Goal: Task Accomplishment & Management: Complete application form

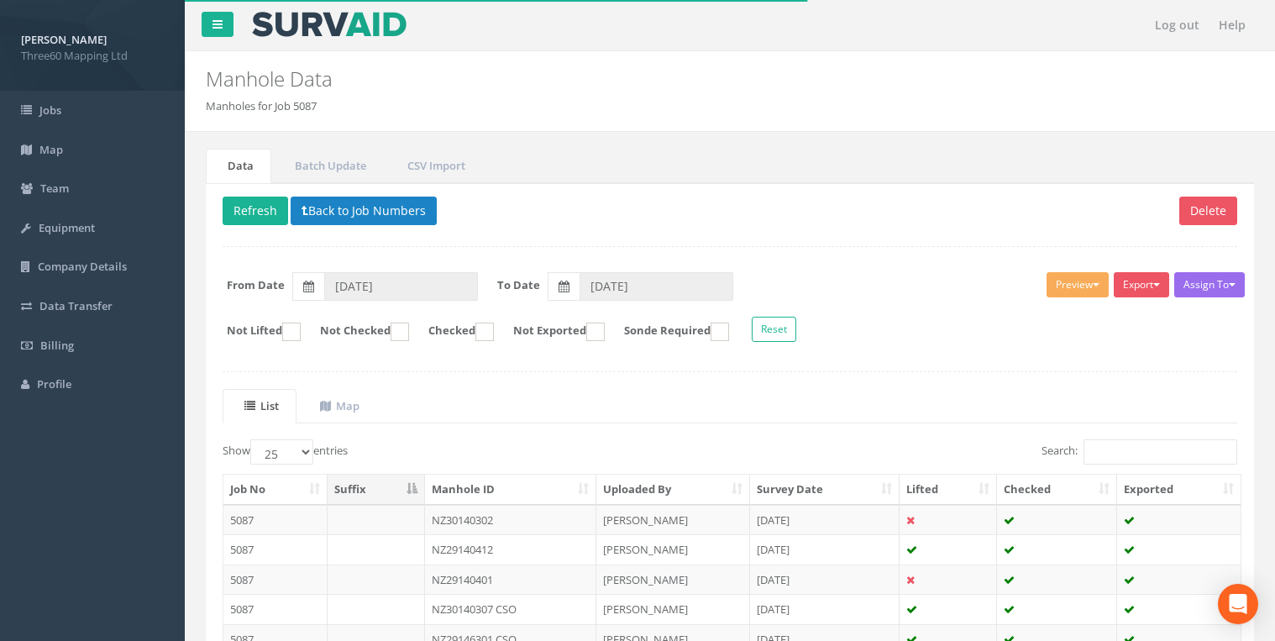
select select "25"
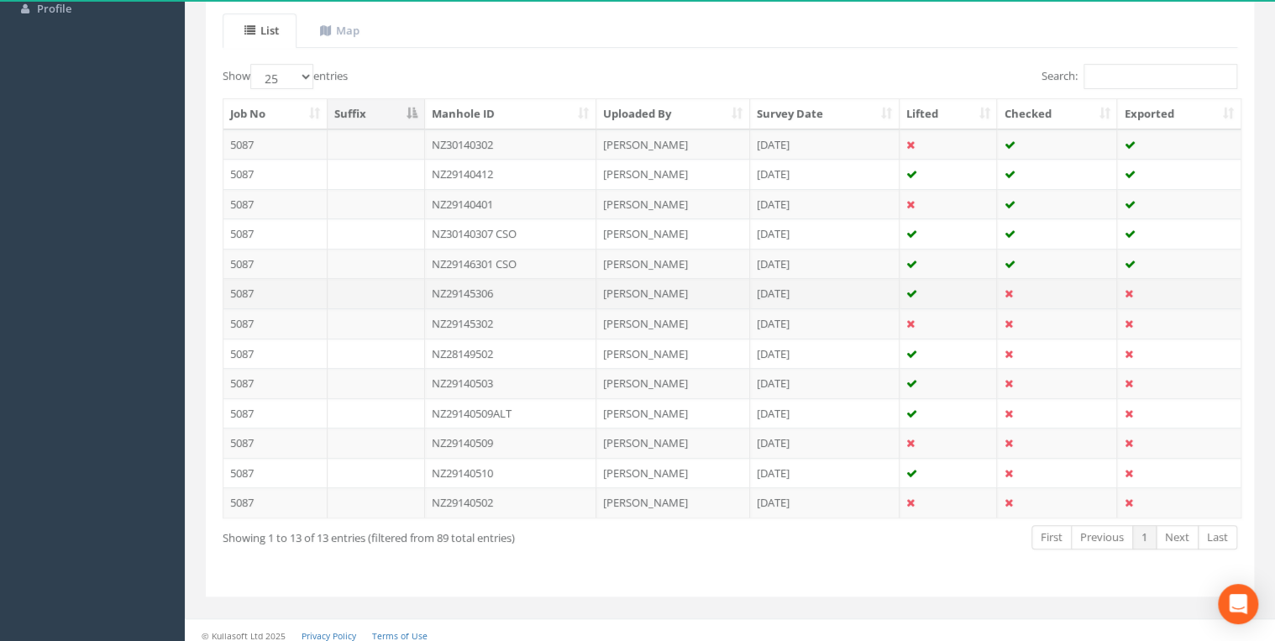
click at [472, 289] on td "NZ29145306" at bounding box center [511, 293] width 172 height 30
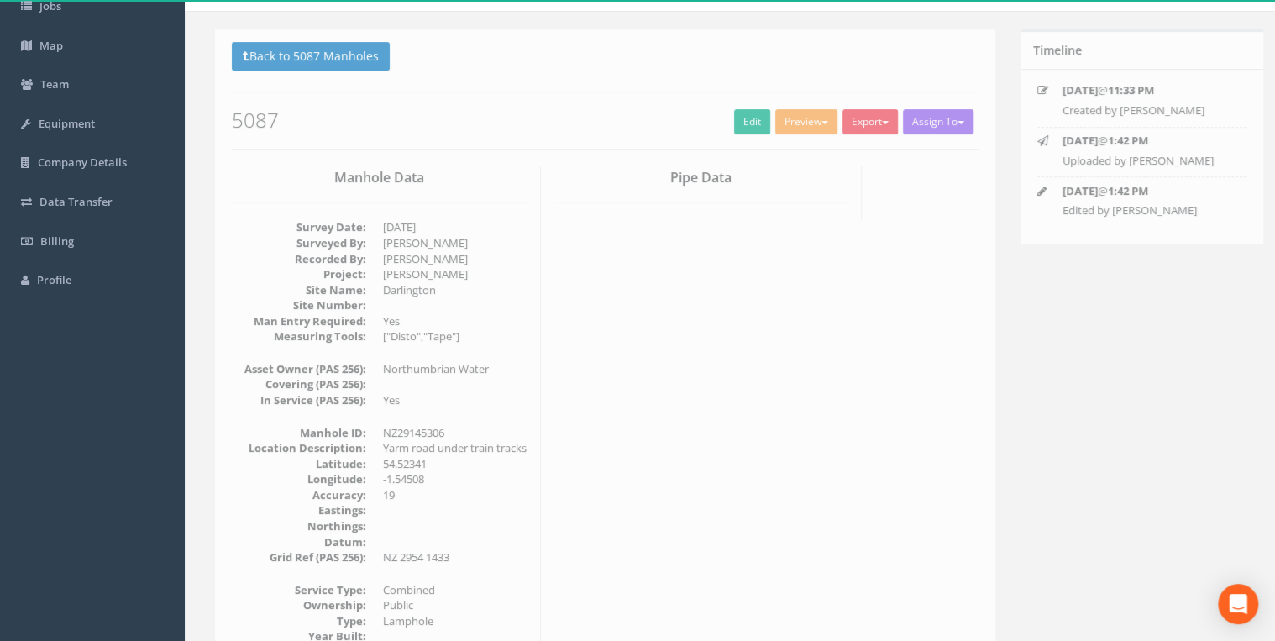
scroll to position [0, 0]
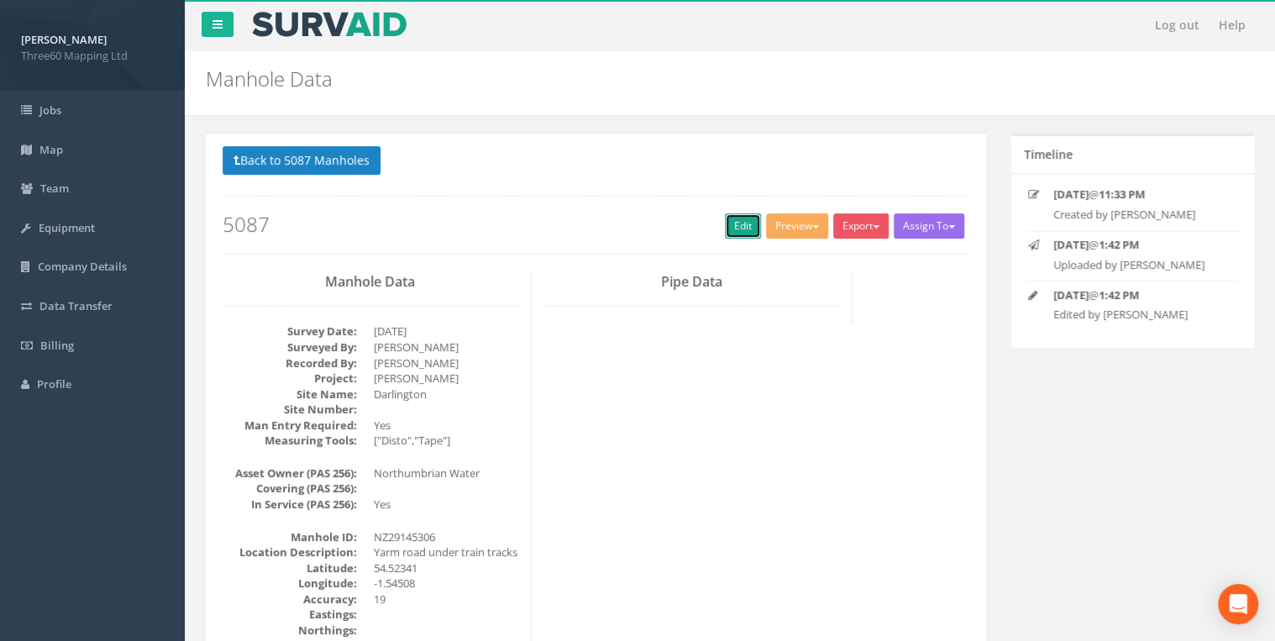
click at [725, 220] on link "Edit" at bounding box center [743, 225] width 36 height 25
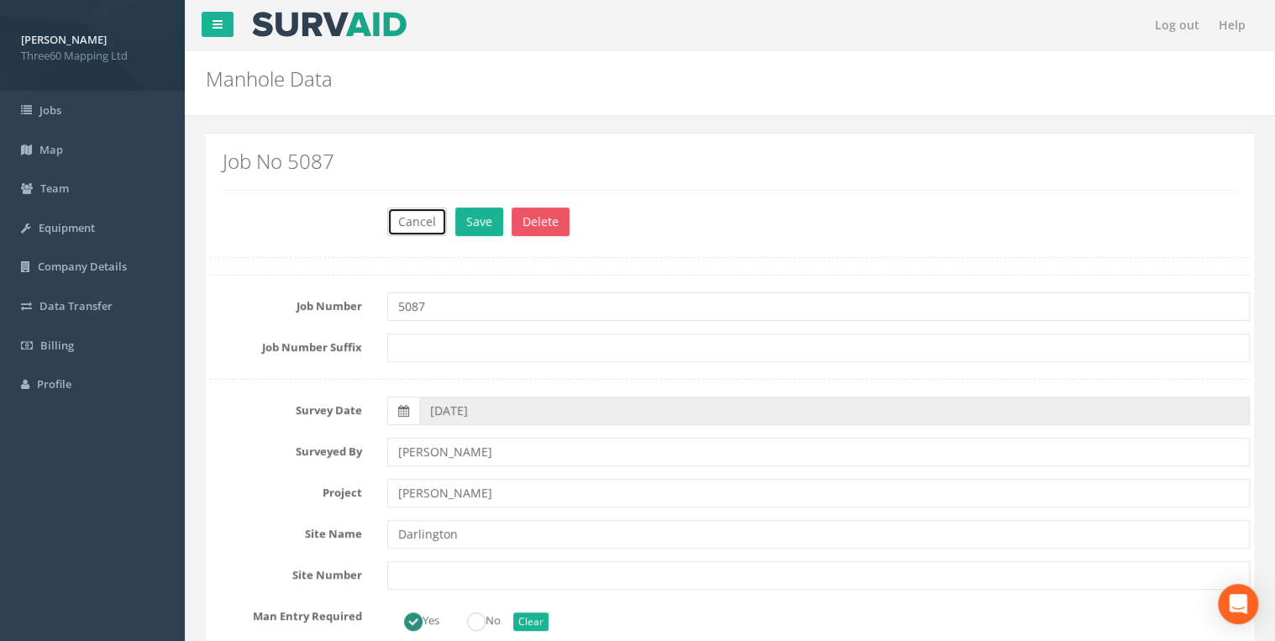
click at [414, 217] on button "Cancel" at bounding box center [417, 221] width 60 height 29
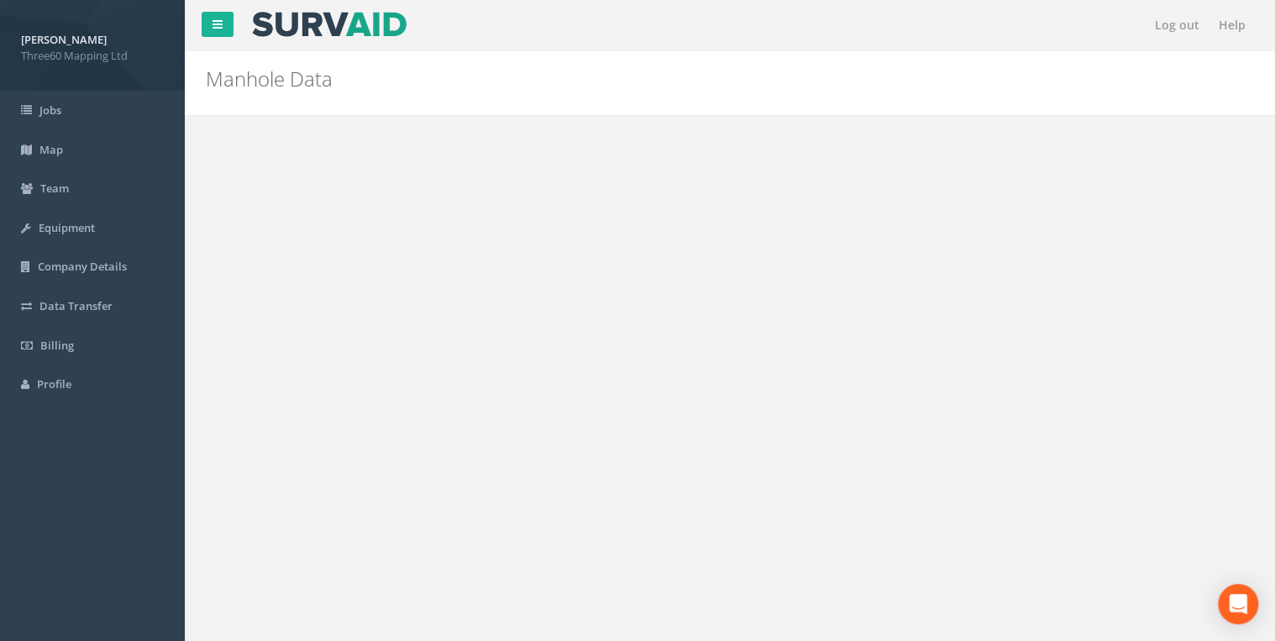
click at [365, 163] on button "Back to 5087 Manholes" at bounding box center [302, 160] width 158 height 29
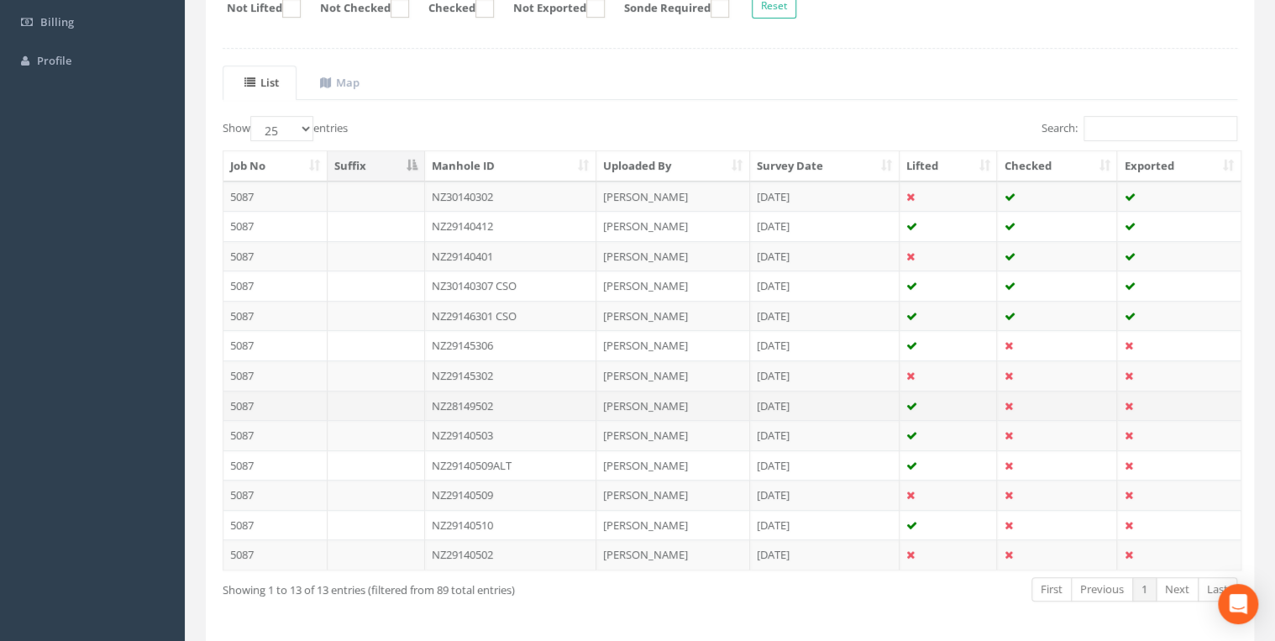
scroll to position [380, 0]
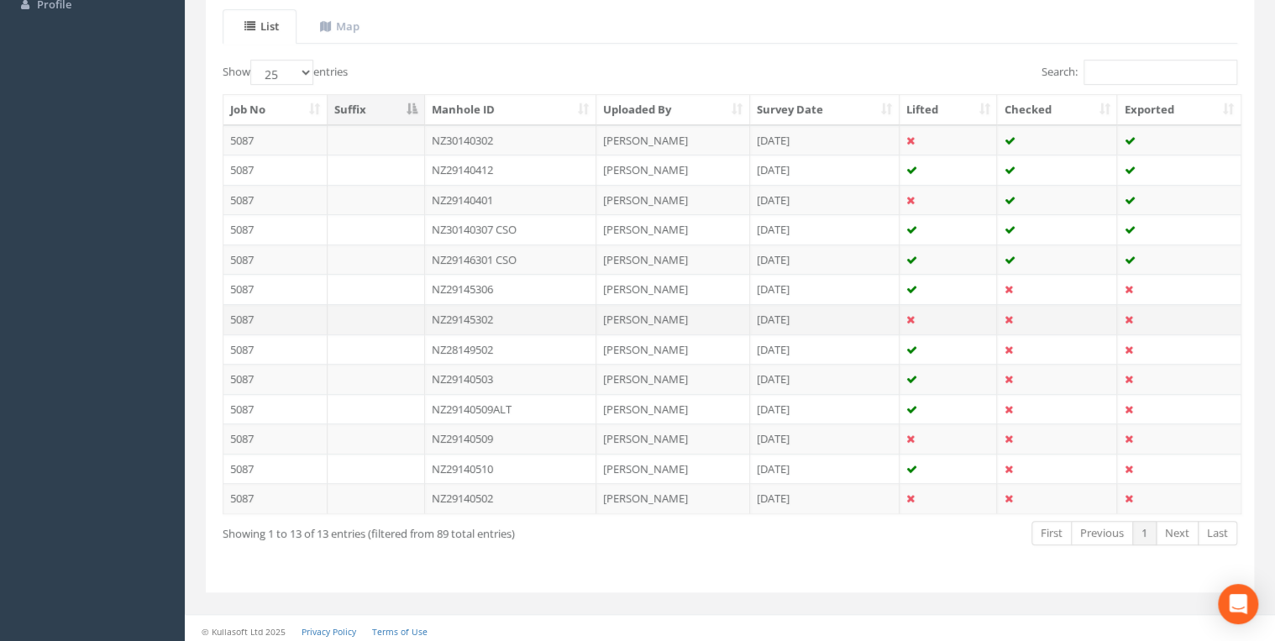
click at [490, 312] on td "NZ29145302" at bounding box center [511, 319] width 172 height 30
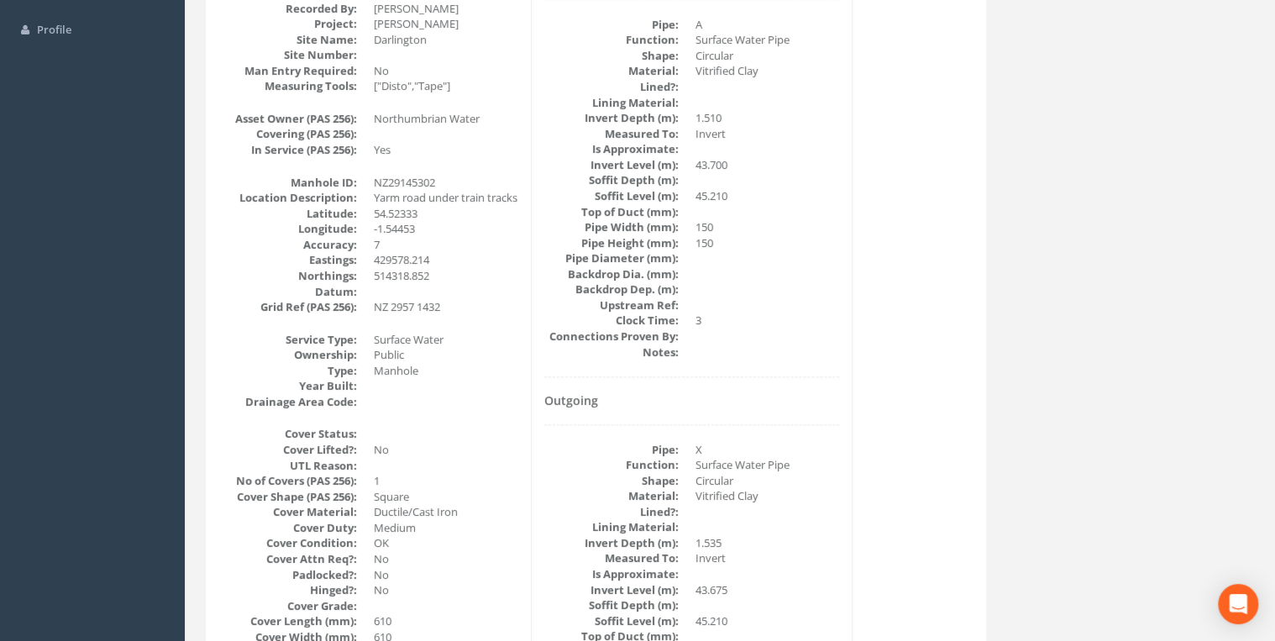
scroll to position [179, 0]
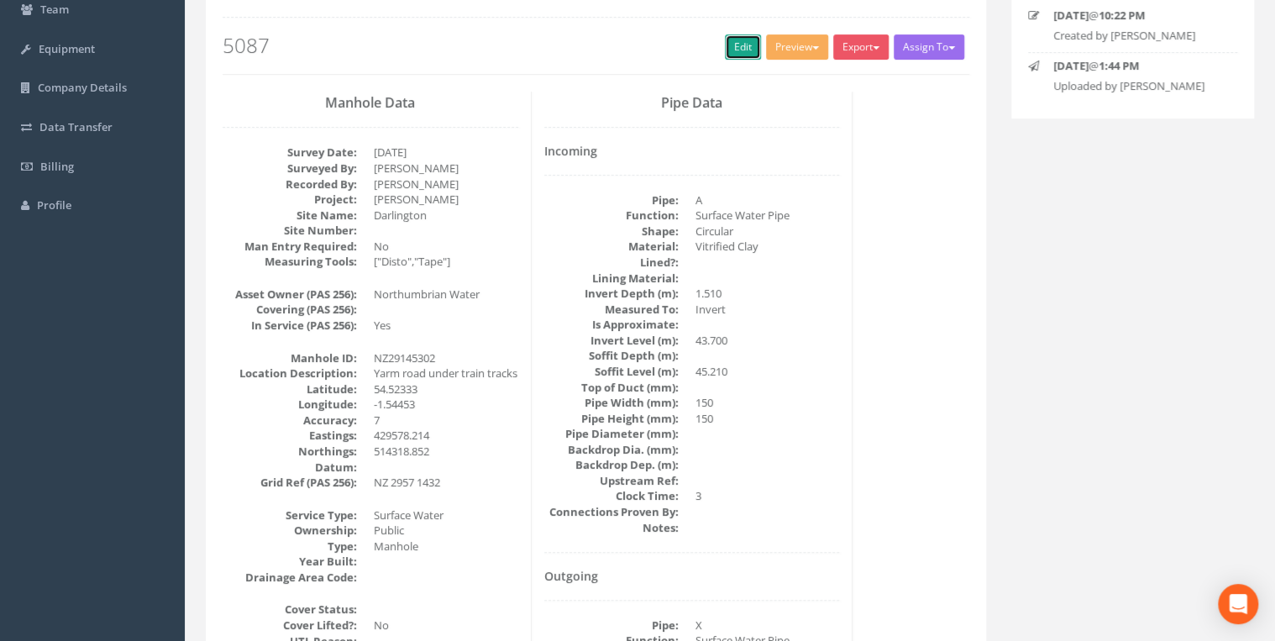
click at [725, 50] on link "Edit" at bounding box center [743, 46] width 36 height 25
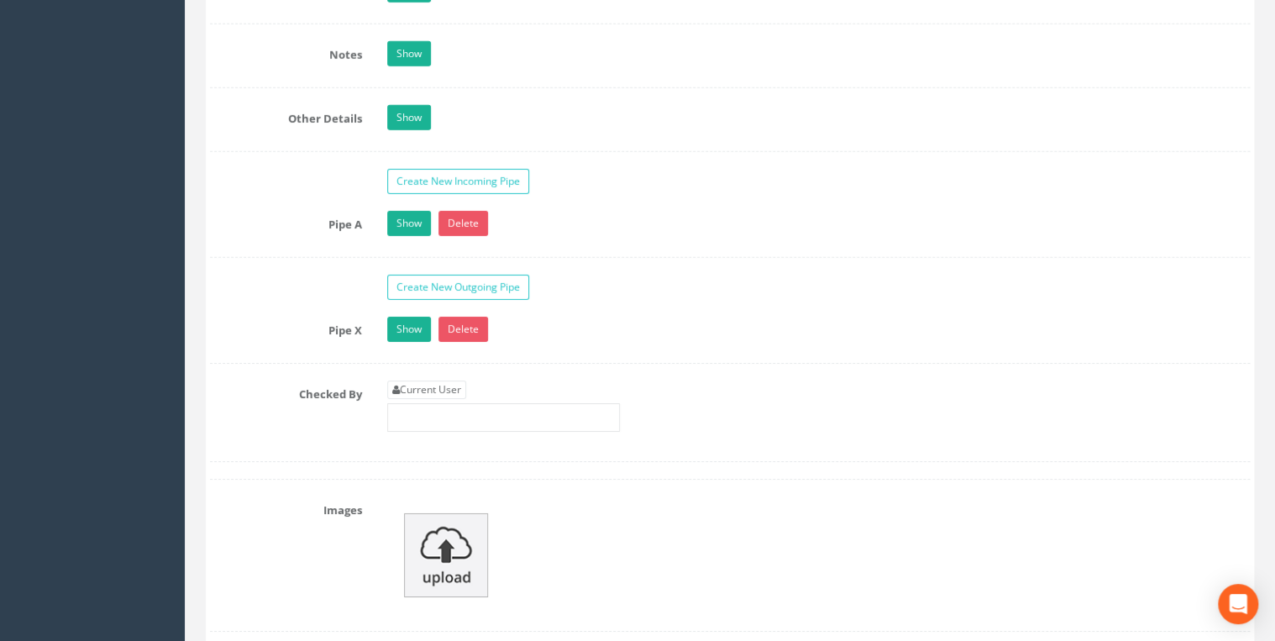
scroll to position [2687, 0]
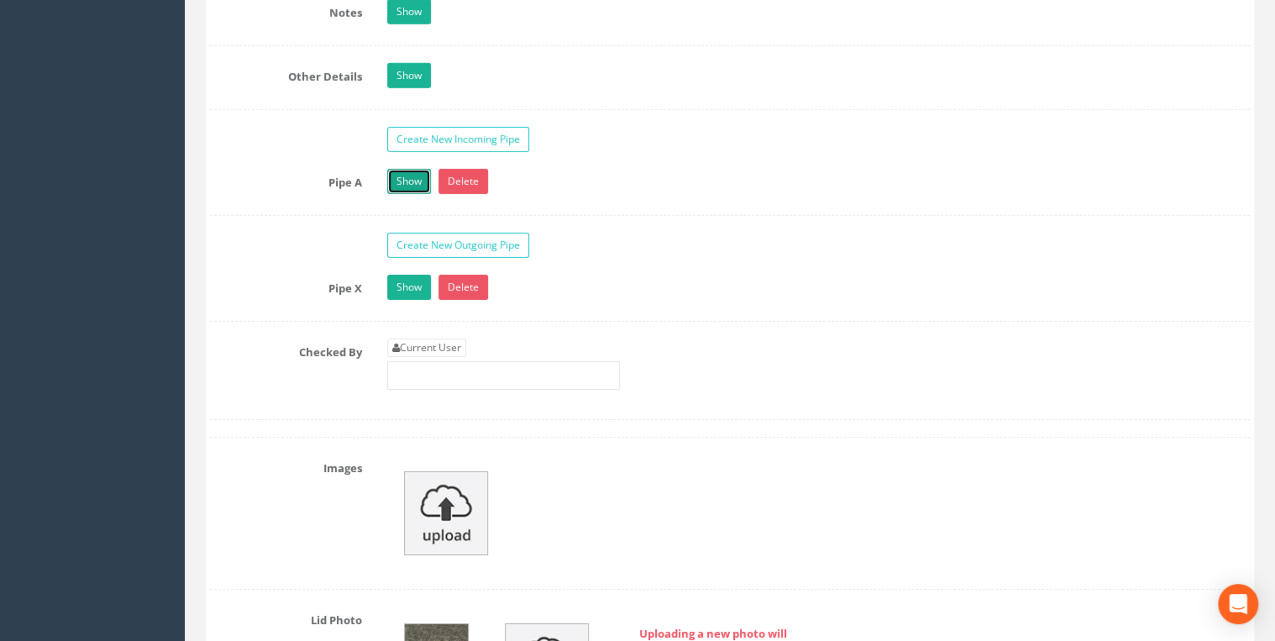
click at [415, 169] on link "Show" at bounding box center [409, 181] width 44 height 25
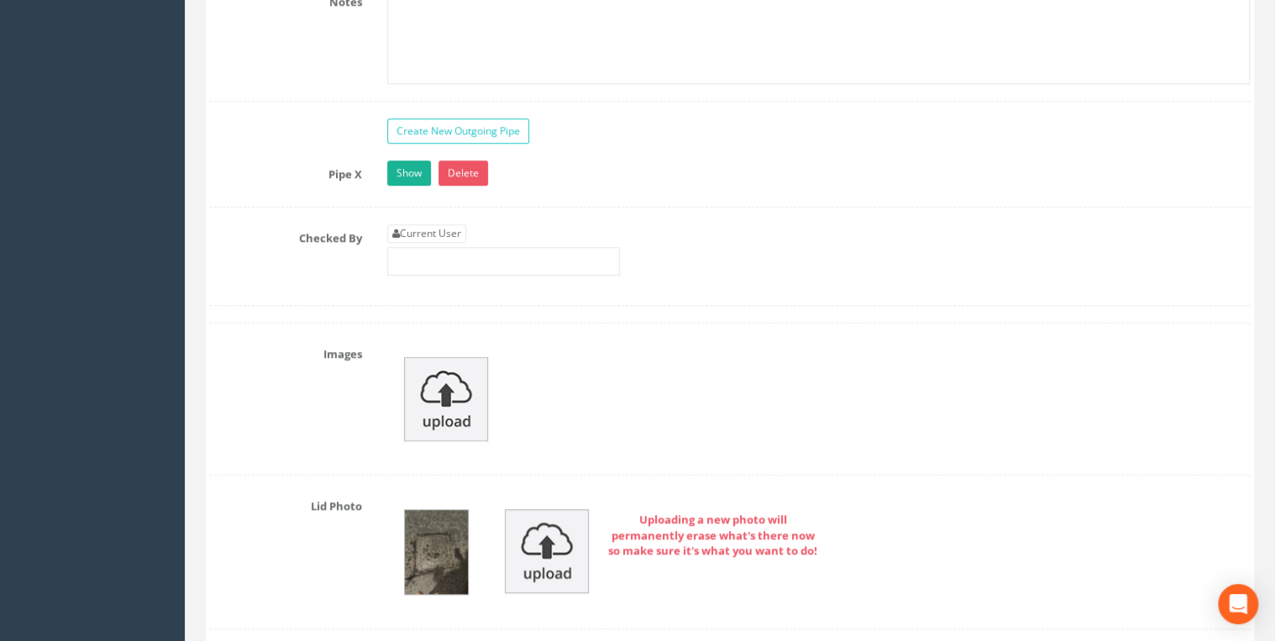
scroll to position [3762, 0]
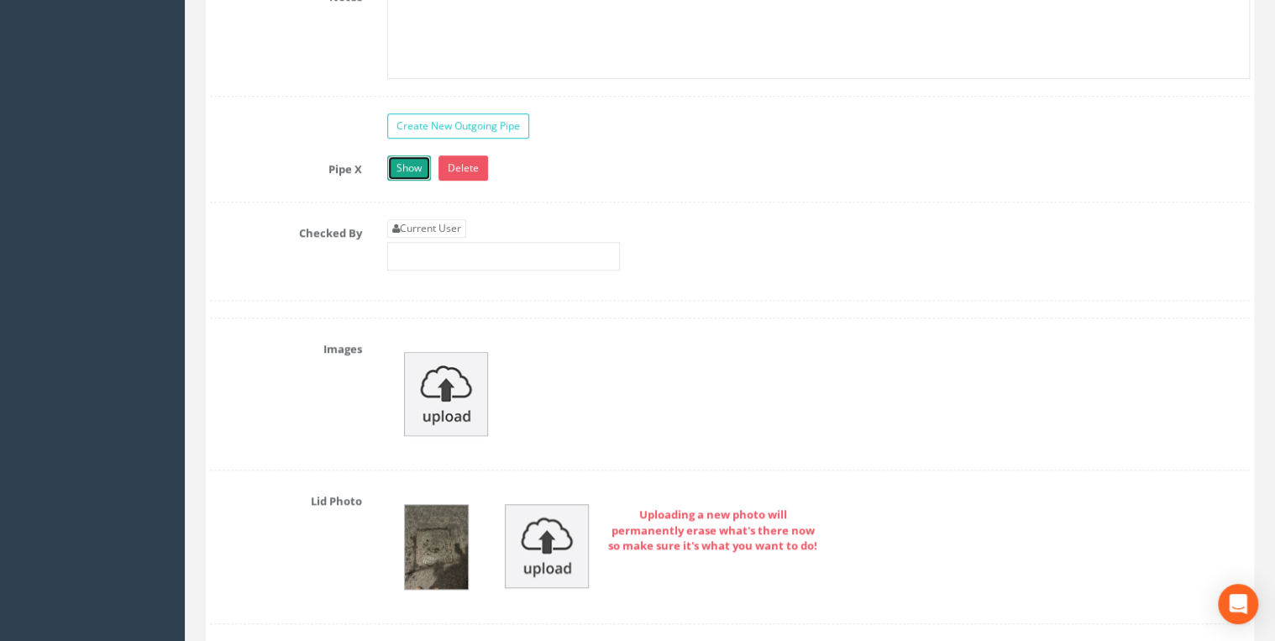
click at [416, 164] on link "Show" at bounding box center [409, 167] width 44 height 25
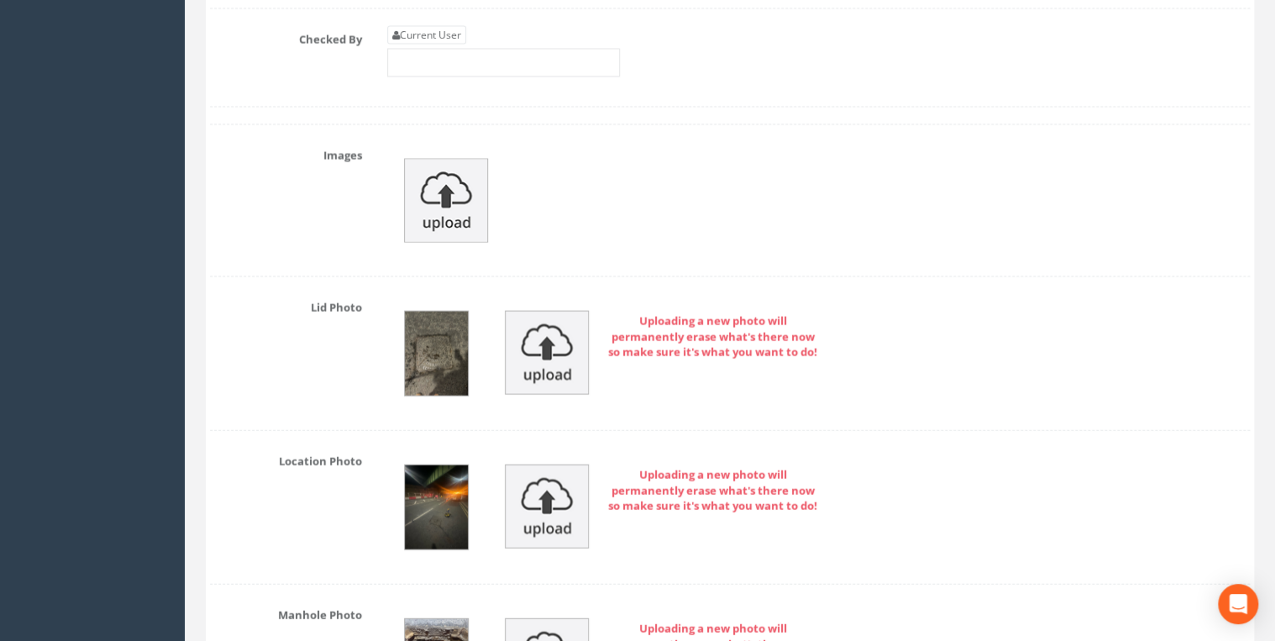
scroll to position [4926, 0]
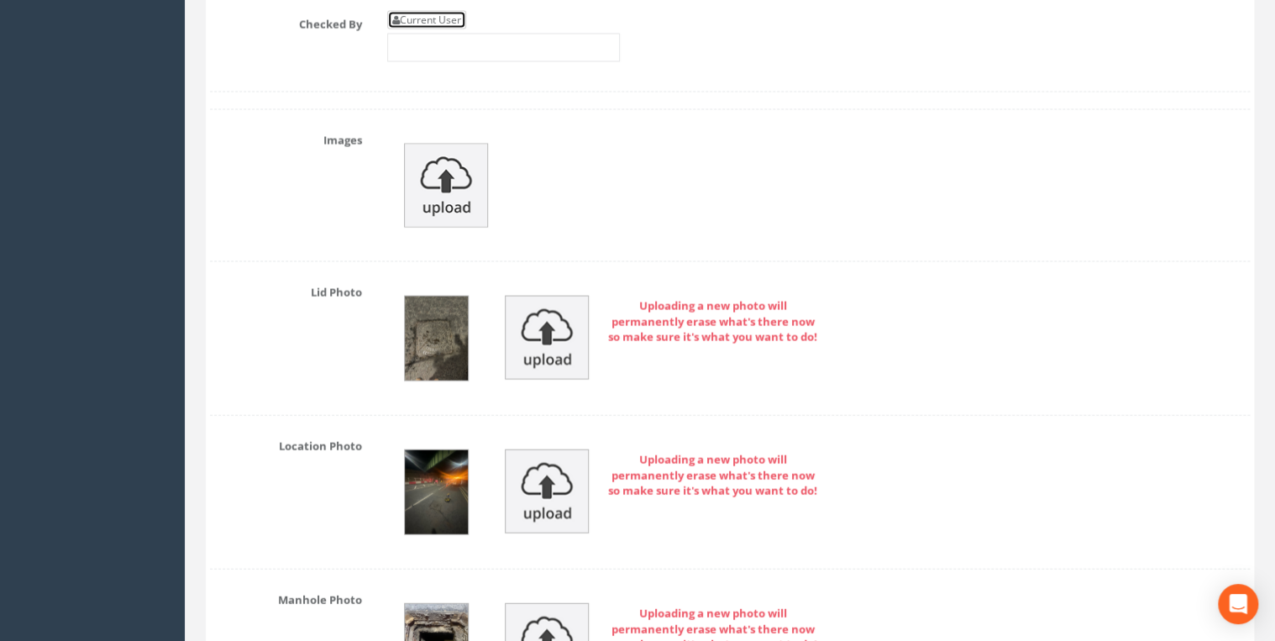
click at [437, 11] on link "Current User" at bounding box center [426, 20] width 79 height 18
type input "[PERSON_NAME]"
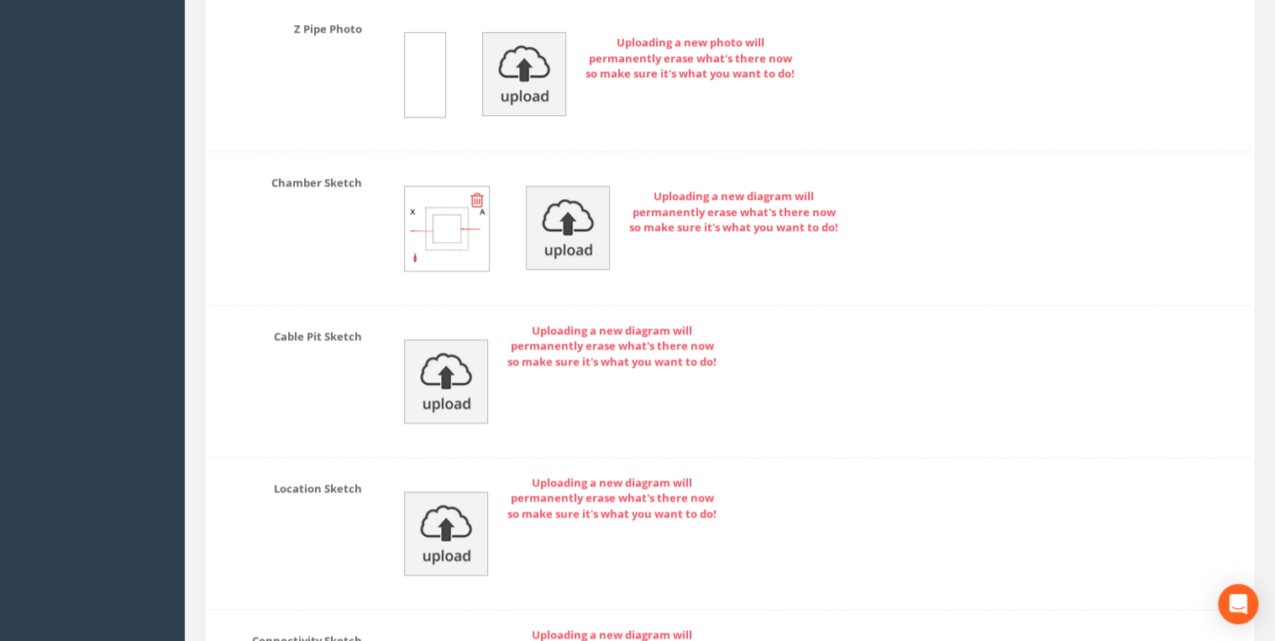
scroll to position [7551, 0]
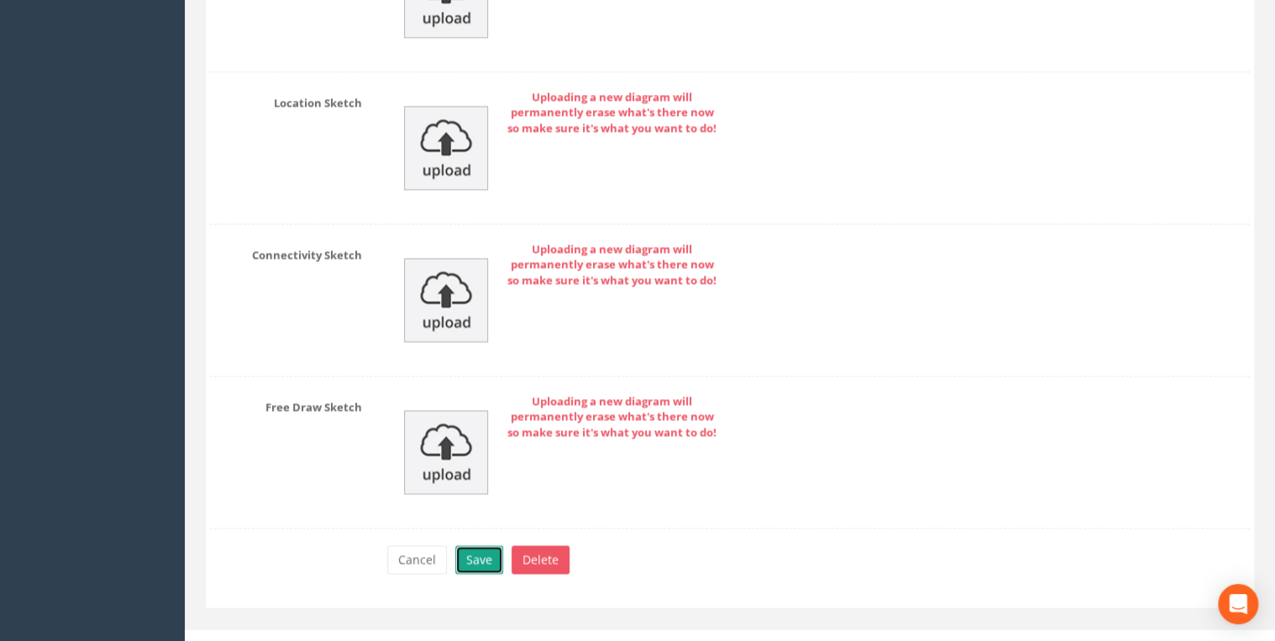
click at [489, 545] on button "Save" at bounding box center [479, 559] width 48 height 29
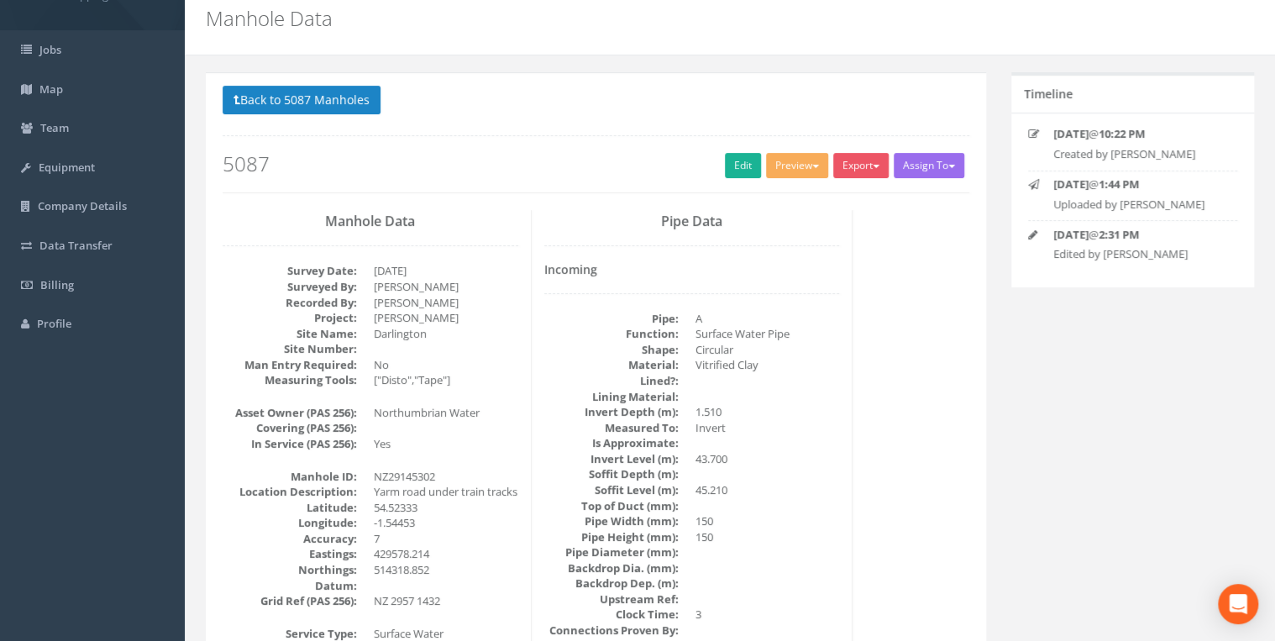
scroll to position [0, 0]
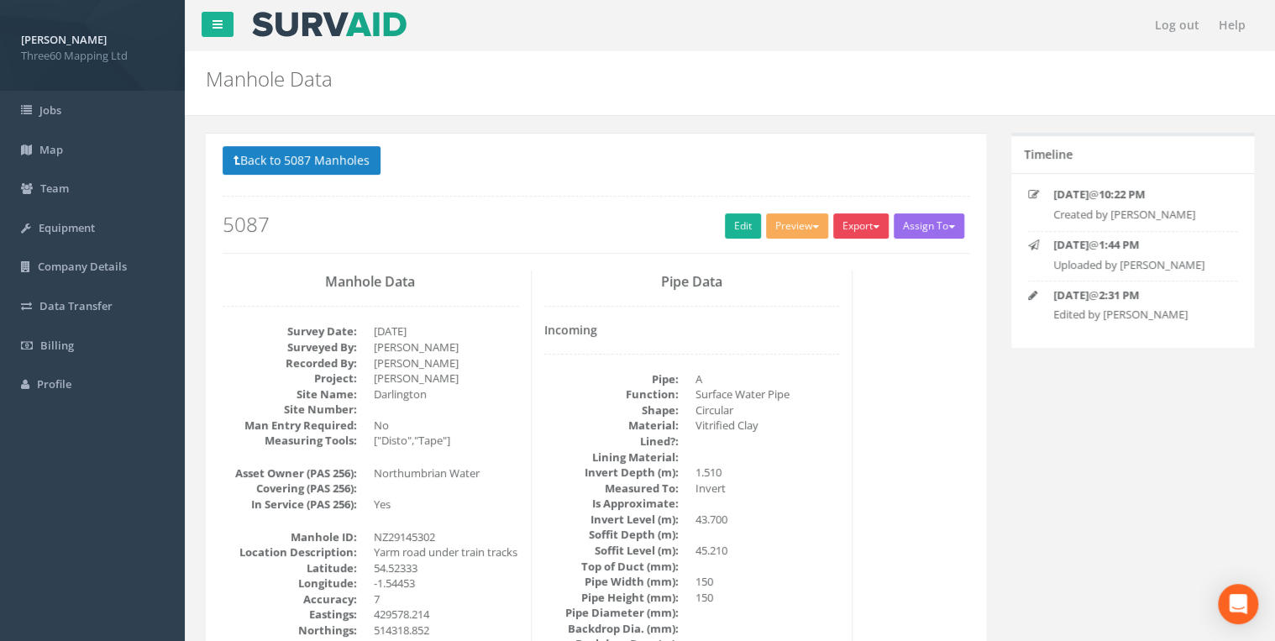
click at [853, 224] on button "Export" at bounding box center [860, 225] width 55 height 25
click at [820, 261] on link "360 Manhole" at bounding box center [827, 261] width 128 height 26
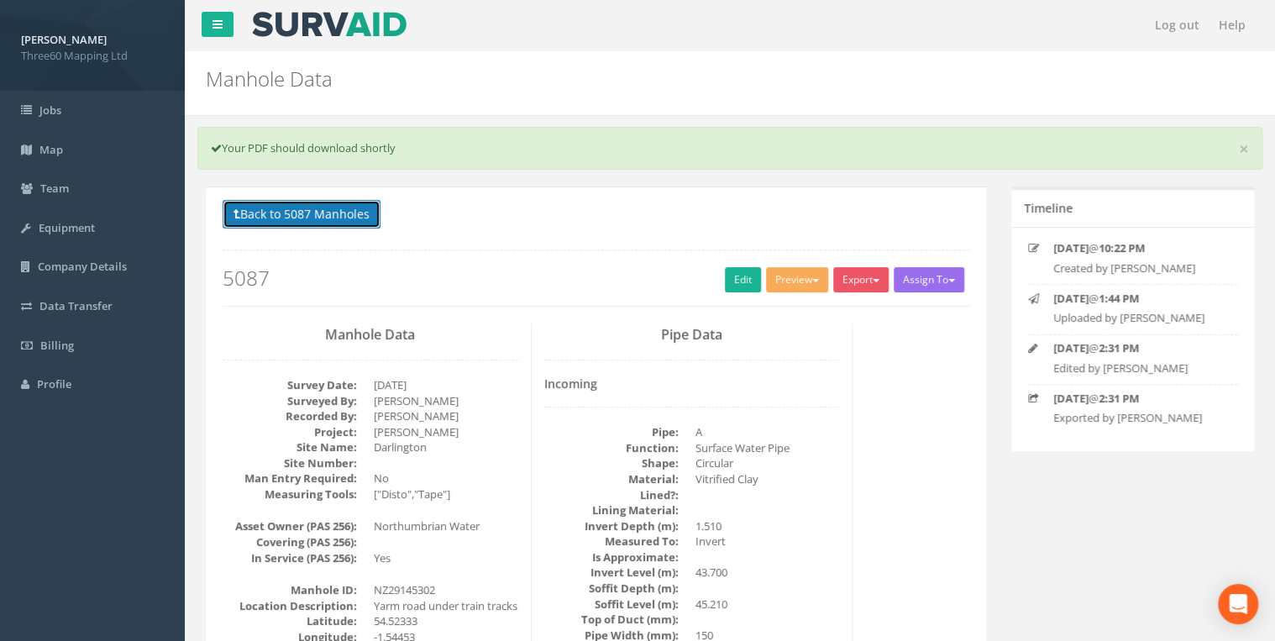
click at [351, 212] on button "Back to 5087 Manholes" at bounding box center [302, 214] width 158 height 29
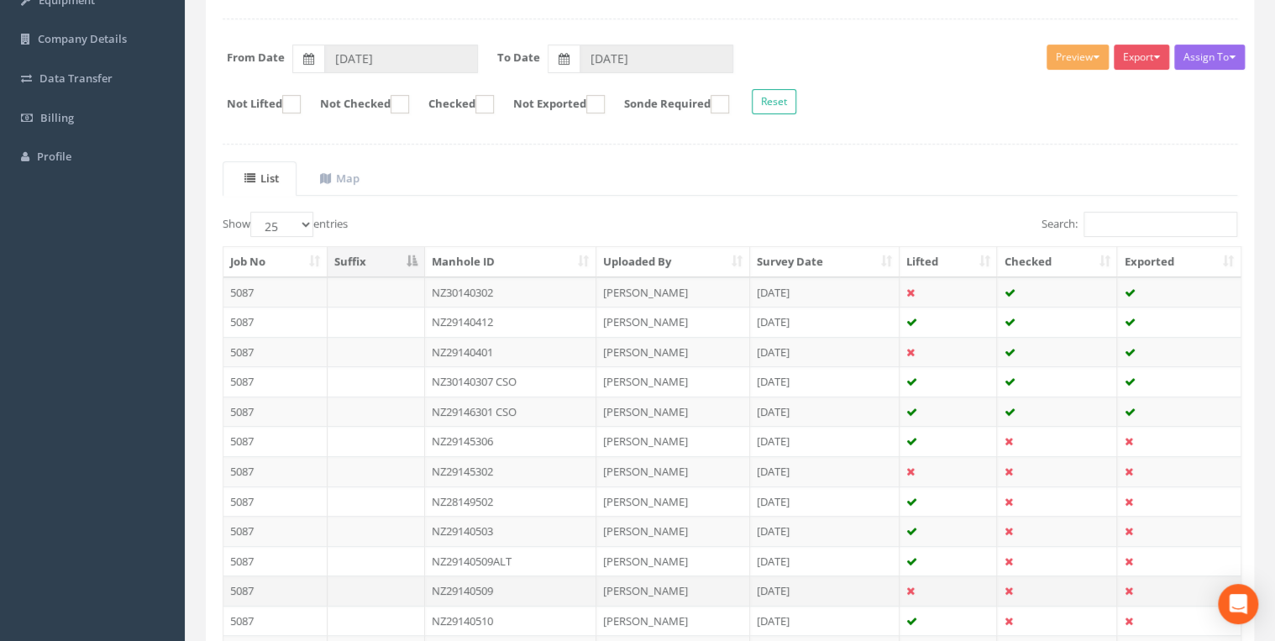
scroll to position [380, 0]
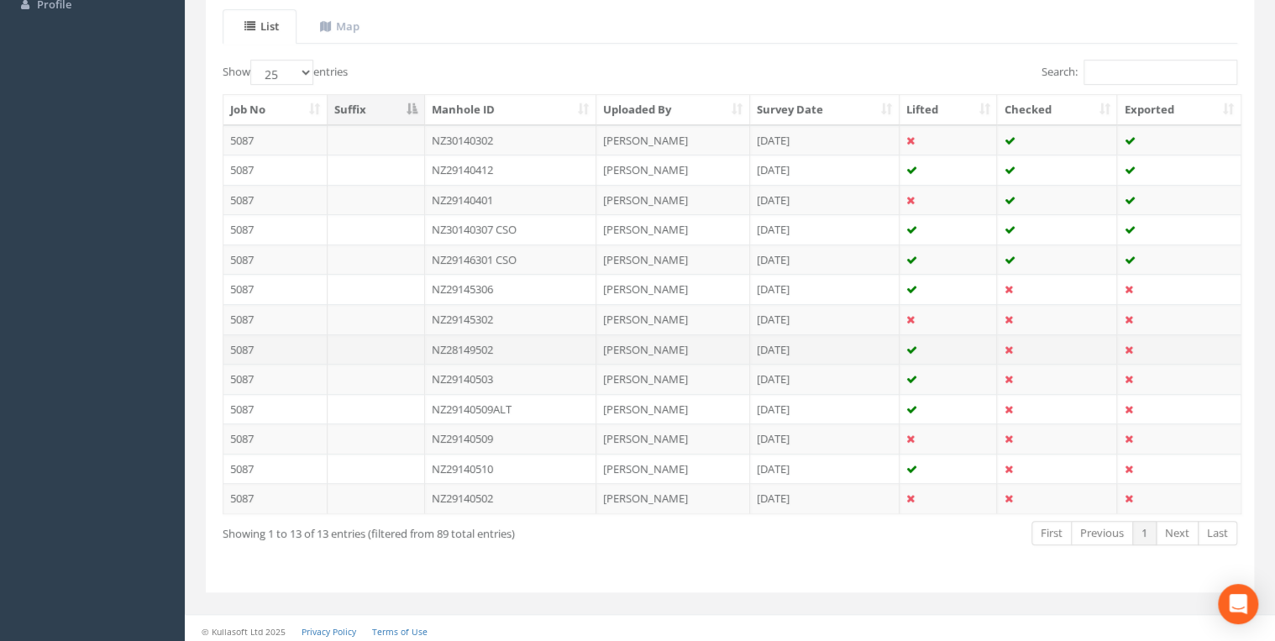
click at [488, 343] on td "NZ28149502" at bounding box center [511, 349] width 172 height 30
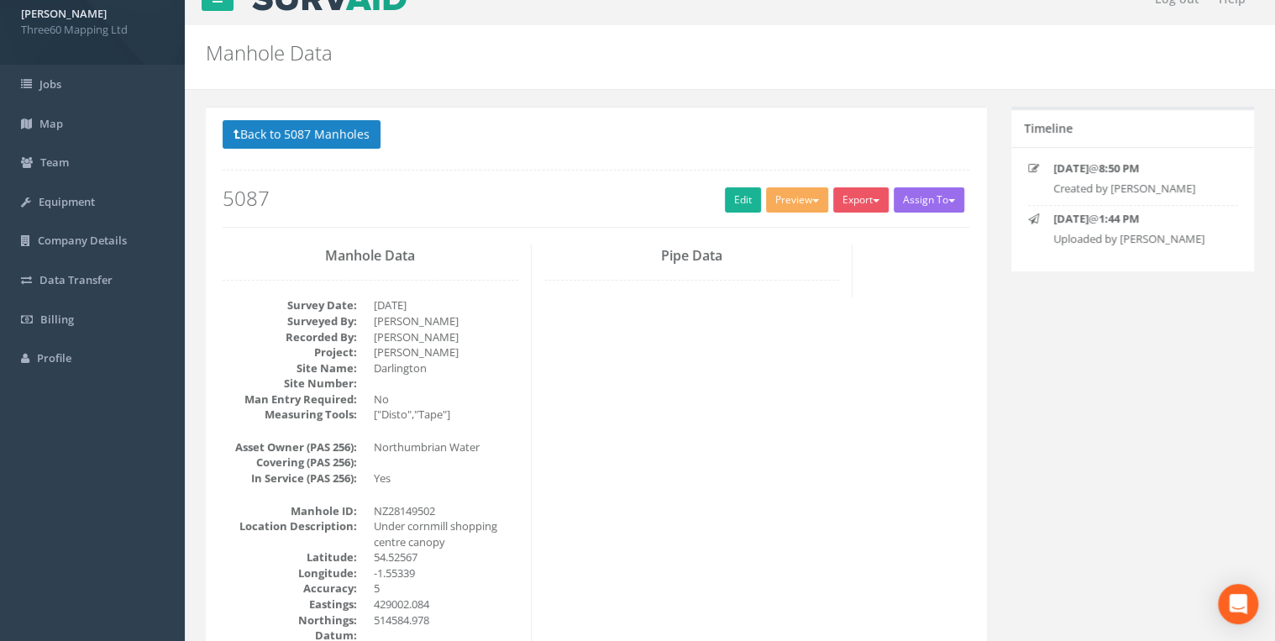
scroll to position [0, 0]
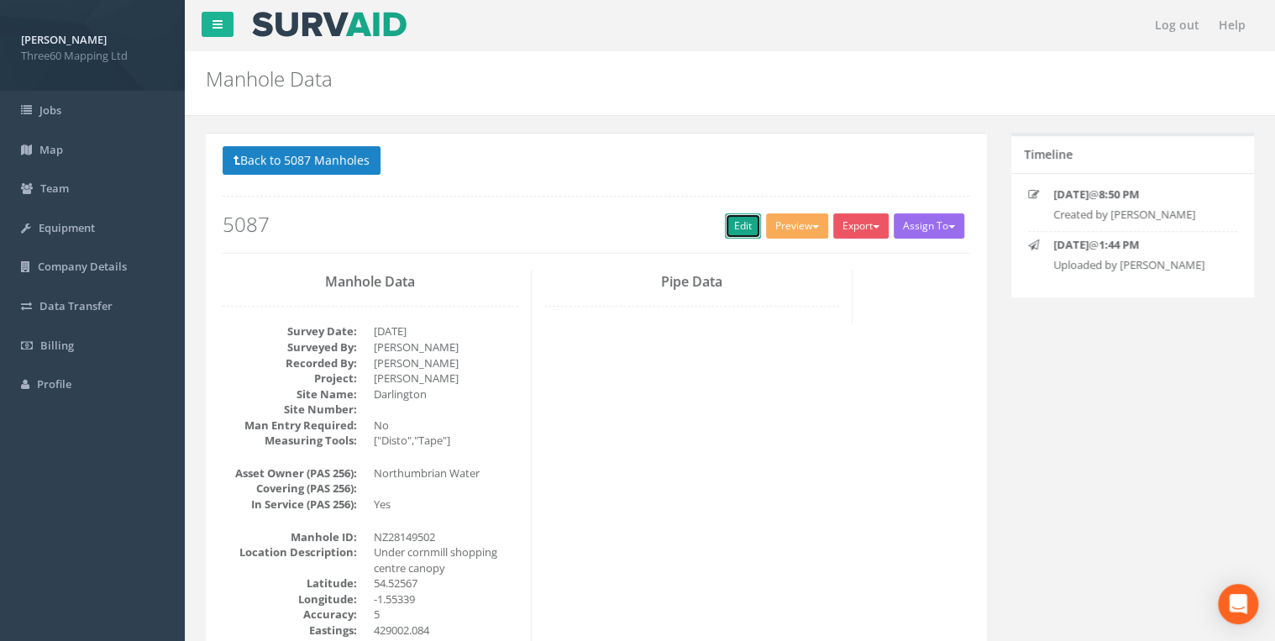
click at [736, 227] on link "Edit" at bounding box center [743, 225] width 36 height 25
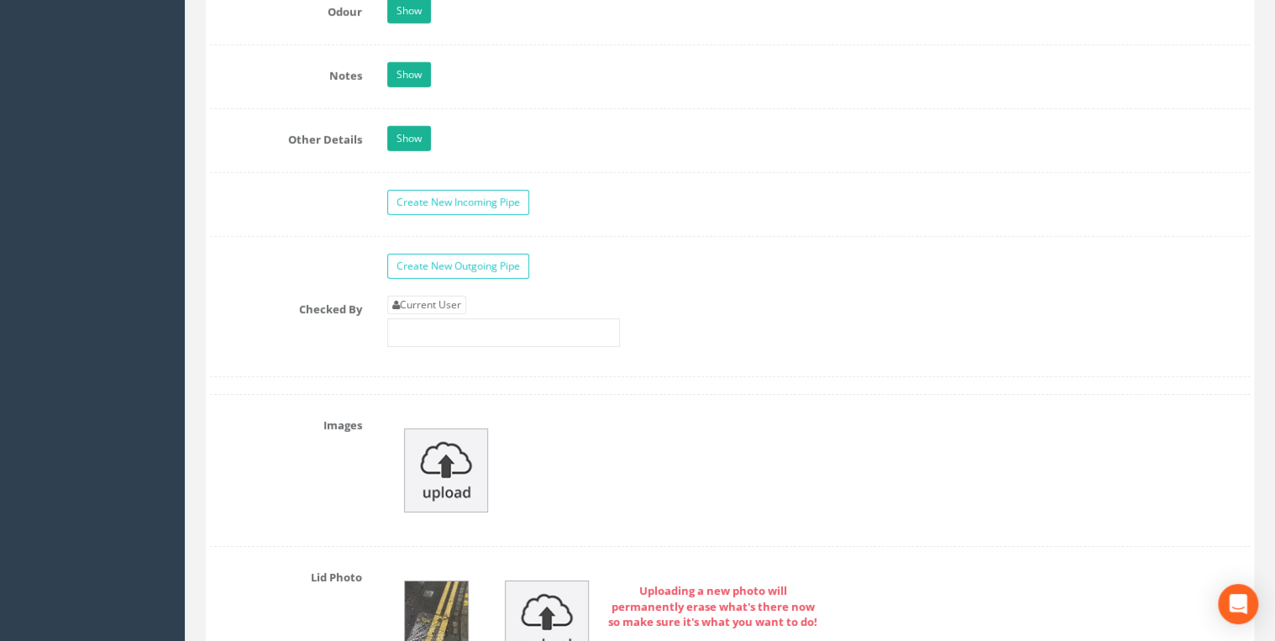
scroll to position [2687, 0]
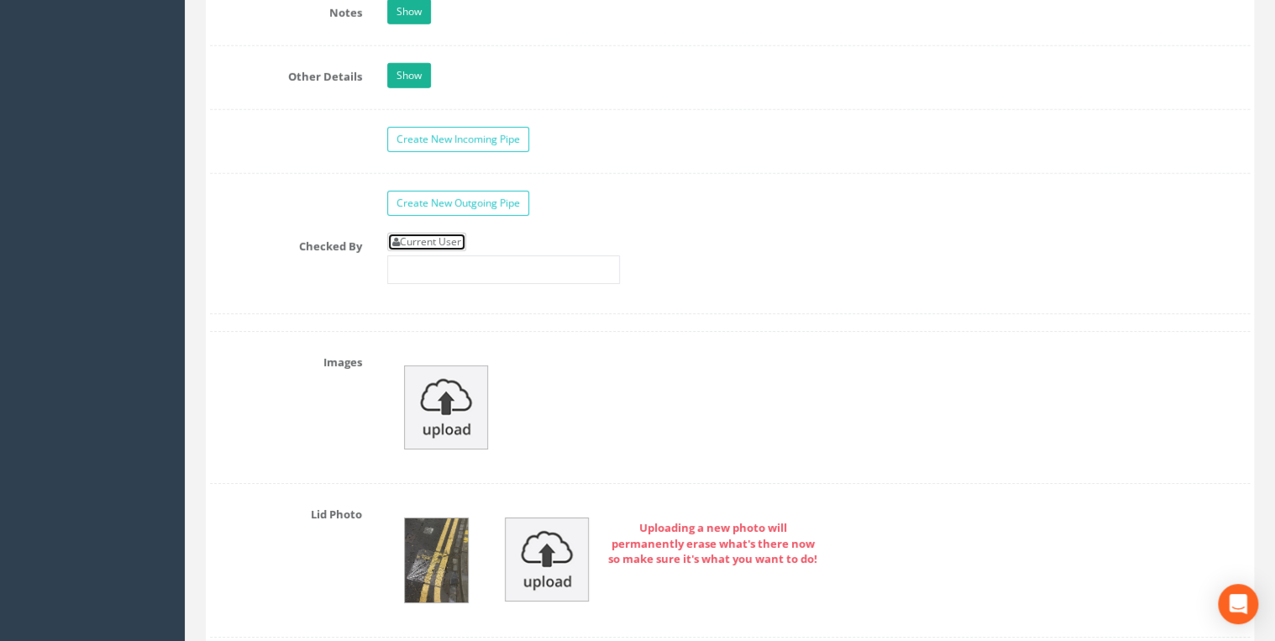
click at [460, 241] on link "Current User" at bounding box center [426, 242] width 79 height 18
type input "[PERSON_NAME]"
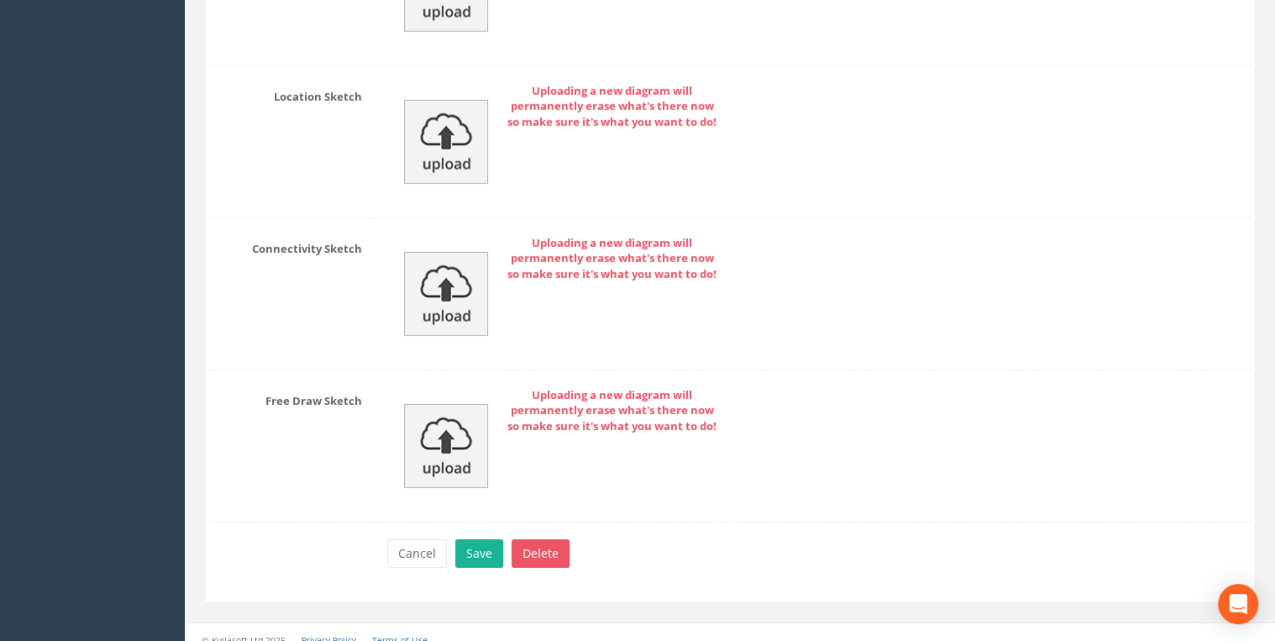
scroll to position [5539, 0]
click at [479, 541] on button "Save" at bounding box center [479, 552] width 48 height 29
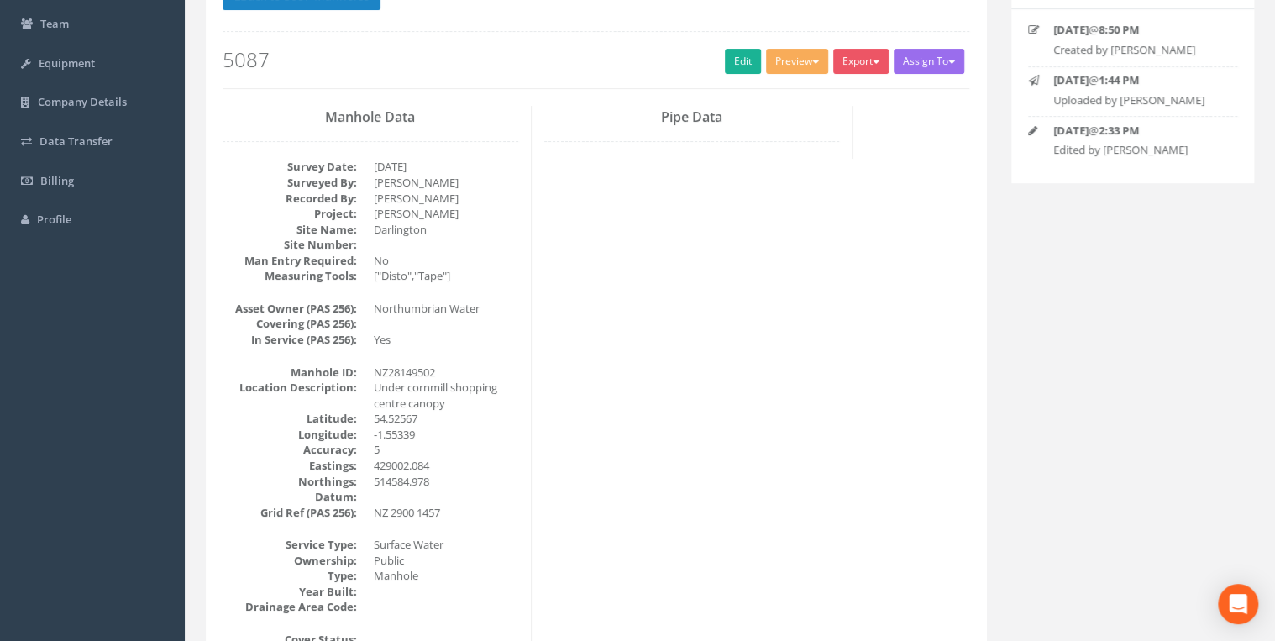
scroll to position [0, 0]
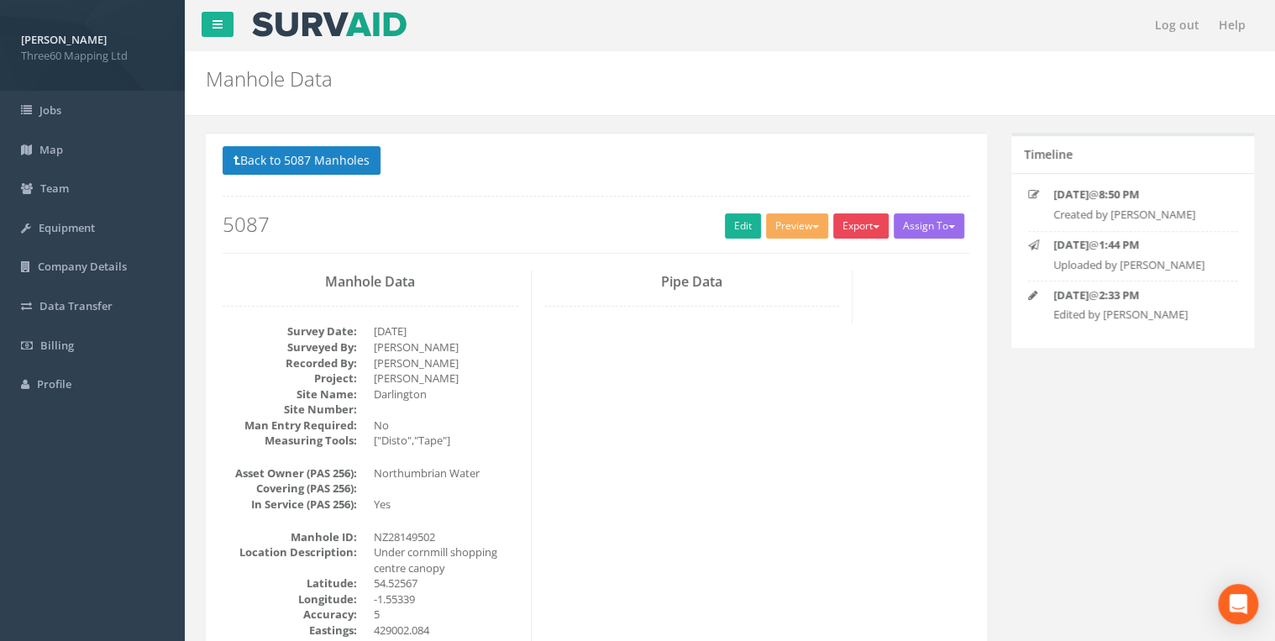
click at [850, 236] on button "Export" at bounding box center [860, 225] width 55 height 25
click at [817, 265] on link "360 Manhole" at bounding box center [827, 261] width 128 height 26
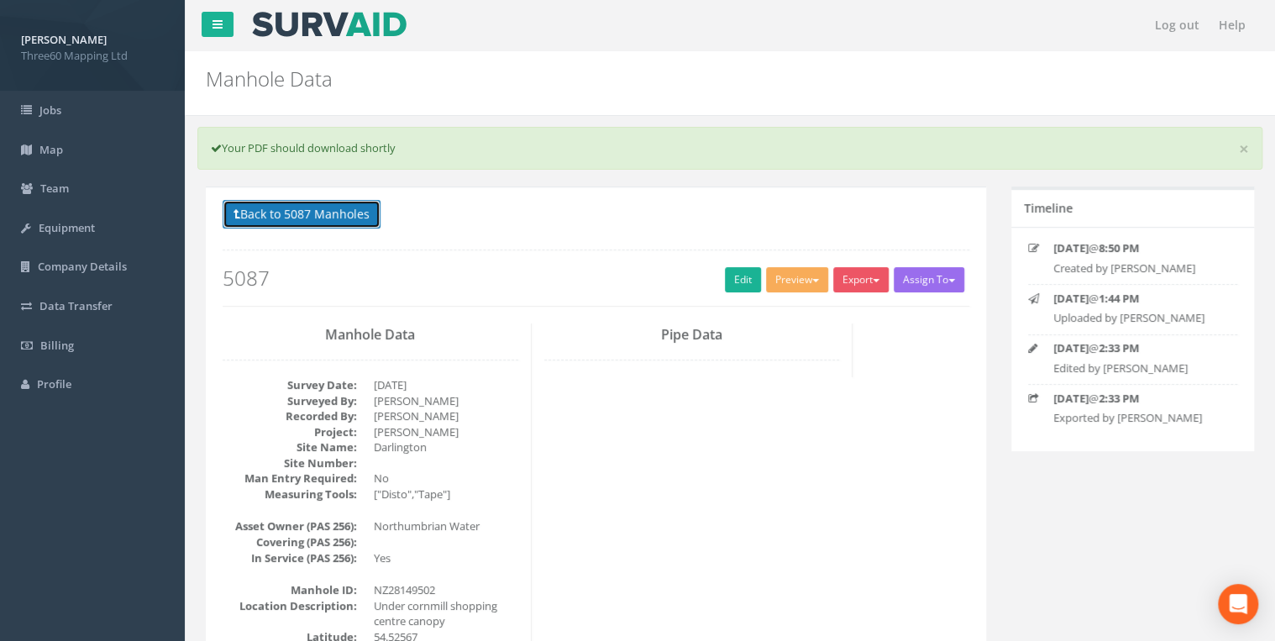
click at [369, 212] on button "Back to 5087 Manholes" at bounding box center [302, 214] width 158 height 29
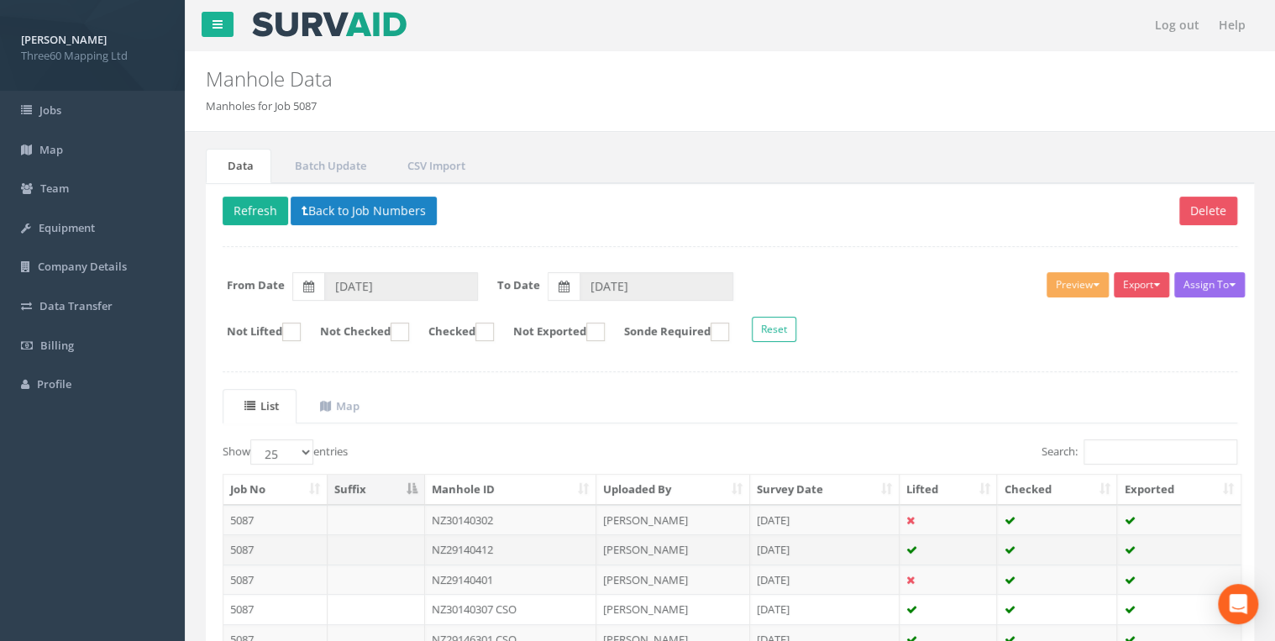
scroll to position [380, 0]
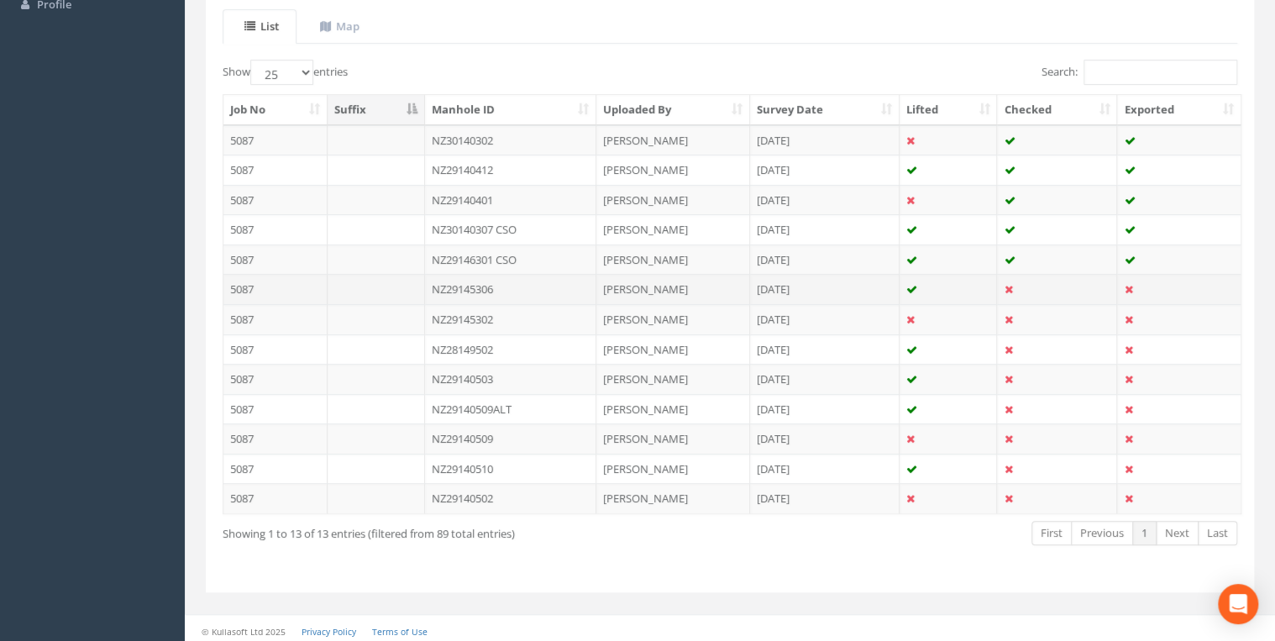
click at [521, 279] on td "NZ29145306" at bounding box center [511, 289] width 172 height 30
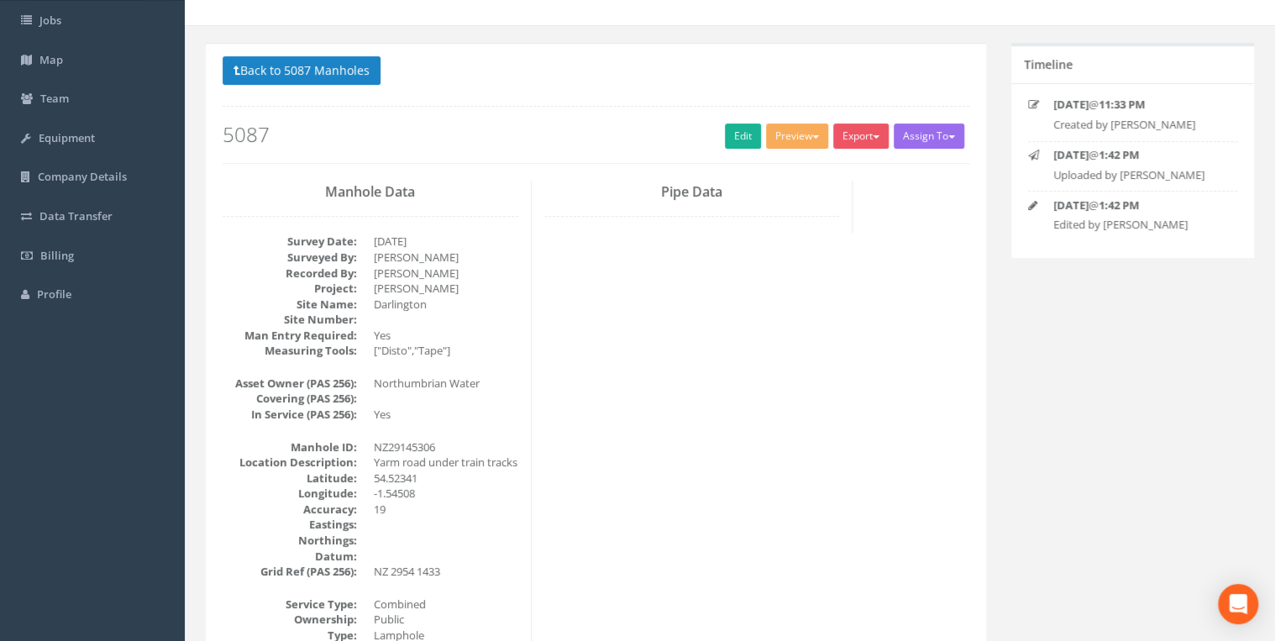
scroll to position [89, 0]
click at [322, 76] on button "Back to 5087 Manholes" at bounding box center [302, 71] width 158 height 29
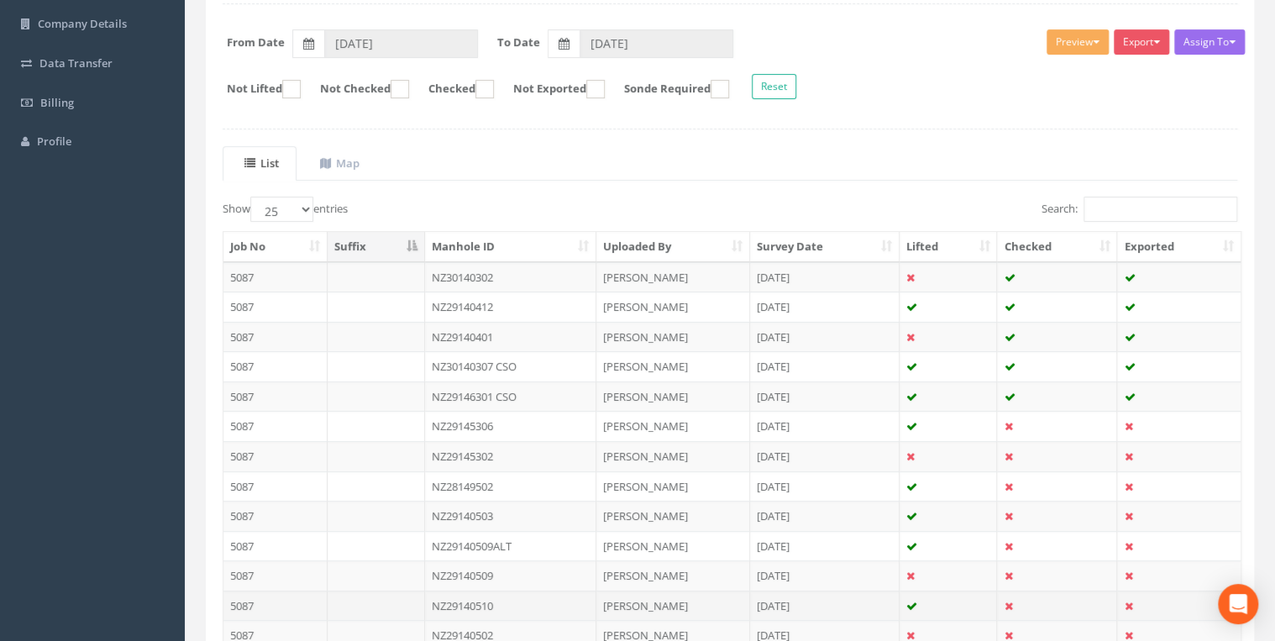
scroll to position [380, 0]
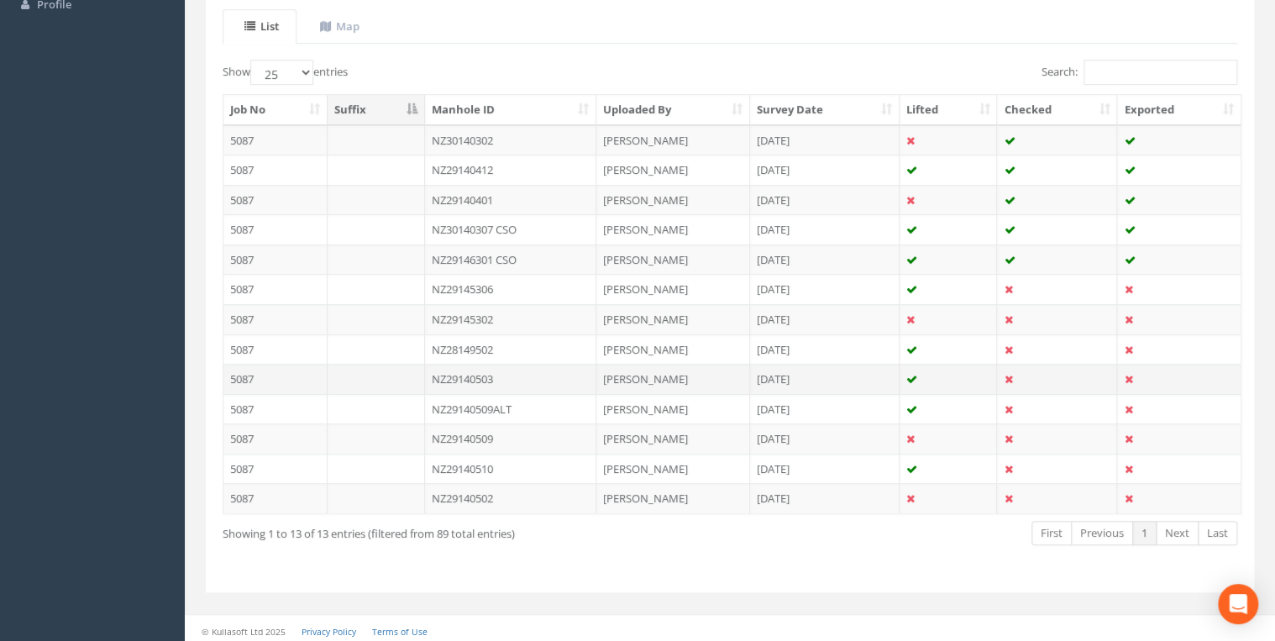
click at [485, 375] on td "NZ29140503" at bounding box center [511, 379] width 172 height 30
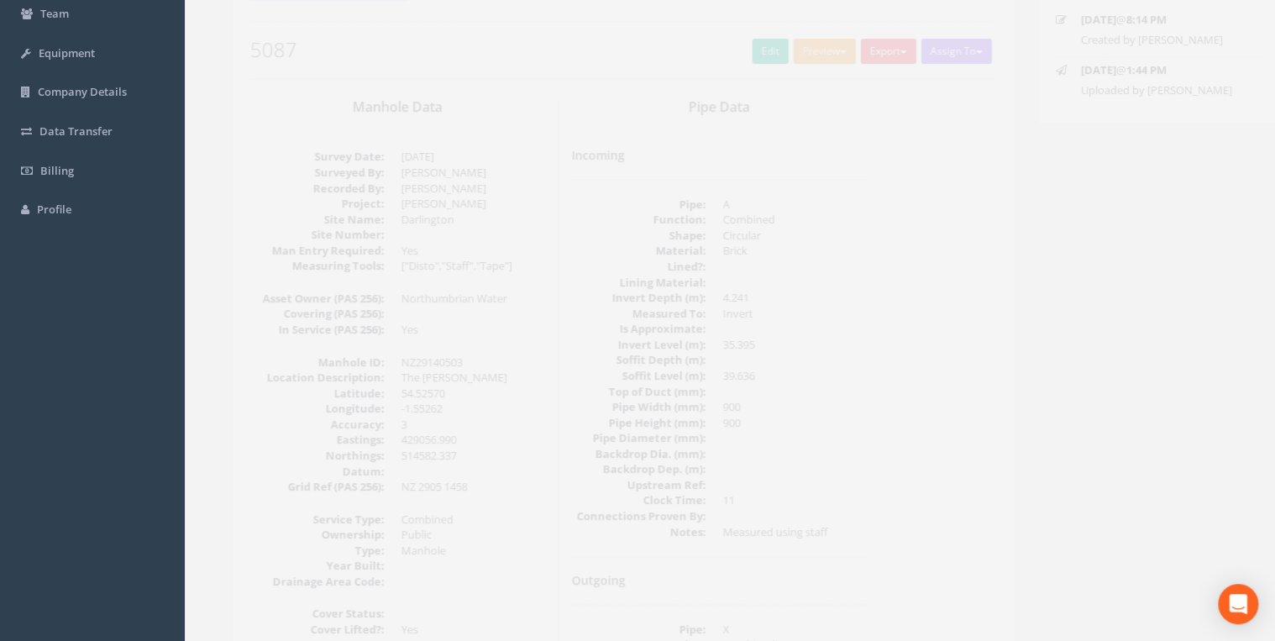
scroll to position [179, 0]
click at [731, 47] on link "Edit" at bounding box center [743, 46] width 36 height 25
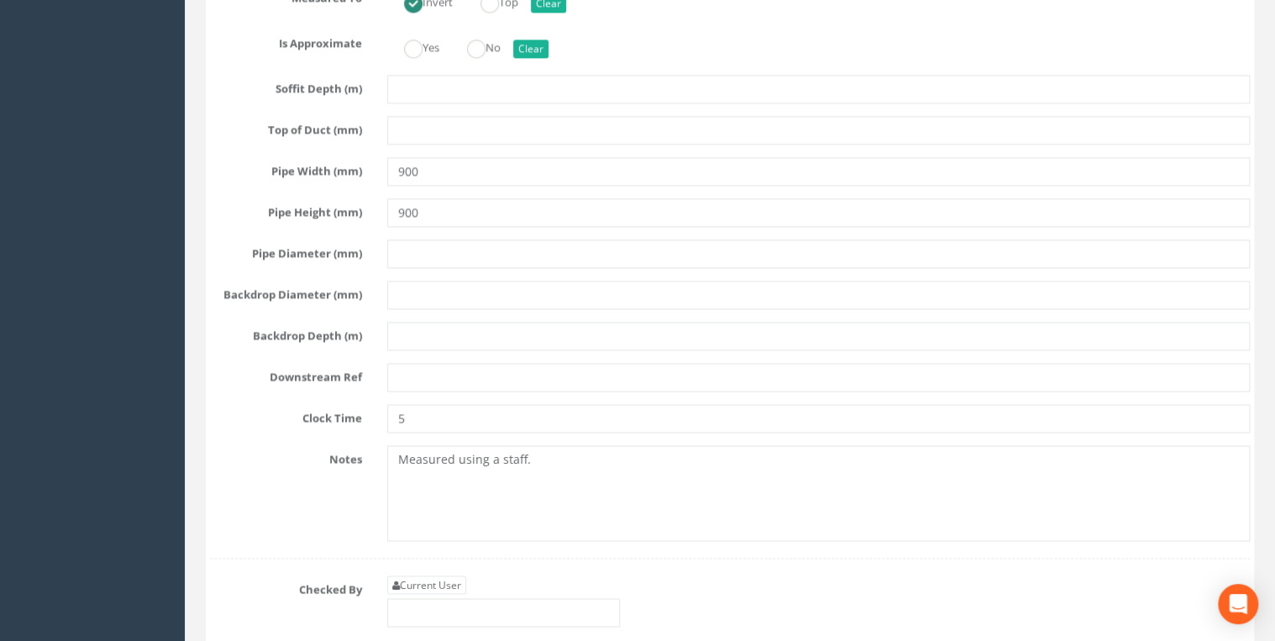
scroll to position [4568, 0]
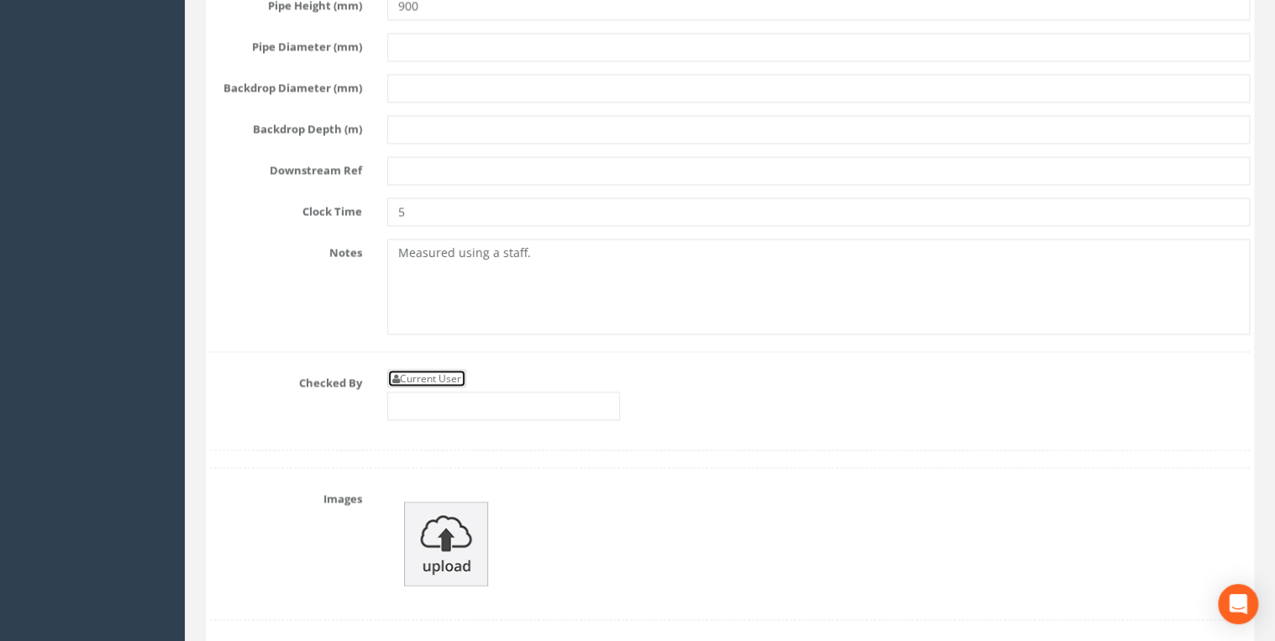
click at [445, 369] on link "Current User" at bounding box center [426, 378] width 79 height 18
type input "[PERSON_NAME]"
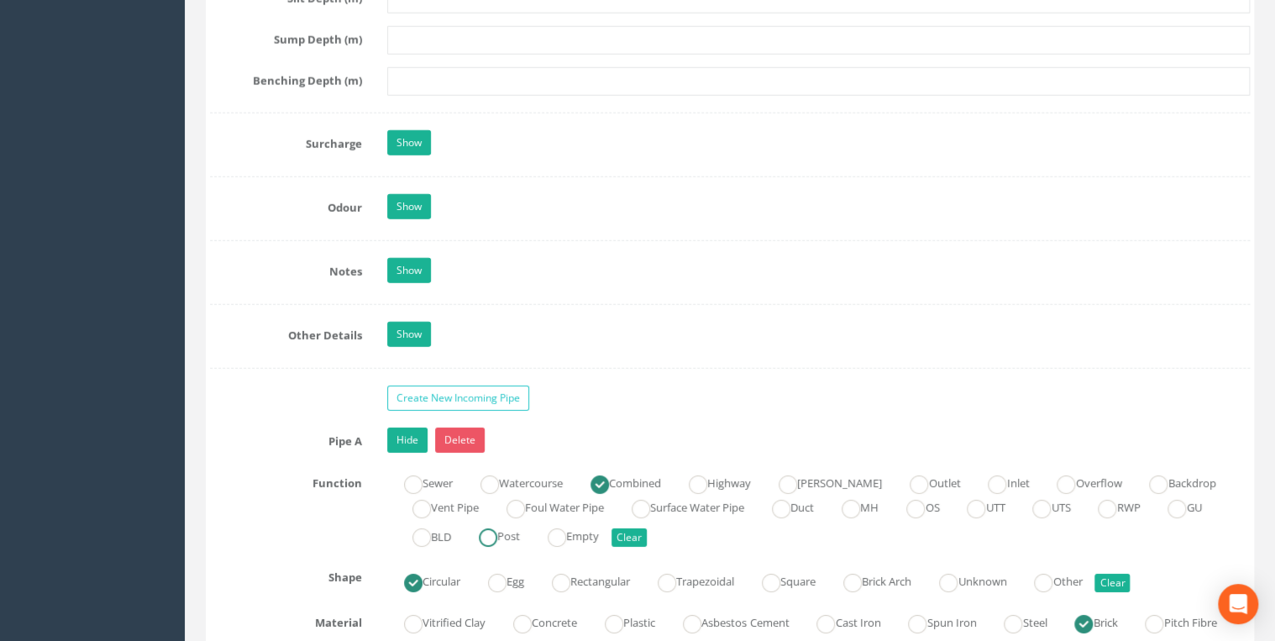
scroll to position [2419, 0]
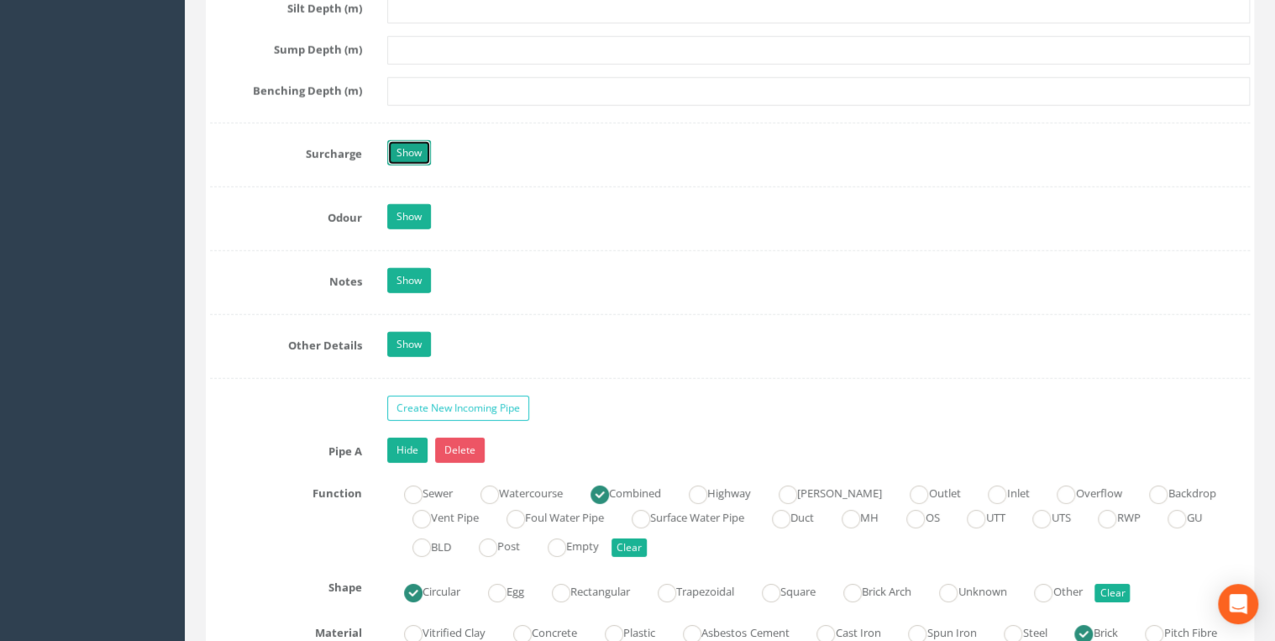
click at [420, 140] on link "Show" at bounding box center [409, 152] width 44 height 25
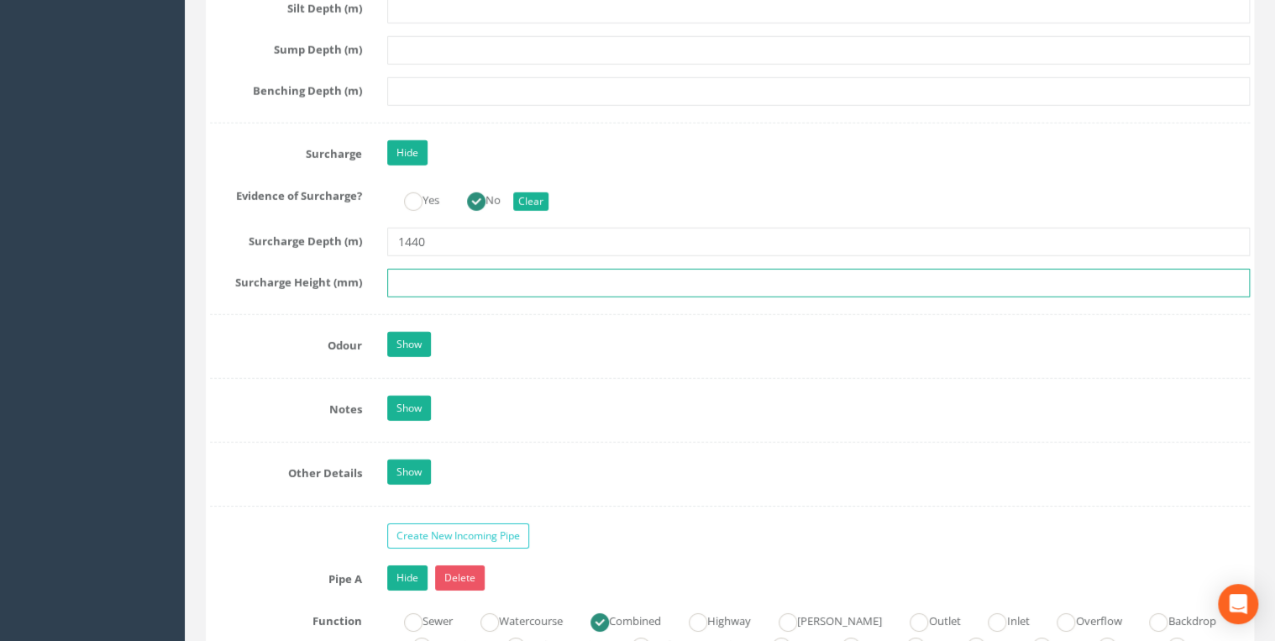
click at [409, 284] on input "text" at bounding box center [818, 283] width 862 height 29
type input "1440"
click at [523, 310] on div "Job Number 5087 Job Number Suffix Survey Date [DATE] Surveyed By [PERSON_NAME] …" at bounding box center [730, 300] width 1040 height 4889
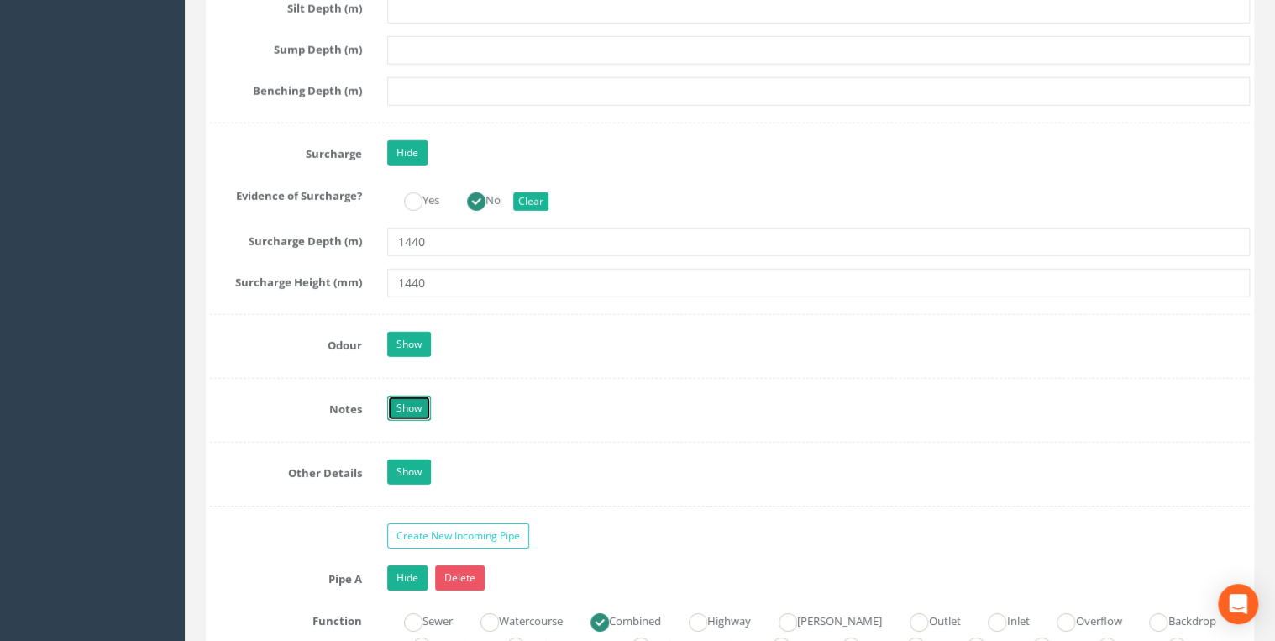
click at [403, 402] on link "Show" at bounding box center [409, 408] width 44 height 25
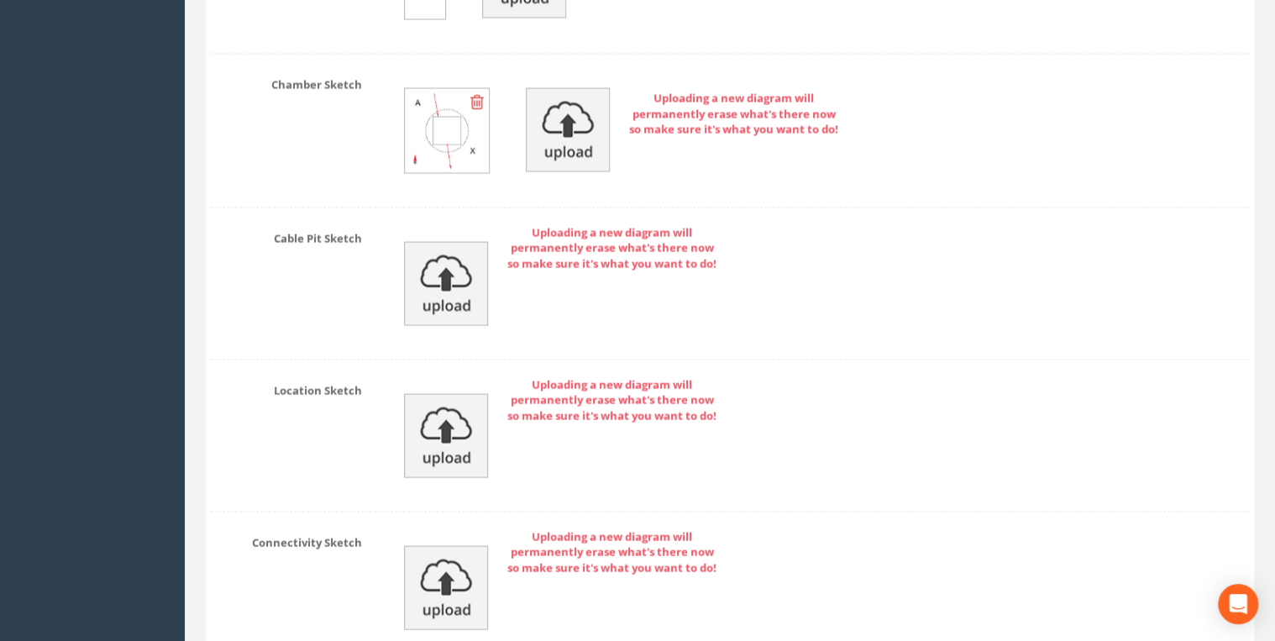
scroll to position [8219, 0]
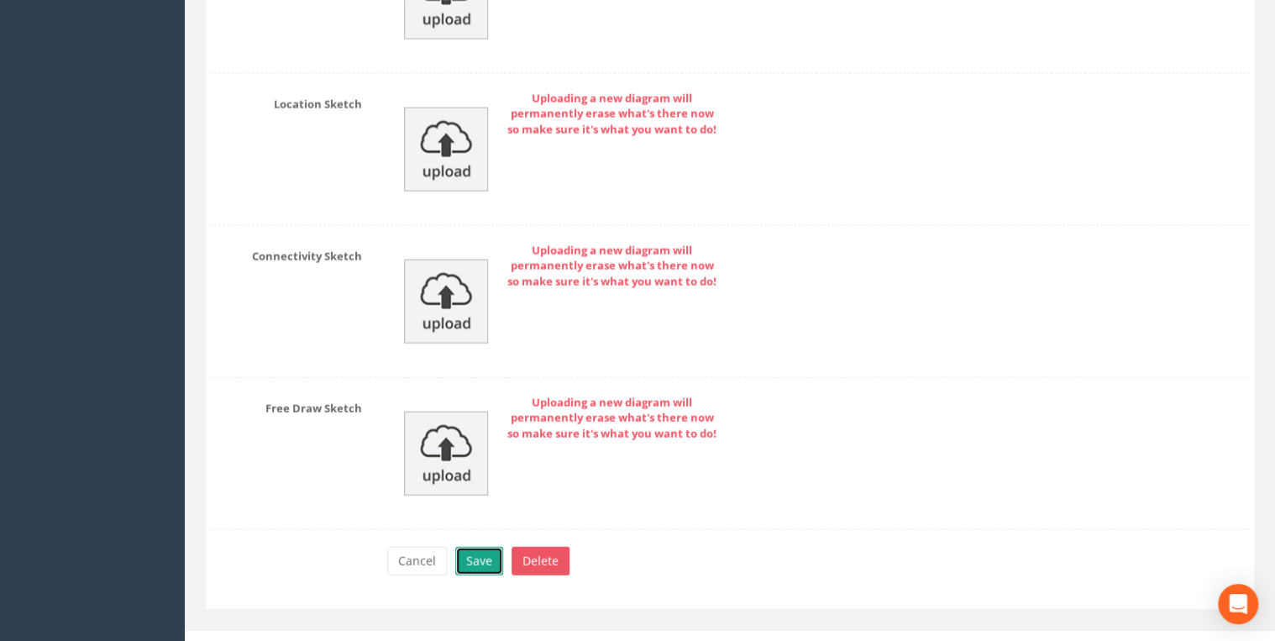
click at [490, 547] on button "Save" at bounding box center [479, 561] width 48 height 29
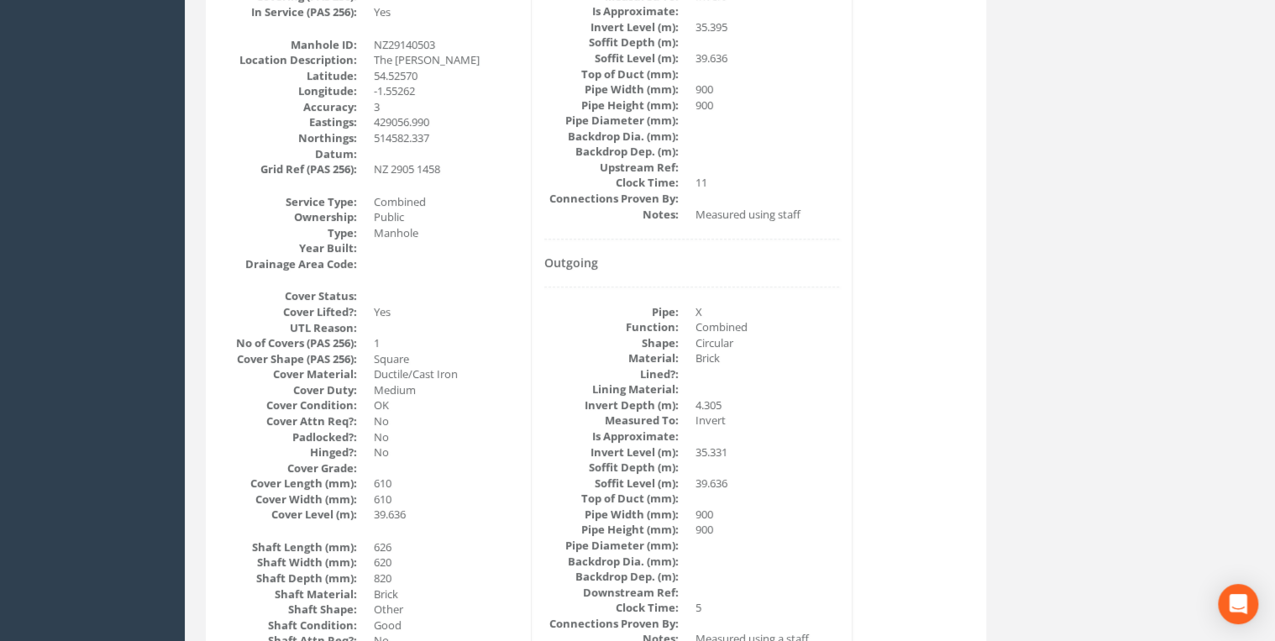
scroll to position [0, 0]
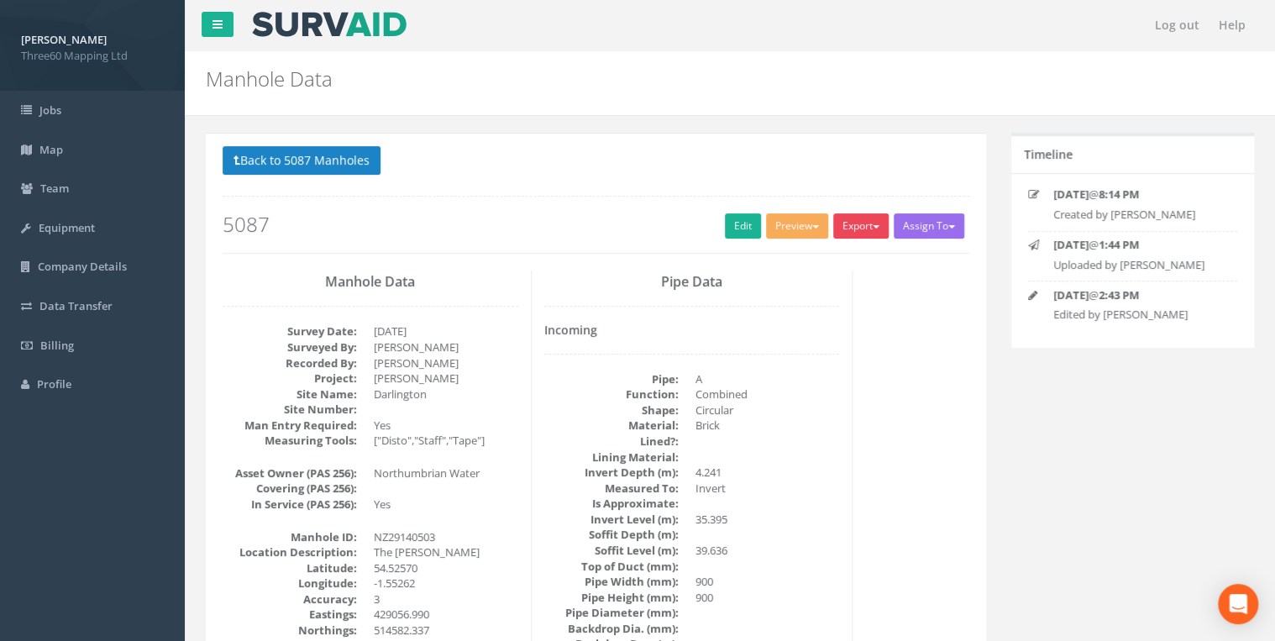
click at [843, 235] on button "Export" at bounding box center [860, 225] width 55 height 25
click at [826, 256] on link "360 Manhole" at bounding box center [827, 261] width 128 height 26
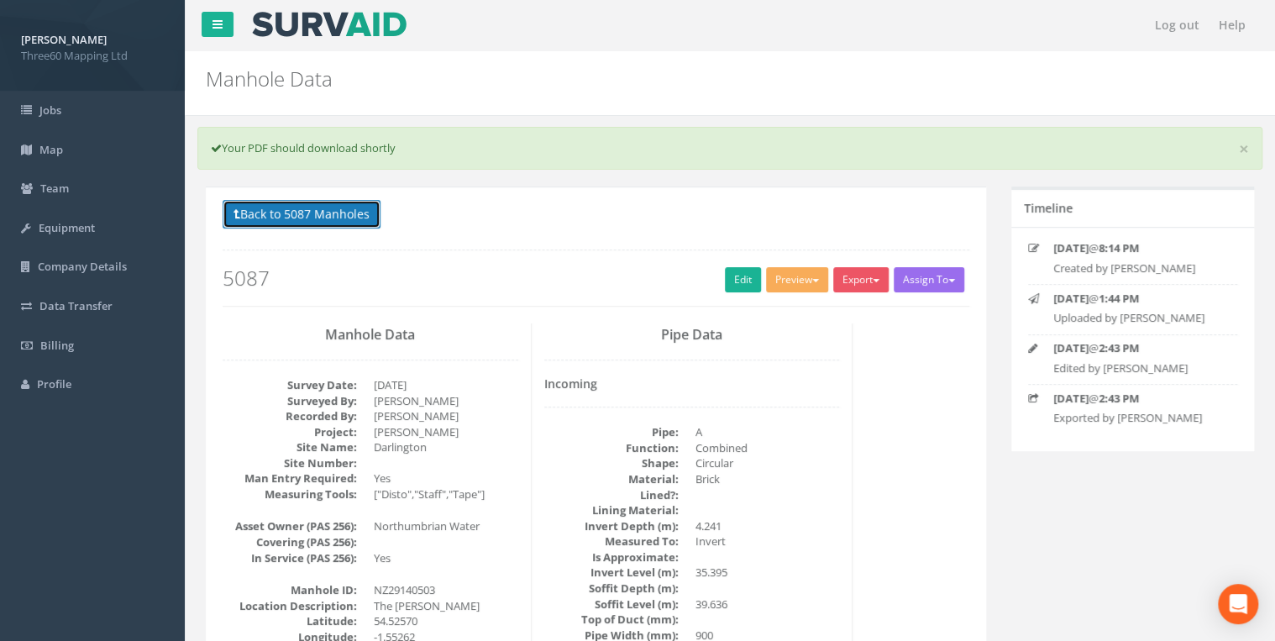
click at [332, 213] on button "Back to 5087 Manholes" at bounding box center [302, 214] width 158 height 29
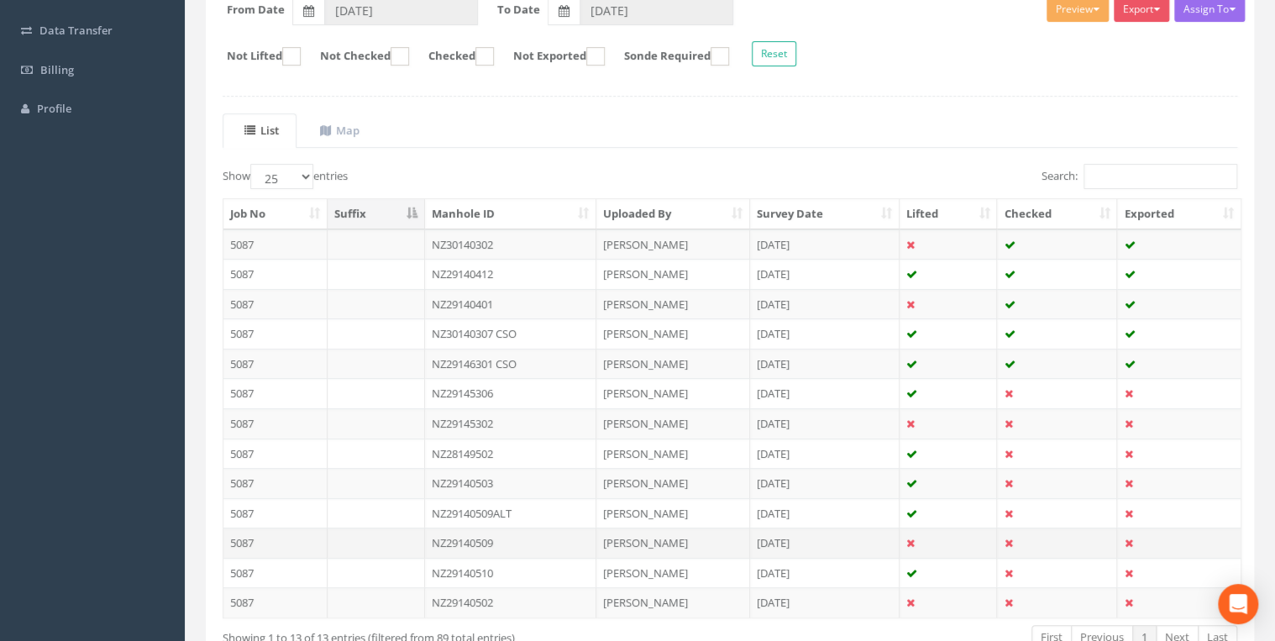
scroll to position [380, 0]
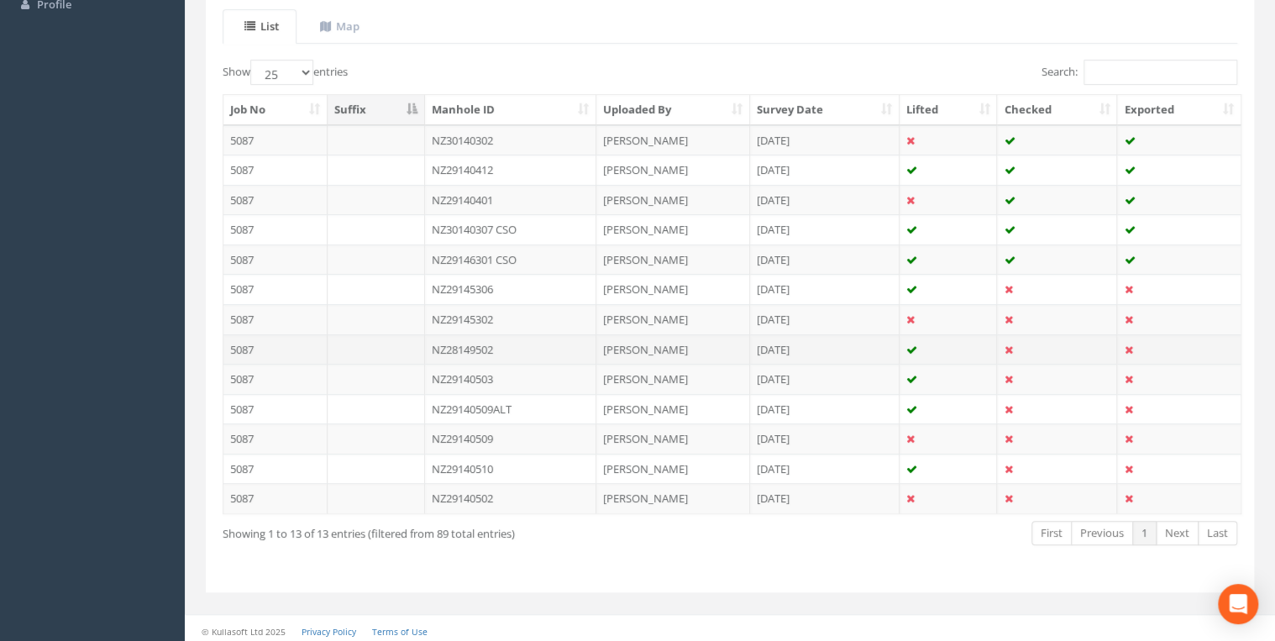
click at [504, 339] on td "NZ28149502" at bounding box center [511, 349] width 172 height 30
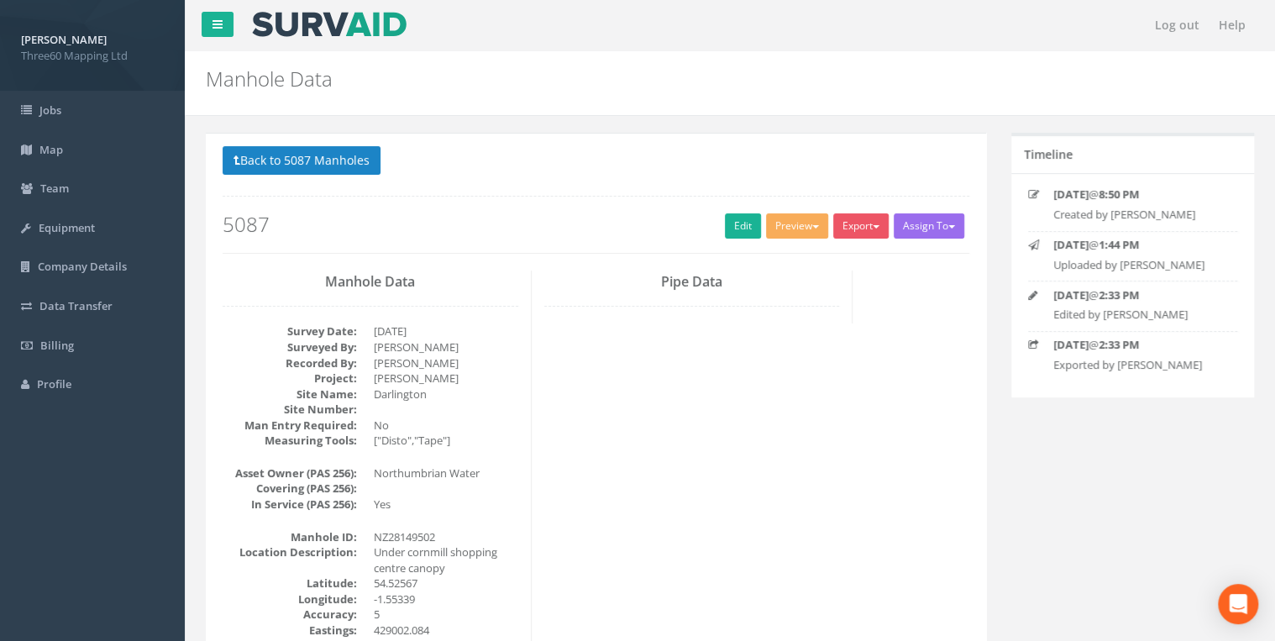
scroll to position [179, 0]
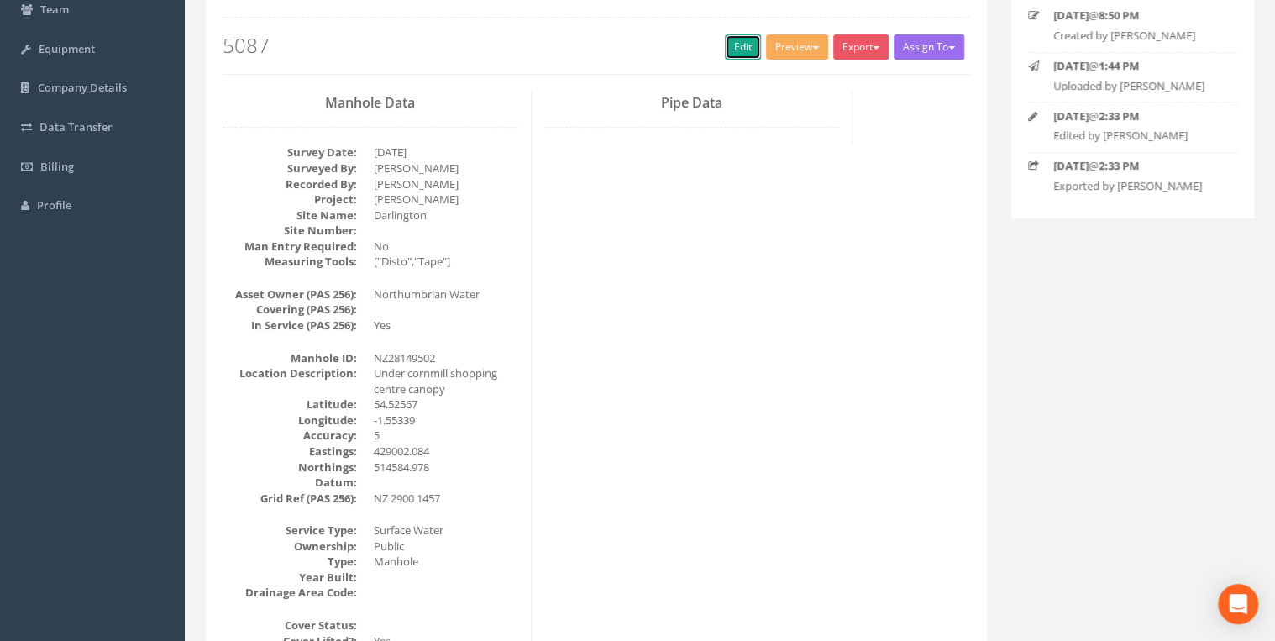
click at [725, 53] on link "Edit" at bounding box center [743, 46] width 36 height 25
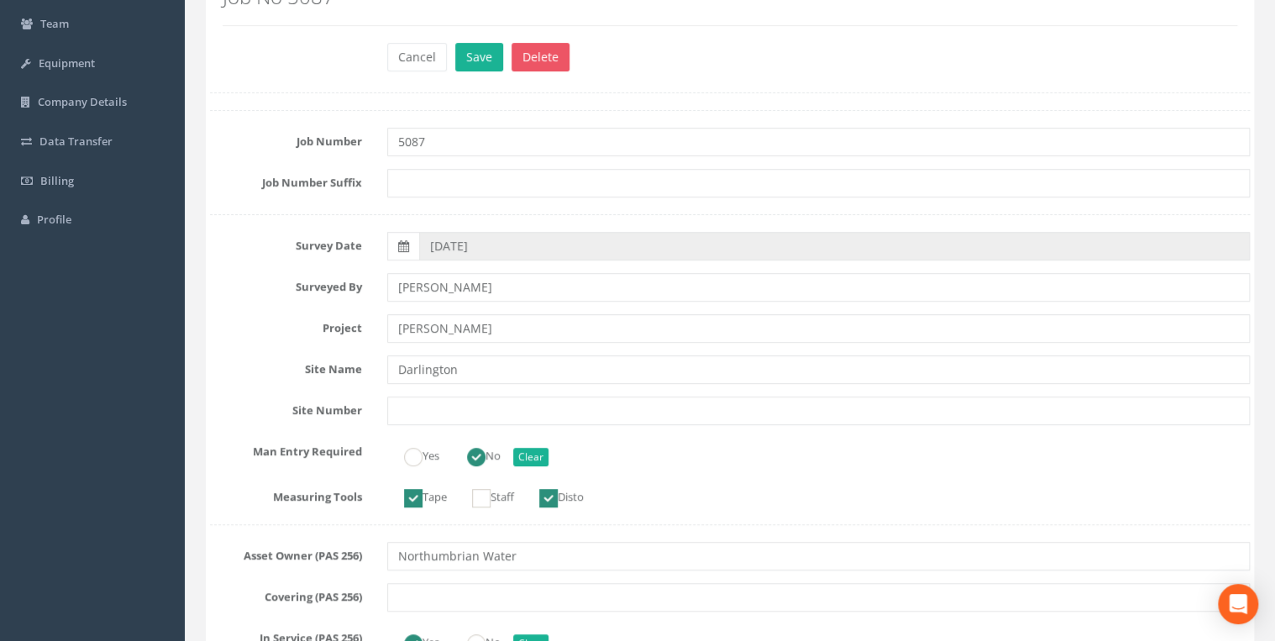
scroll to position [0, 0]
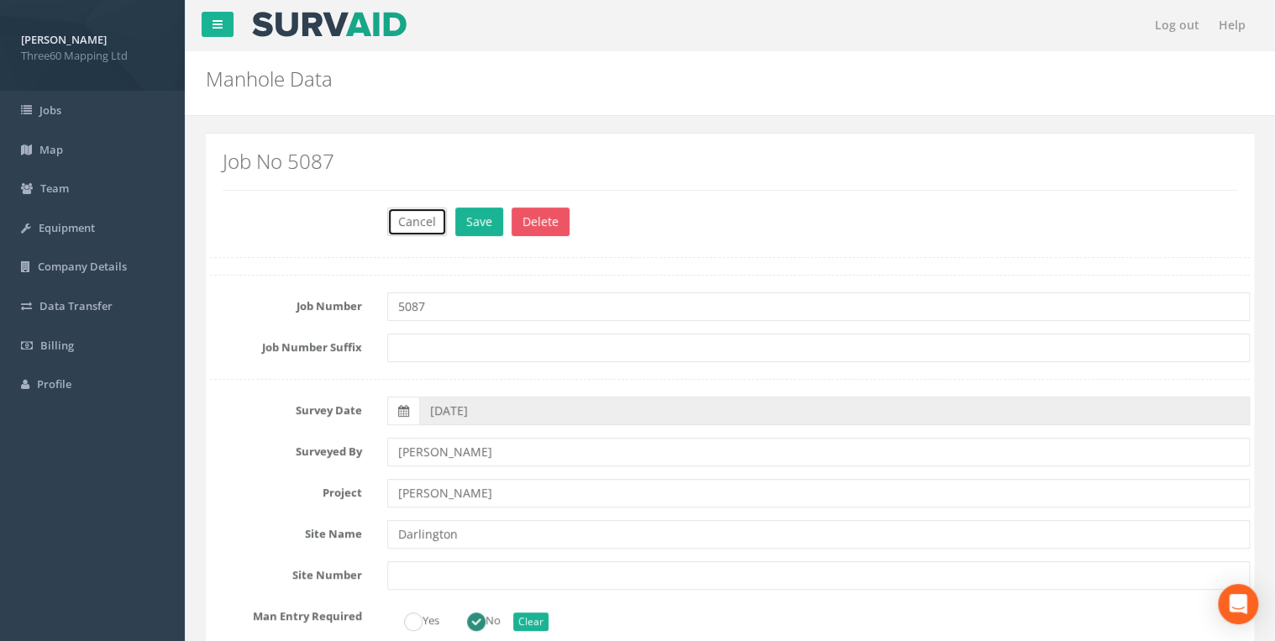
click at [407, 225] on button "Cancel" at bounding box center [417, 221] width 60 height 29
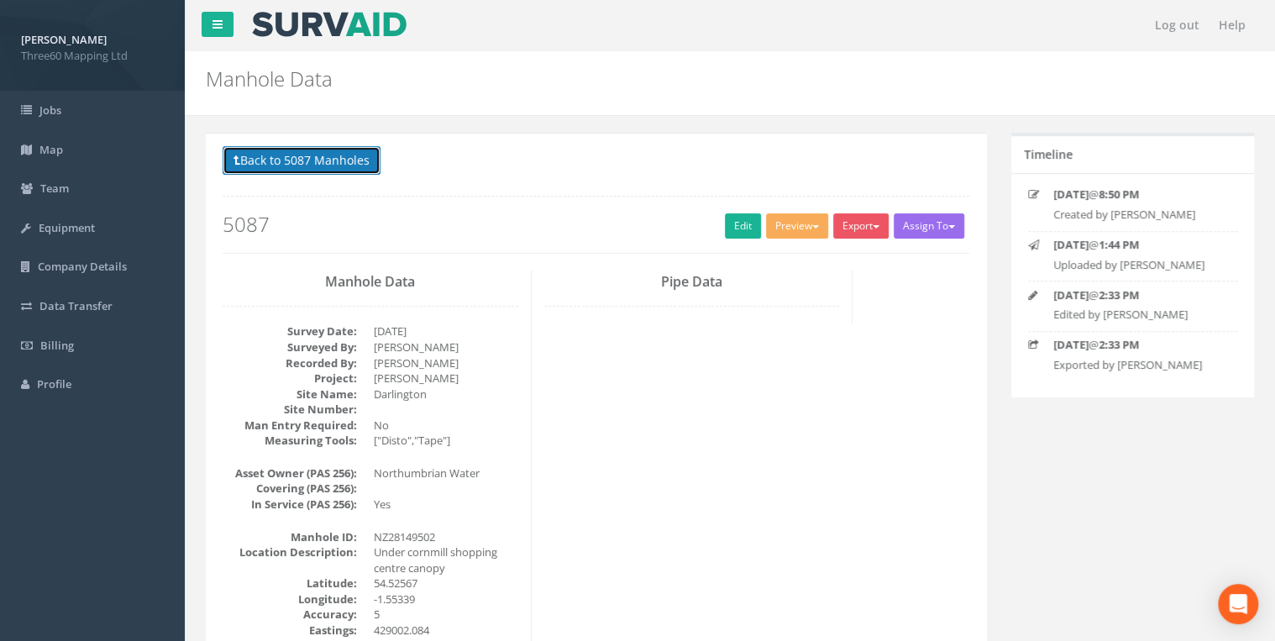
click at [337, 159] on button "Back to 5087 Manholes" at bounding box center [302, 160] width 158 height 29
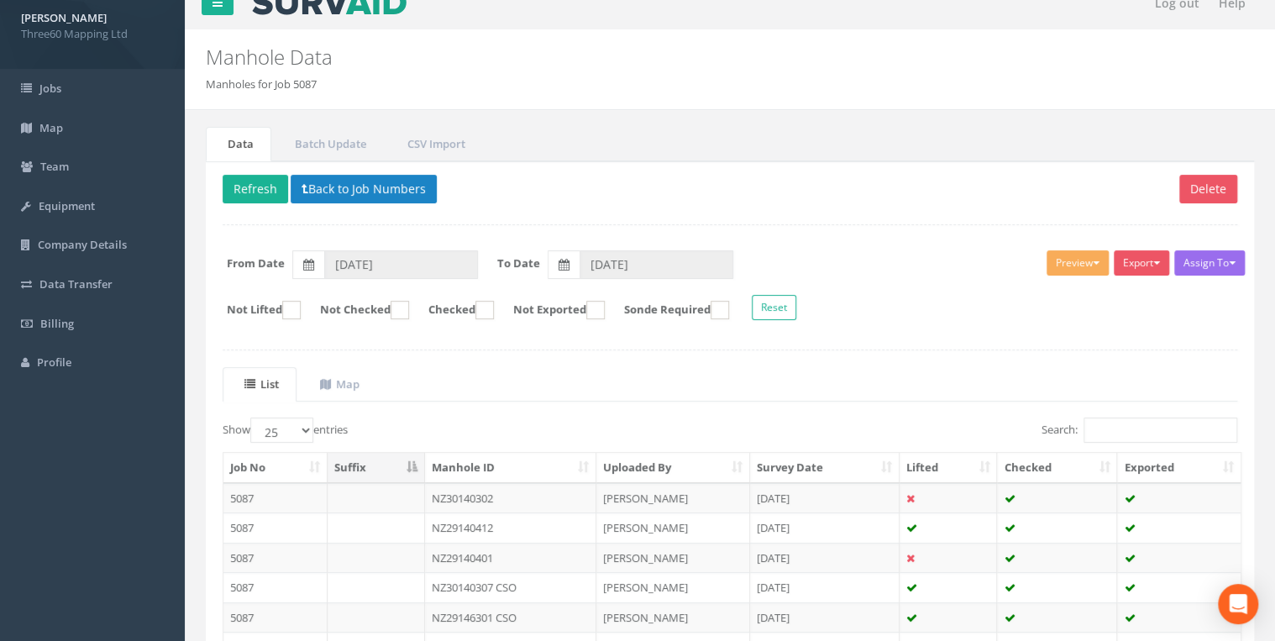
scroll to position [380, 0]
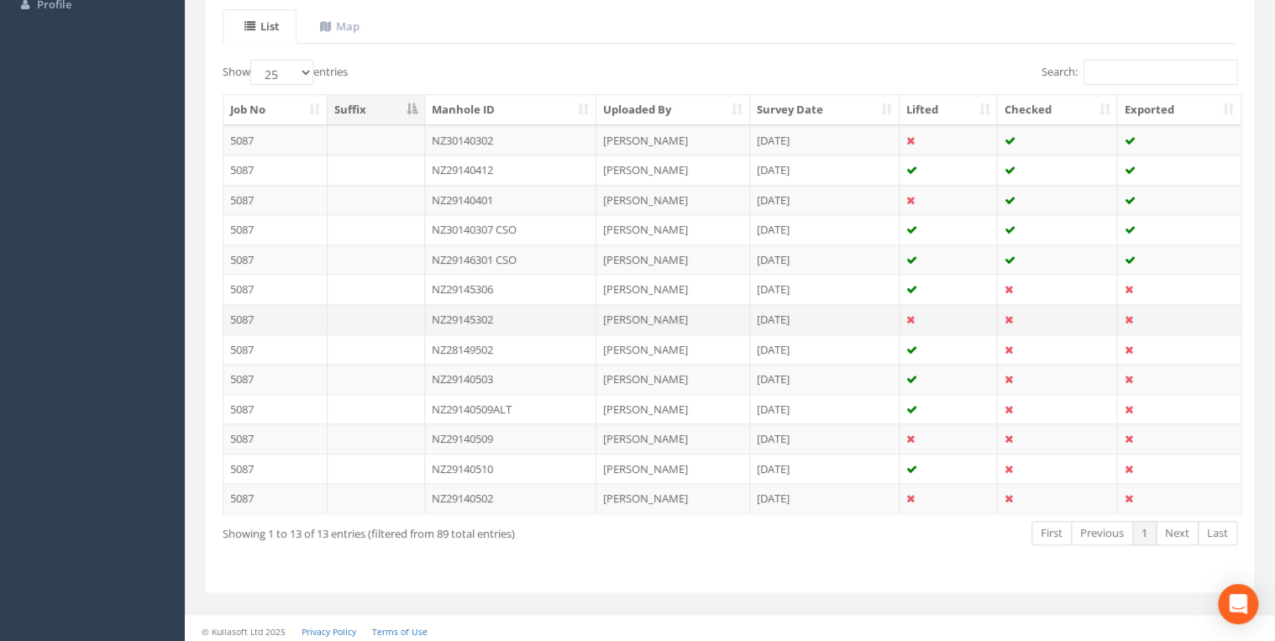
click at [491, 312] on td "NZ29145302" at bounding box center [511, 319] width 172 height 30
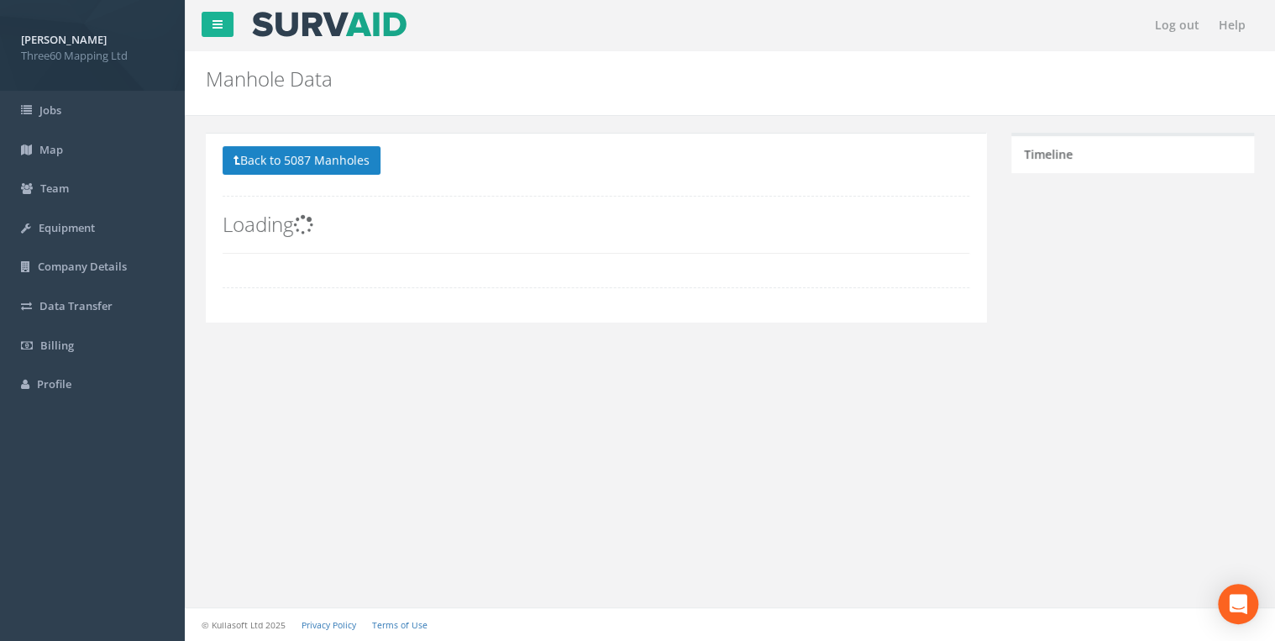
scroll to position [0, 0]
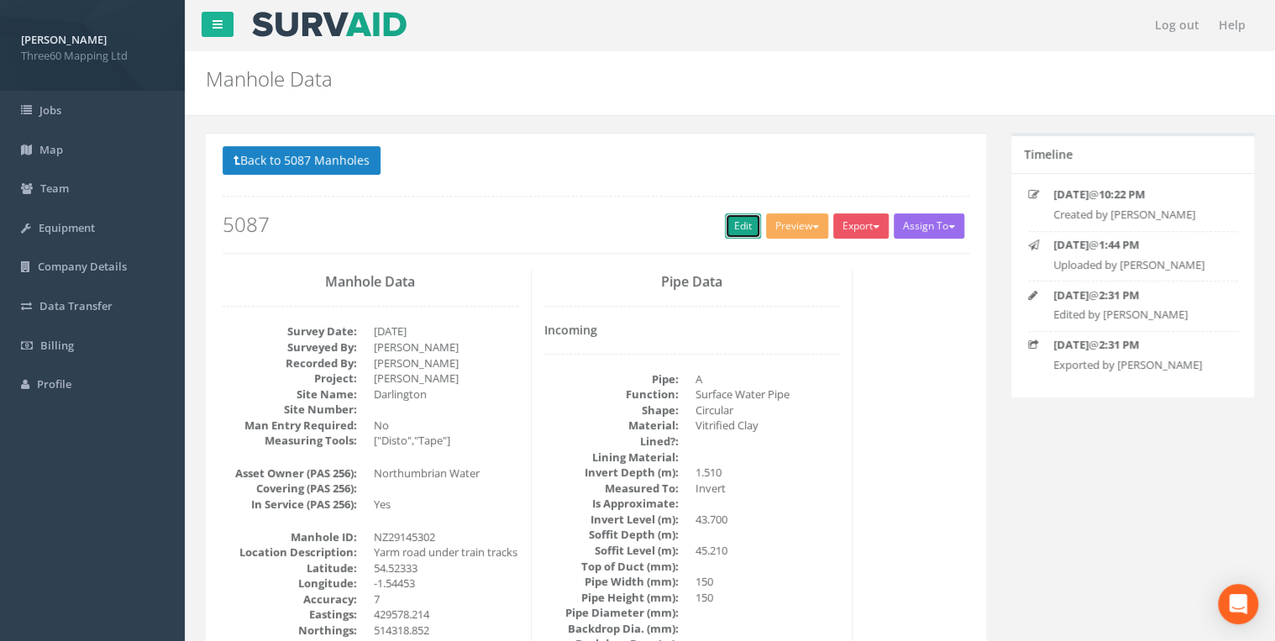
click at [729, 227] on link "Edit" at bounding box center [743, 225] width 36 height 25
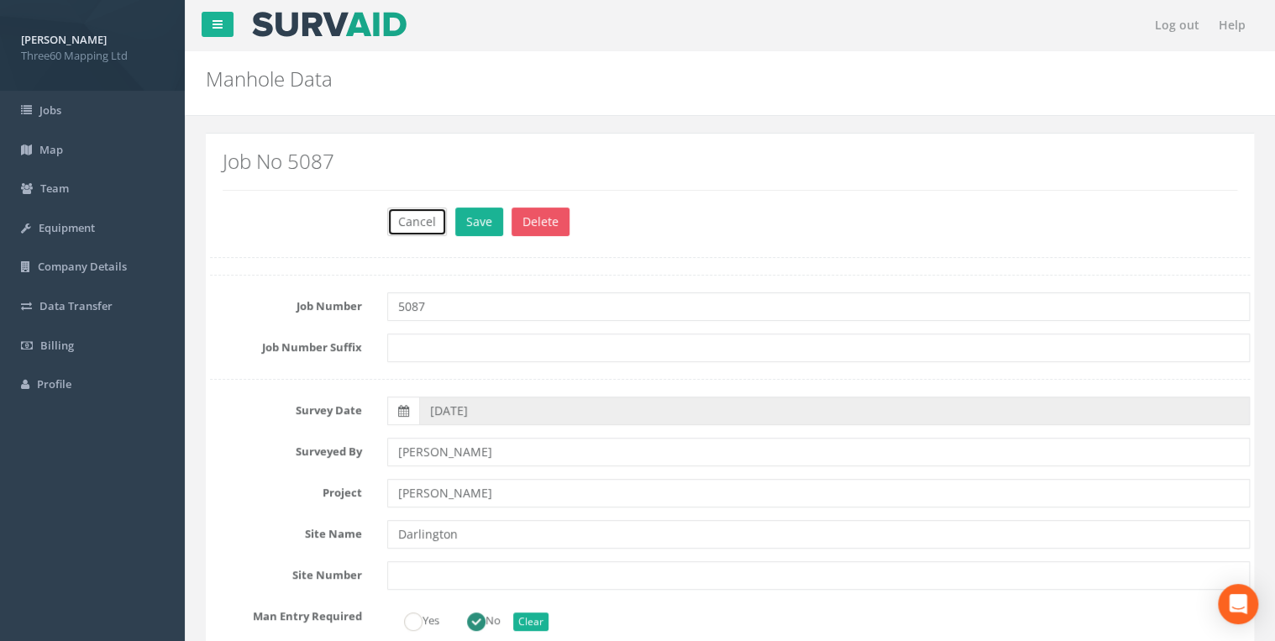
click at [423, 226] on button "Cancel" at bounding box center [417, 221] width 60 height 29
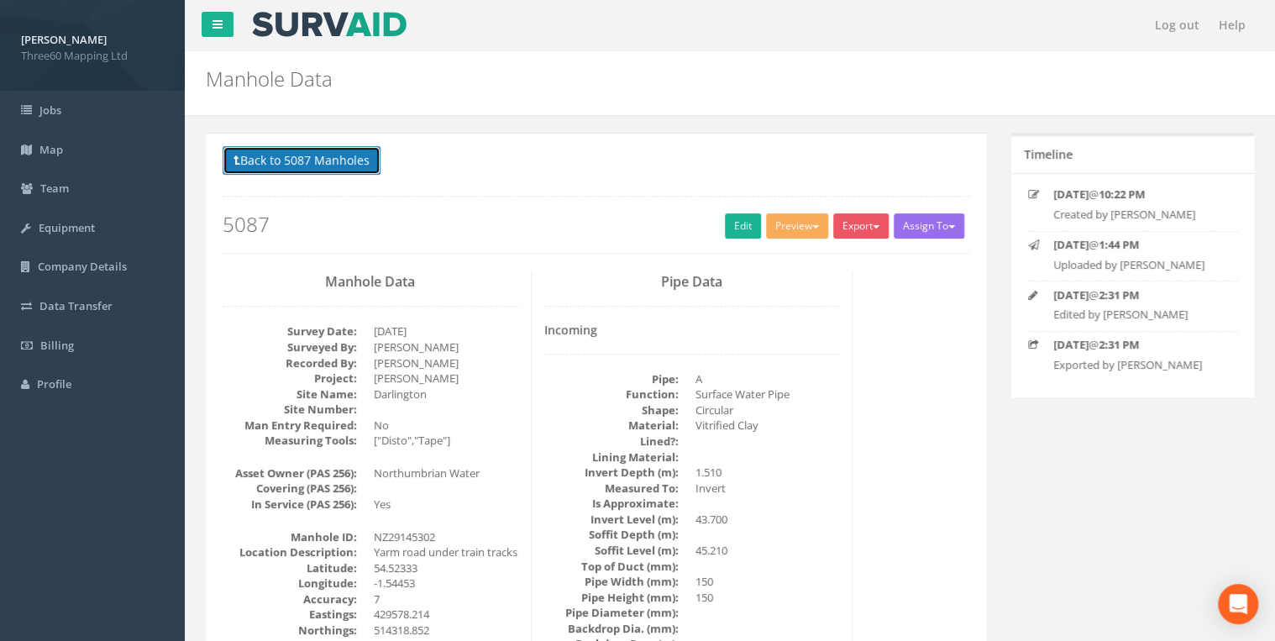
click at [354, 157] on button "Back to 5087 Manholes" at bounding box center [302, 160] width 158 height 29
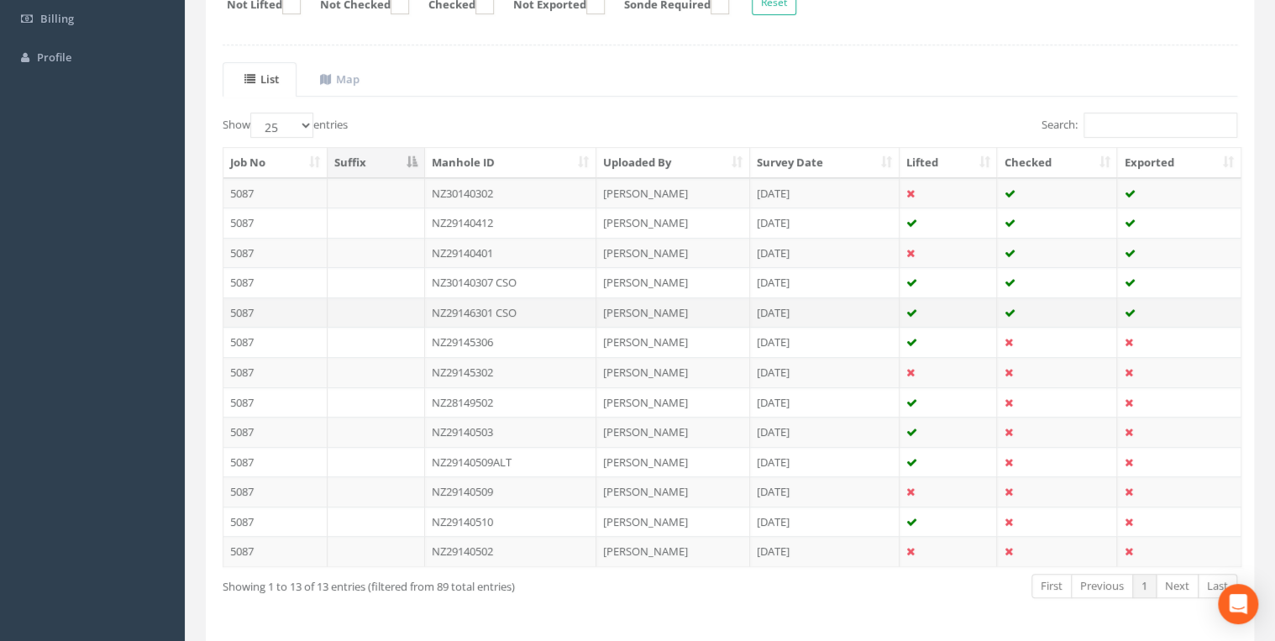
scroll to position [380, 0]
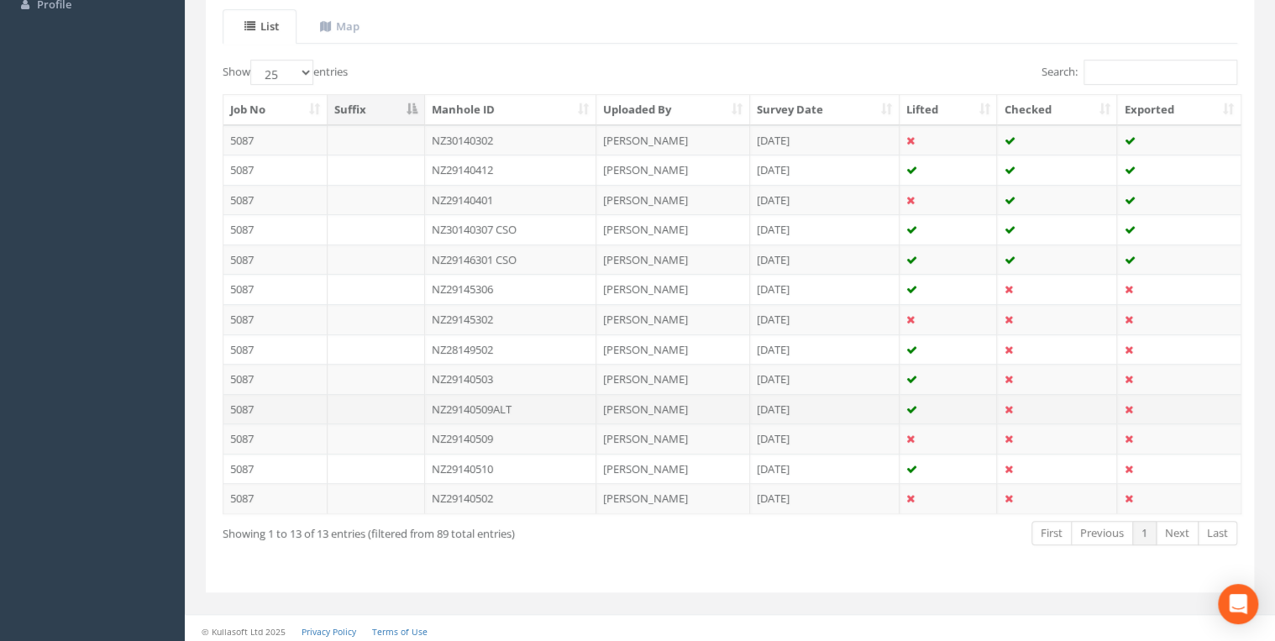
click at [498, 405] on td "NZ29140509ALT" at bounding box center [511, 409] width 172 height 30
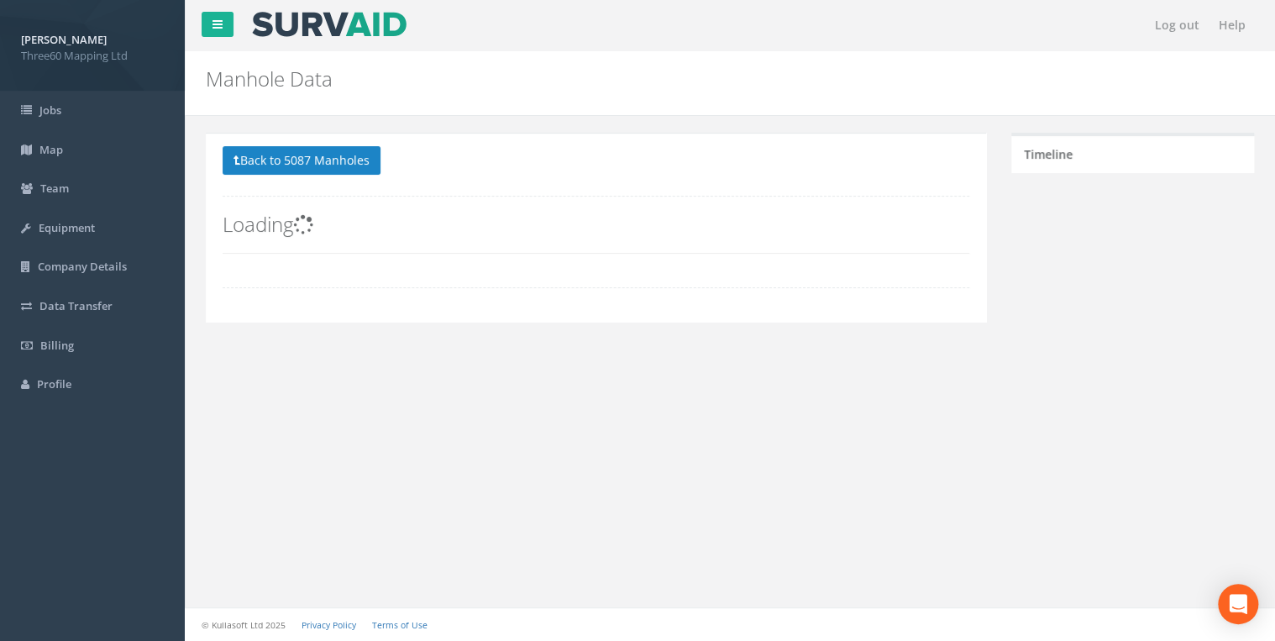
scroll to position [0, 0]
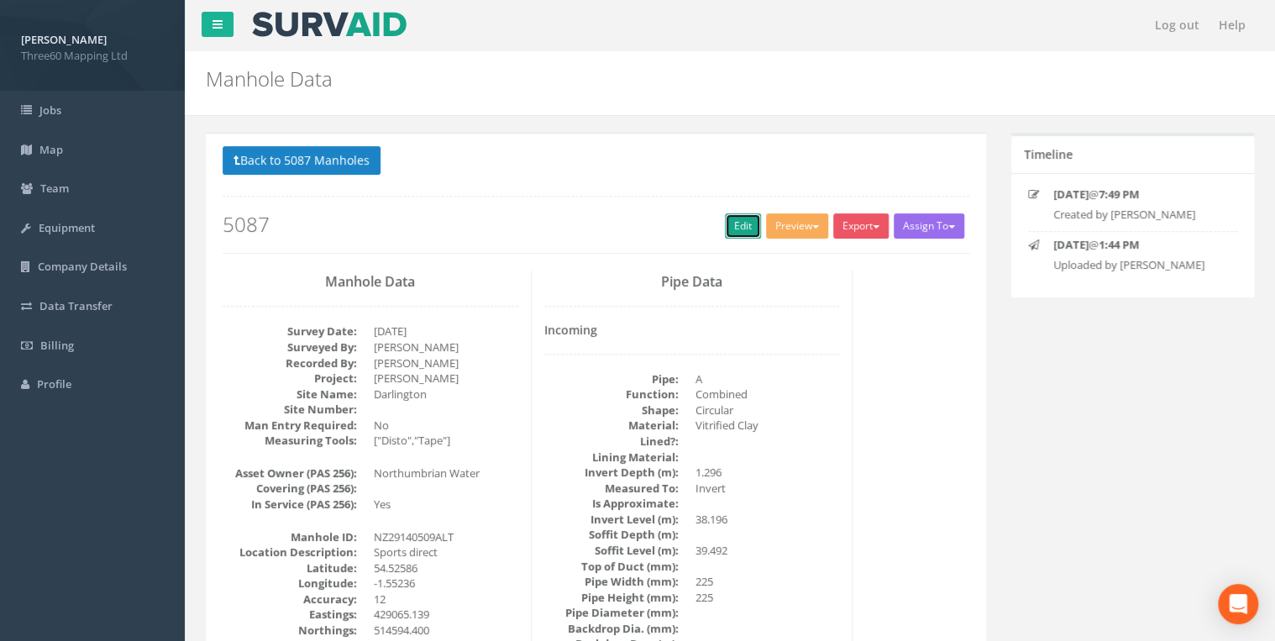
click at [731, 236] on link "Edit" at bounding box center [743, 225] width 36 height 25
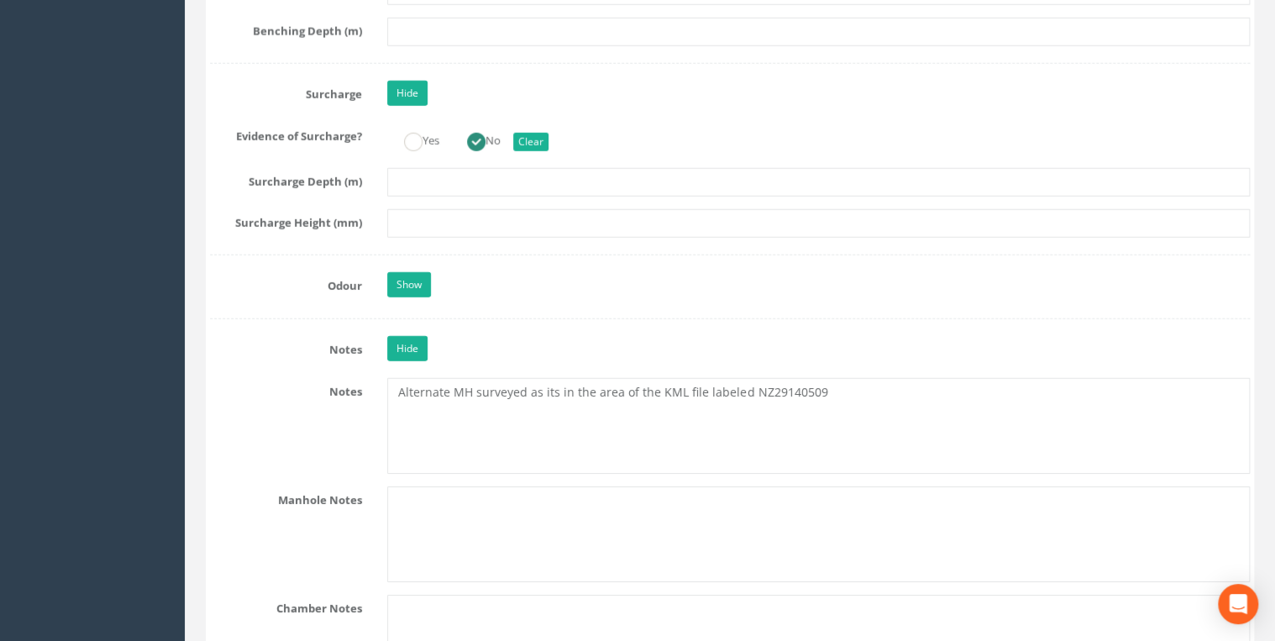
scroll to position [2508, 0]
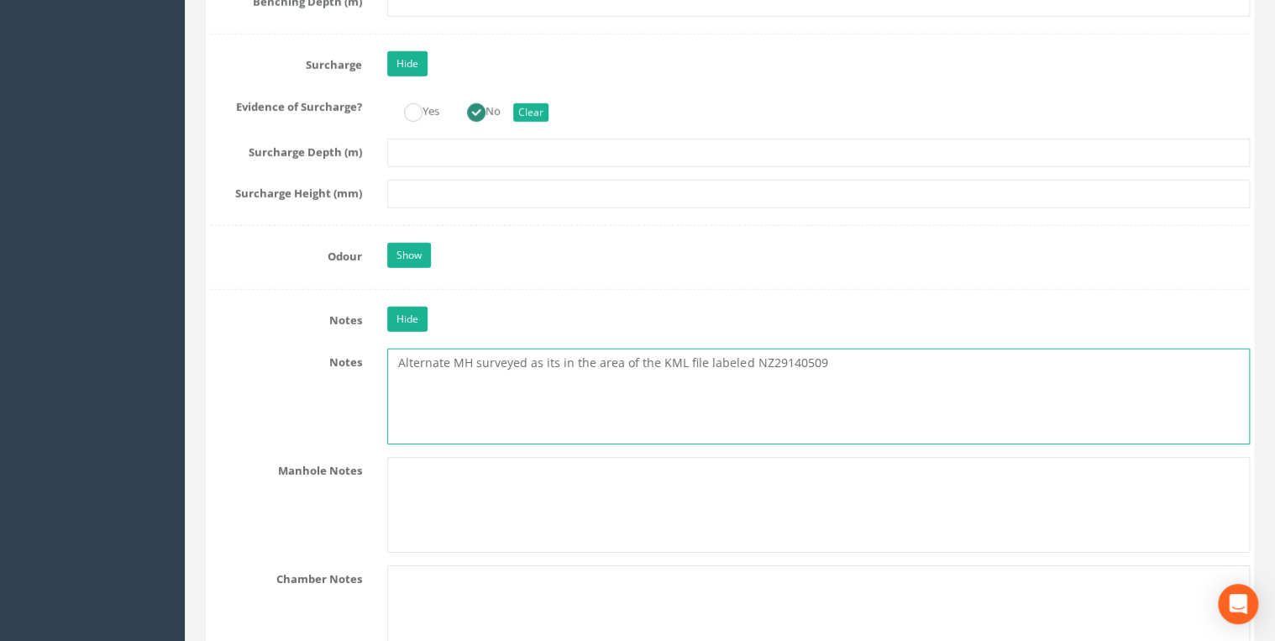
click at [731, 356] on textarea "Alternate MH surveyed as its in the area of the KML file labeled NZ29140509" at bounding box center [818, 397] width 862 height 96
click at [727, 359] on textarea "Alternate MH surveyed as its in the area of the KML file labeled NZ29140509" at bounding box center [818, 397] width 862 height 96
click at [873, 370] on textarea "Alternate MH surveyed as its in the area of the KML file labelled NZ29140509" at bounding box center [818, 397] width 862 height 96
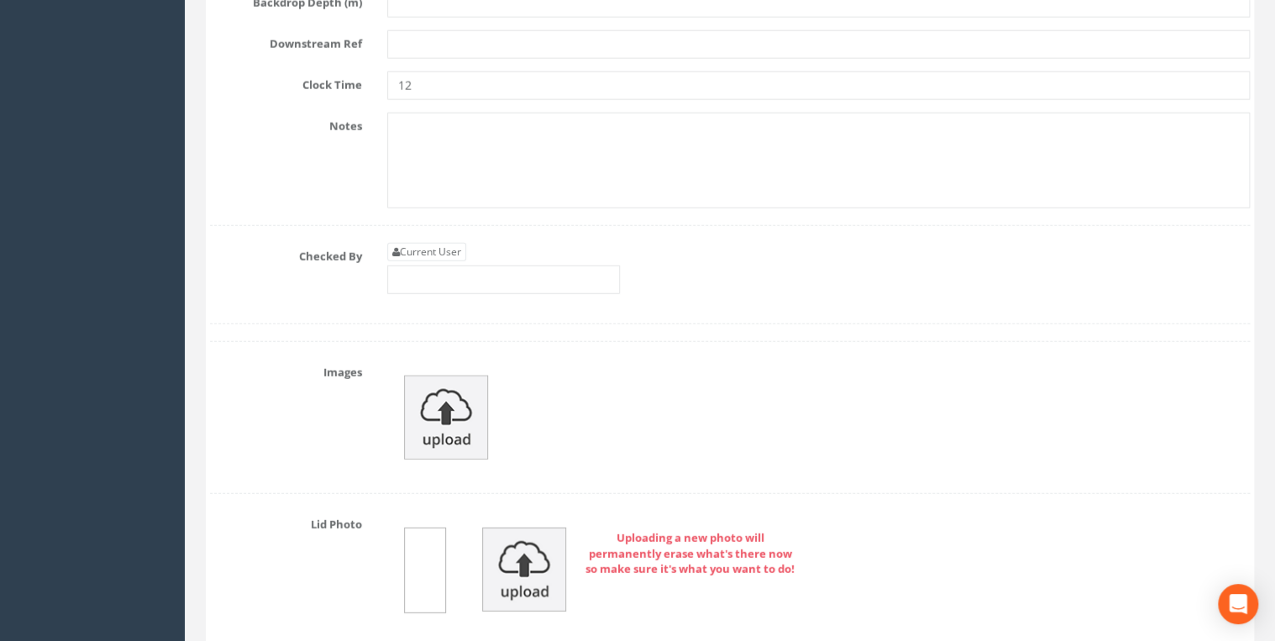
scroll to position [5464, 0]
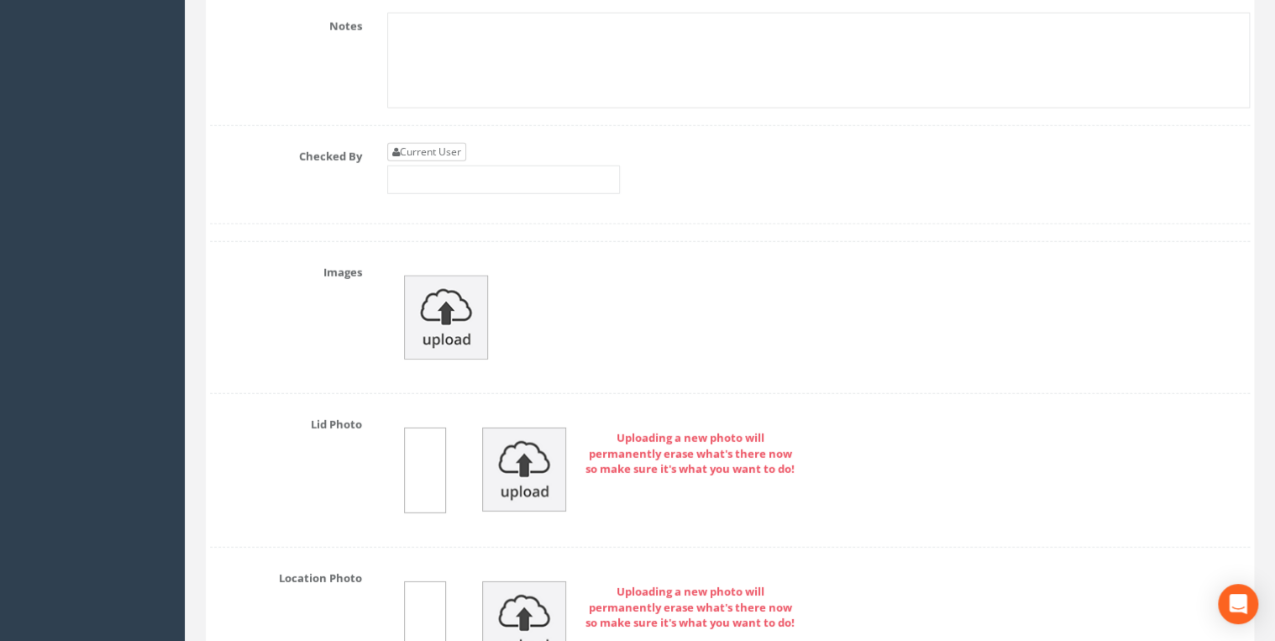
type textarea "Alternate MH surveyed as its in the area of the KML file labelled NZ29140509"
click at [406, 143] on link "Current User" at bounding box center [426, 152] width 79 height 18
type input "[PERSON_NAME]"
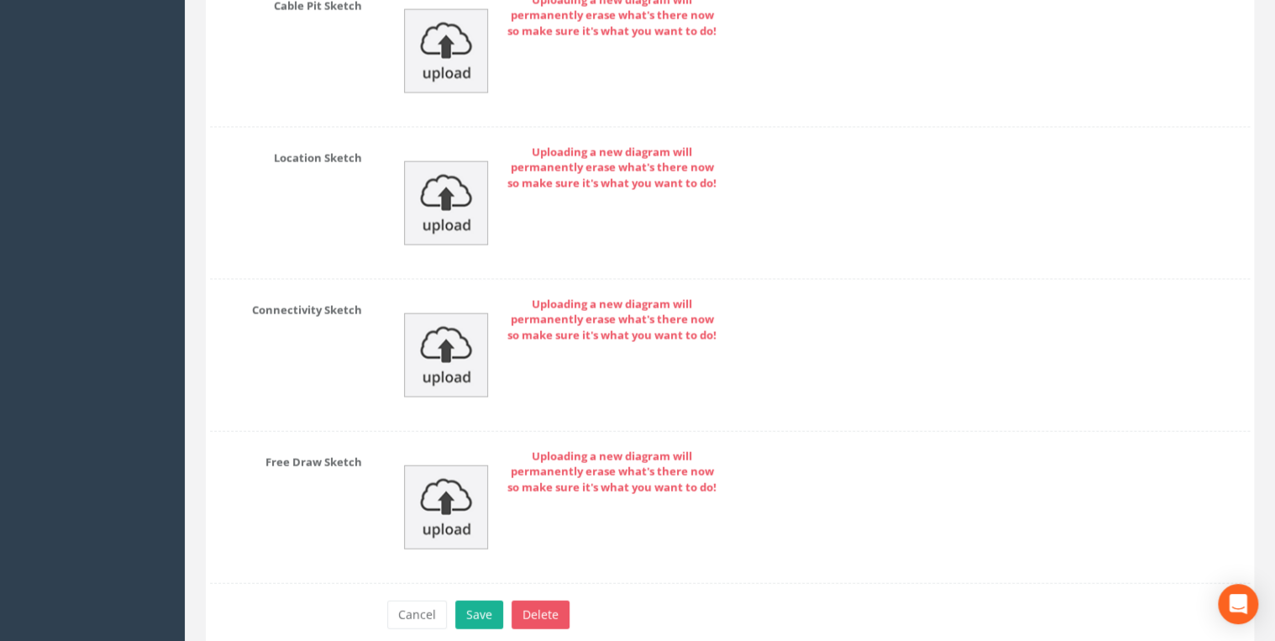
scroll to position [8219, 0]
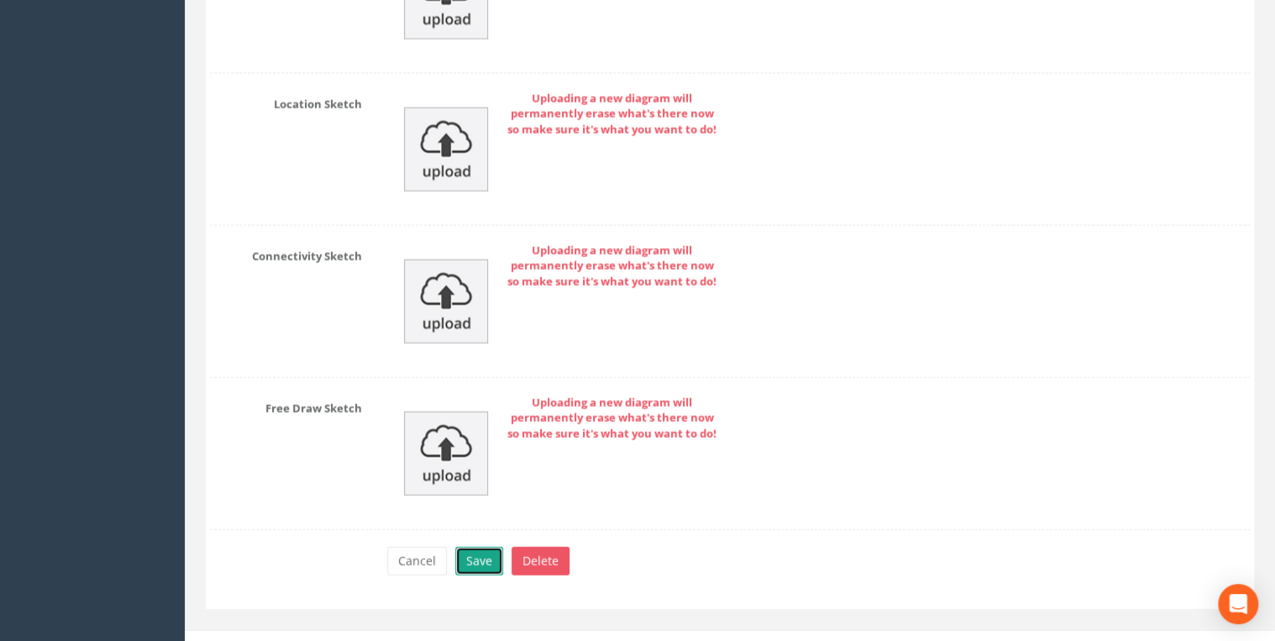
click at [495, 547] on button "Save" at bounding box center [479, 561] width 48 height 29
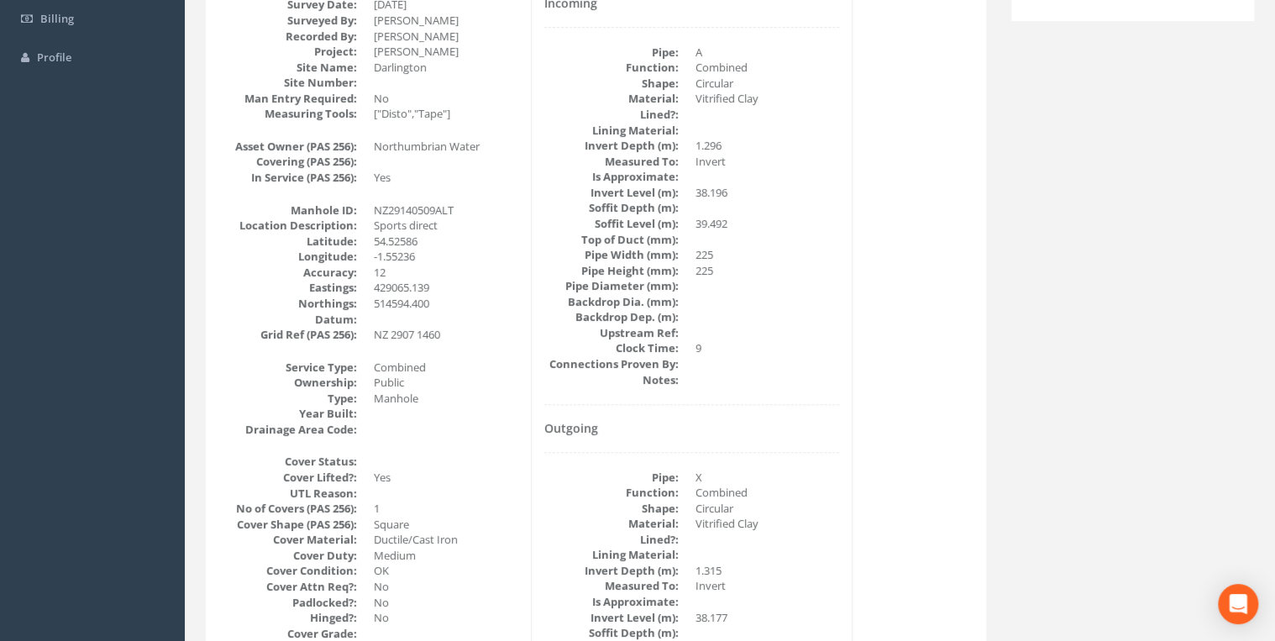
scroll to position [0, 0]
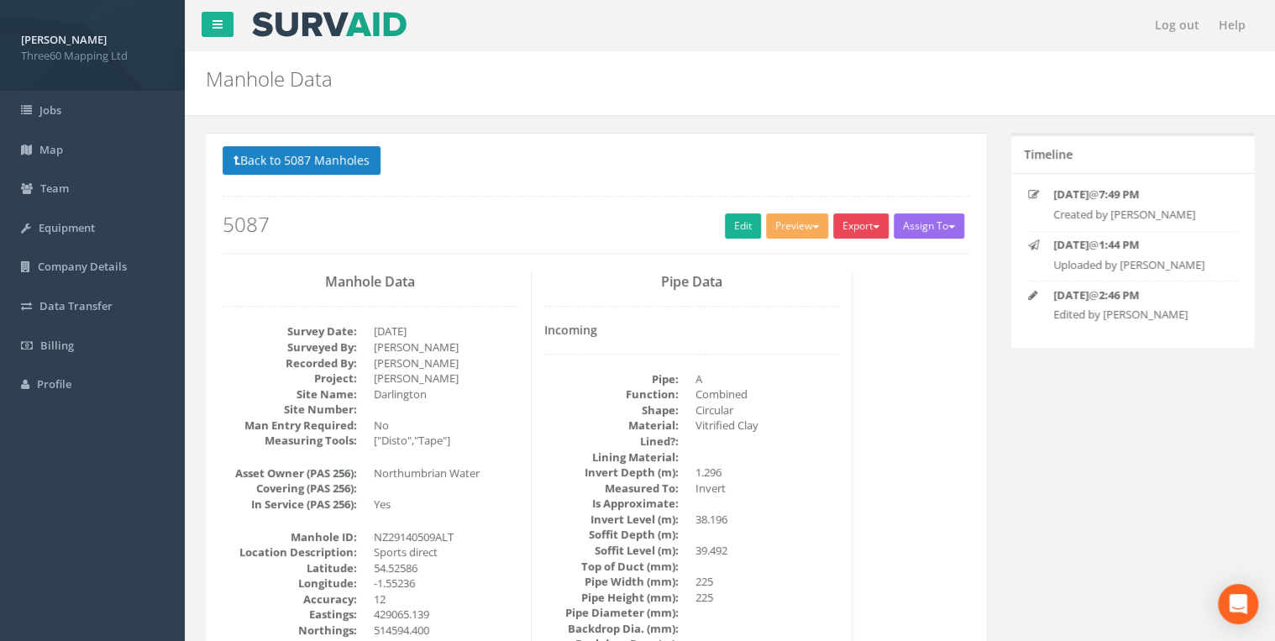
click at [860, 232] on button "Export" at bounding box center [860, 225] width 55 height 25
click at [804, 265] on link "360 Manhole" at bounding box center [827, 261] width 128 height 26
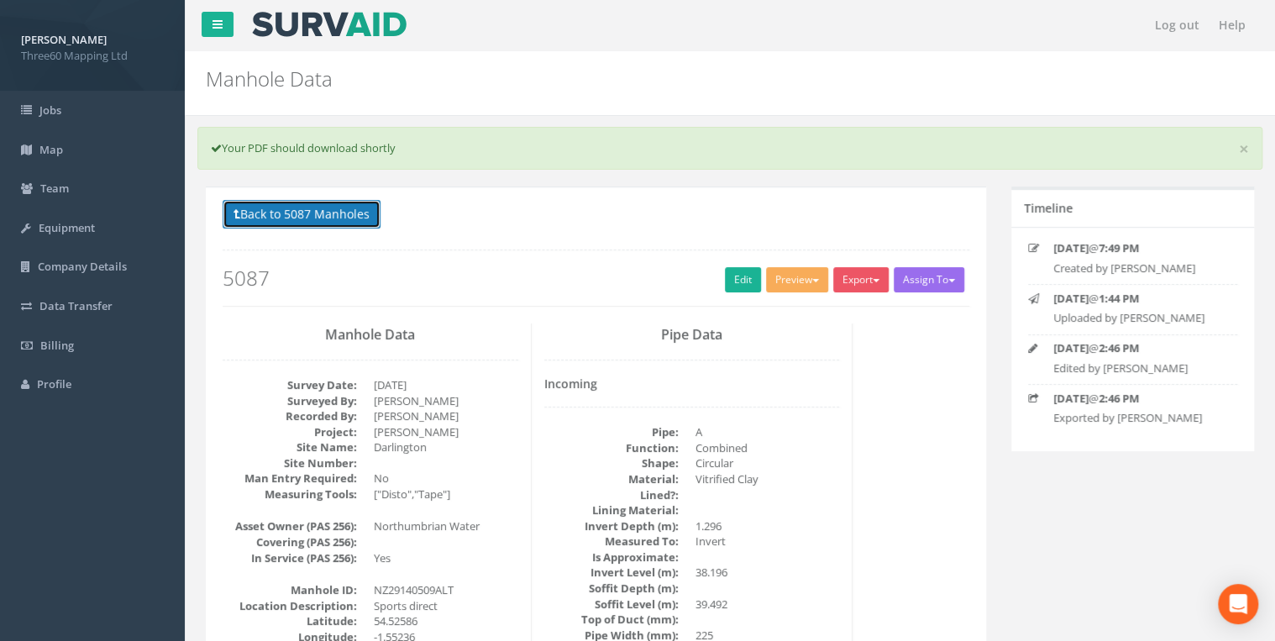
click at [370, 214] on button "Back to 5087 Manholes" at bounding box center [302, 214] width 158 height 29
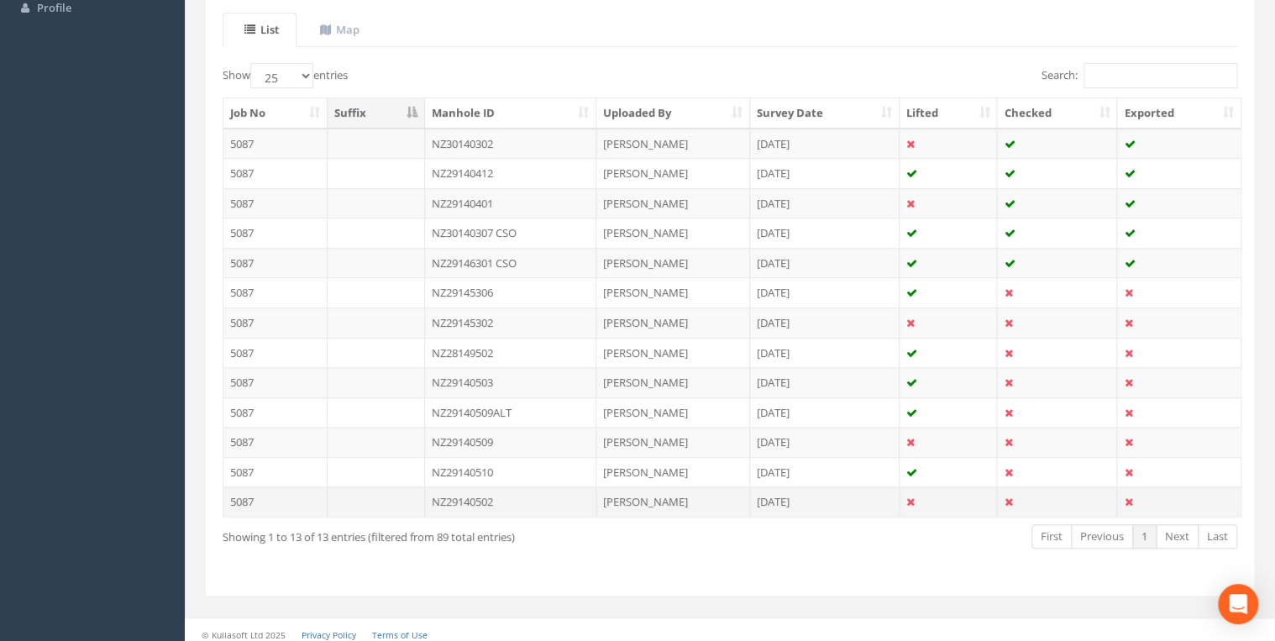
scroll to position [380, 0]
click at [497, 433] on td "NZ29140509" at bounding box center [511, 438] width 172 height 30
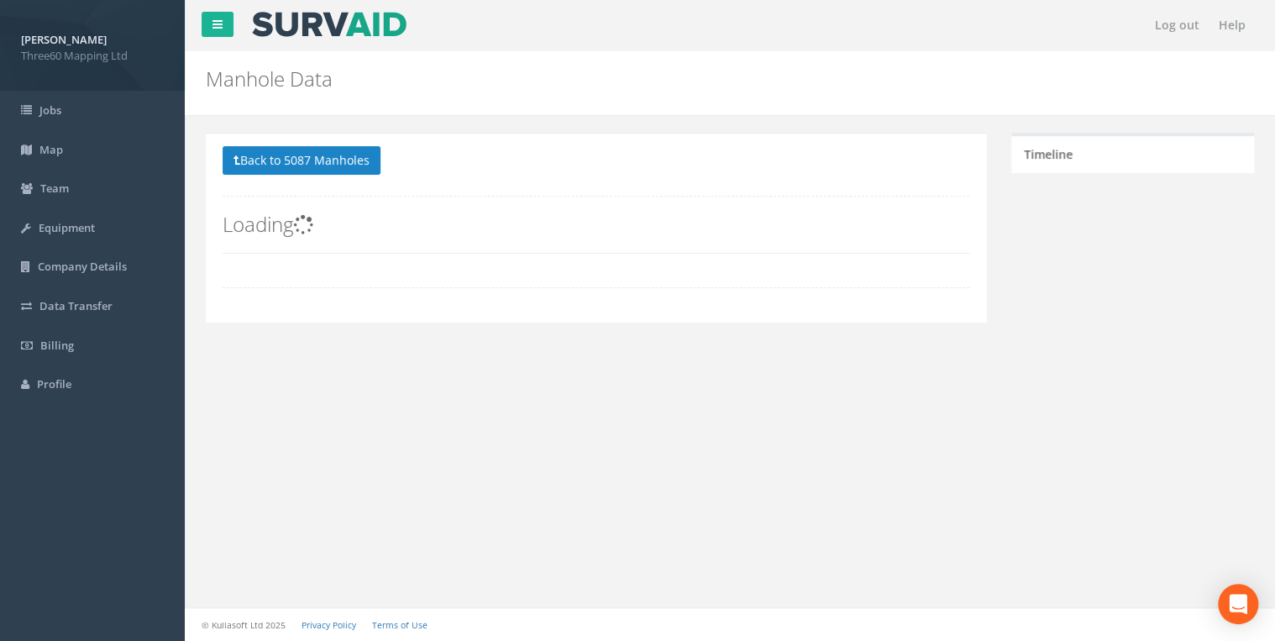
scroll to position [0, 0]
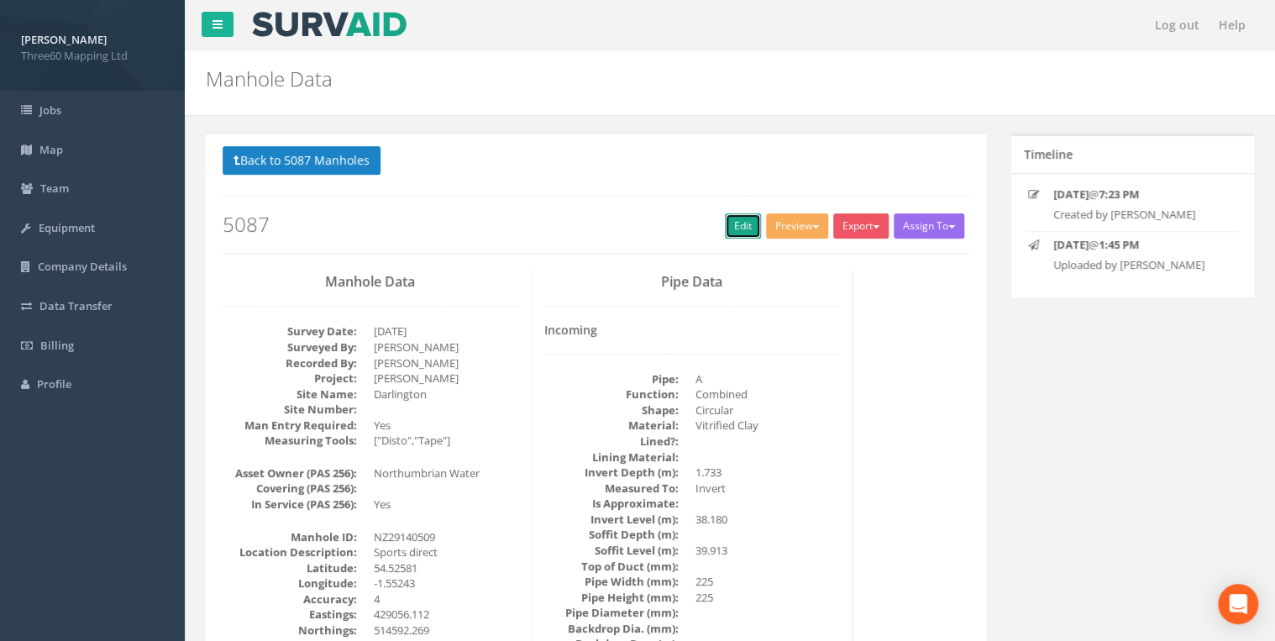
click at [739, 219] on link "Edit" at bounding box center [743, 225] width 36 height 25
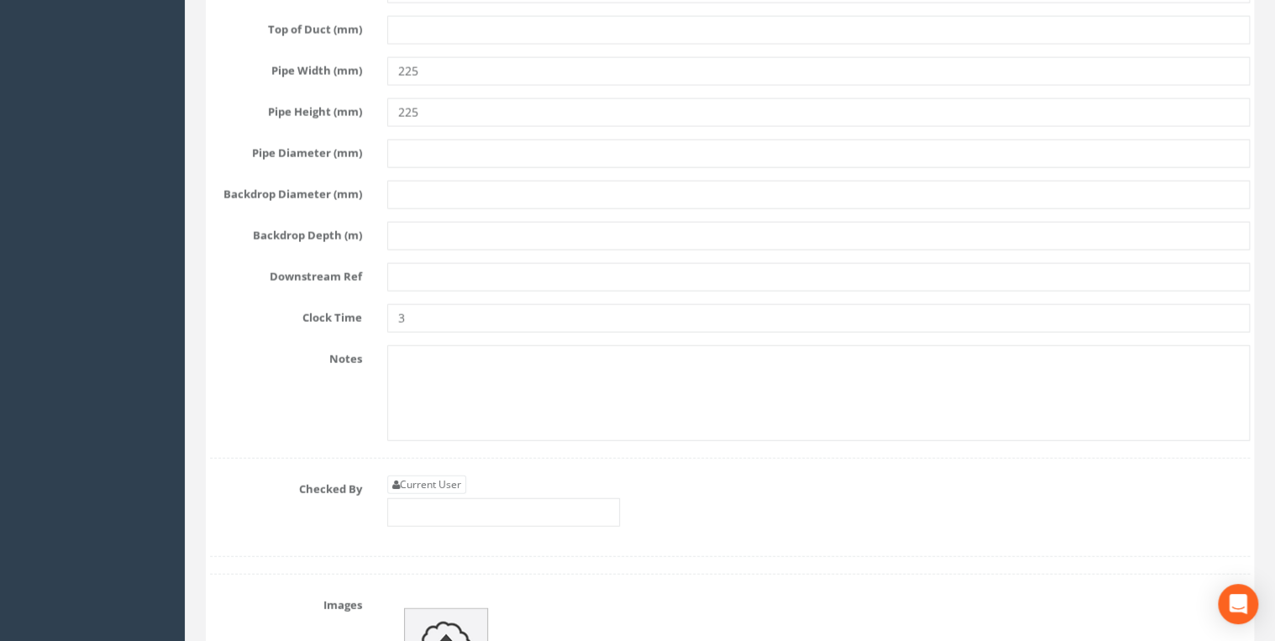
scroll to position [5464, 0]
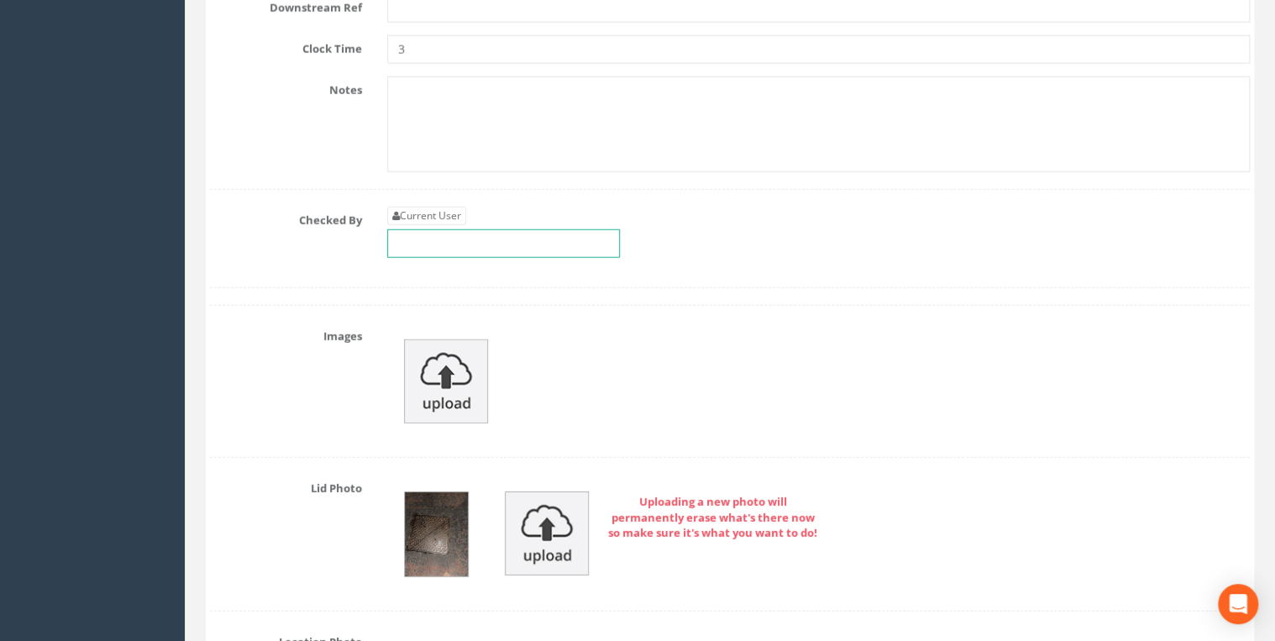
click at [437, 229] on input "text" at bounding box center [503, 243] width 233 height 29
click at [427, 207] on link "Current User" at bounding box center [426, 216] width 79 height 18
type input "[PERSON_NAME]"
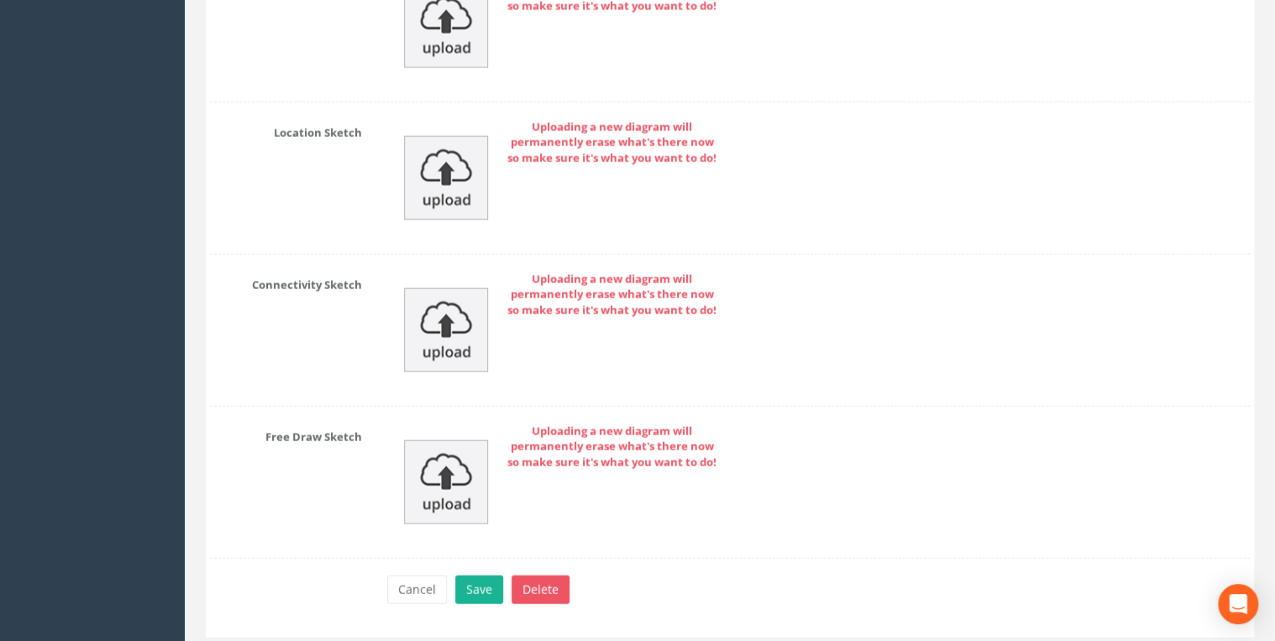
scroll to position [8283, 0]
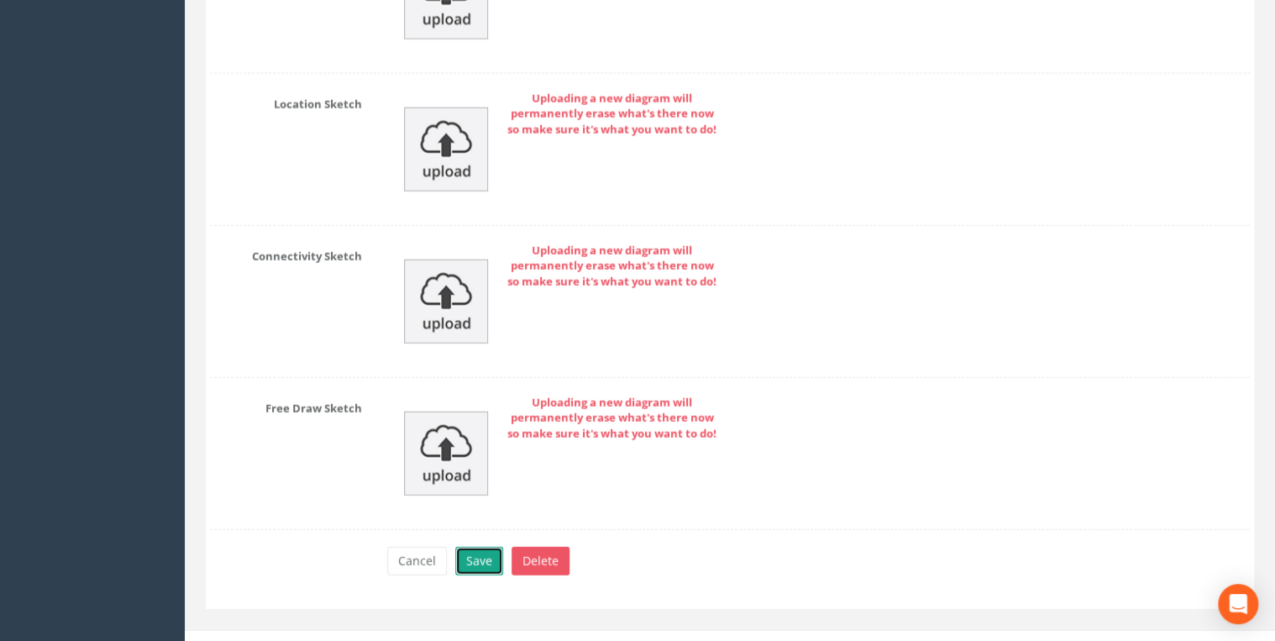
click at [482, 547] on button "Save" at bounding box center [479, 561] width 48 height 29
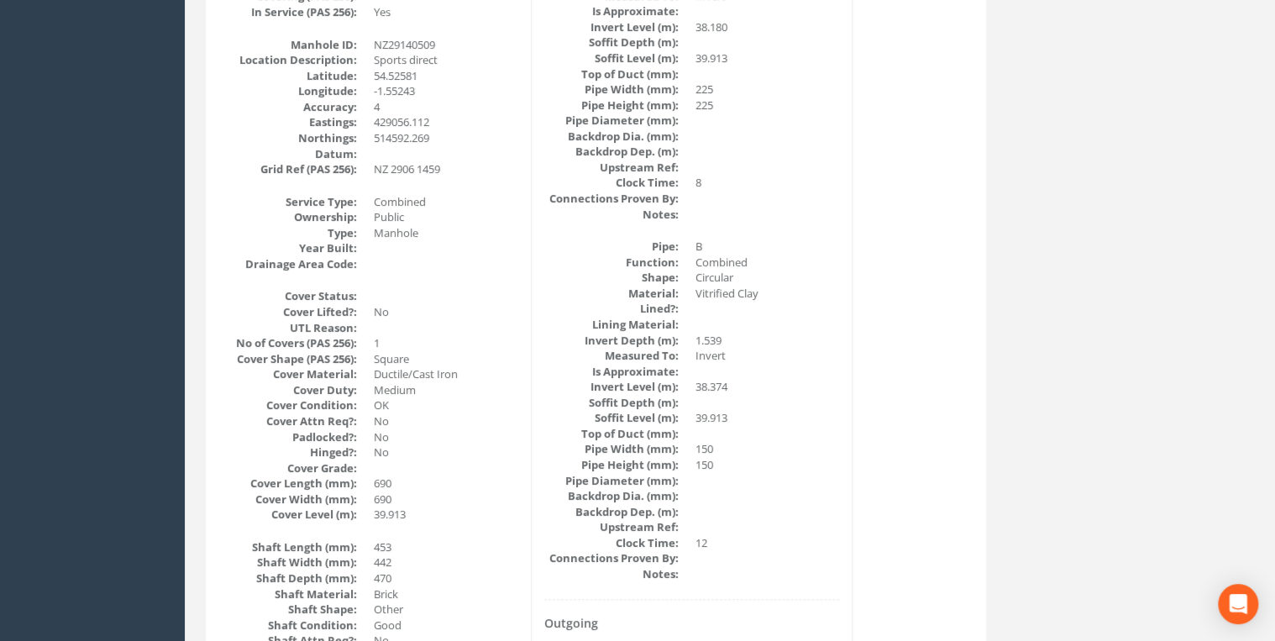
scroll to position [0, 0]
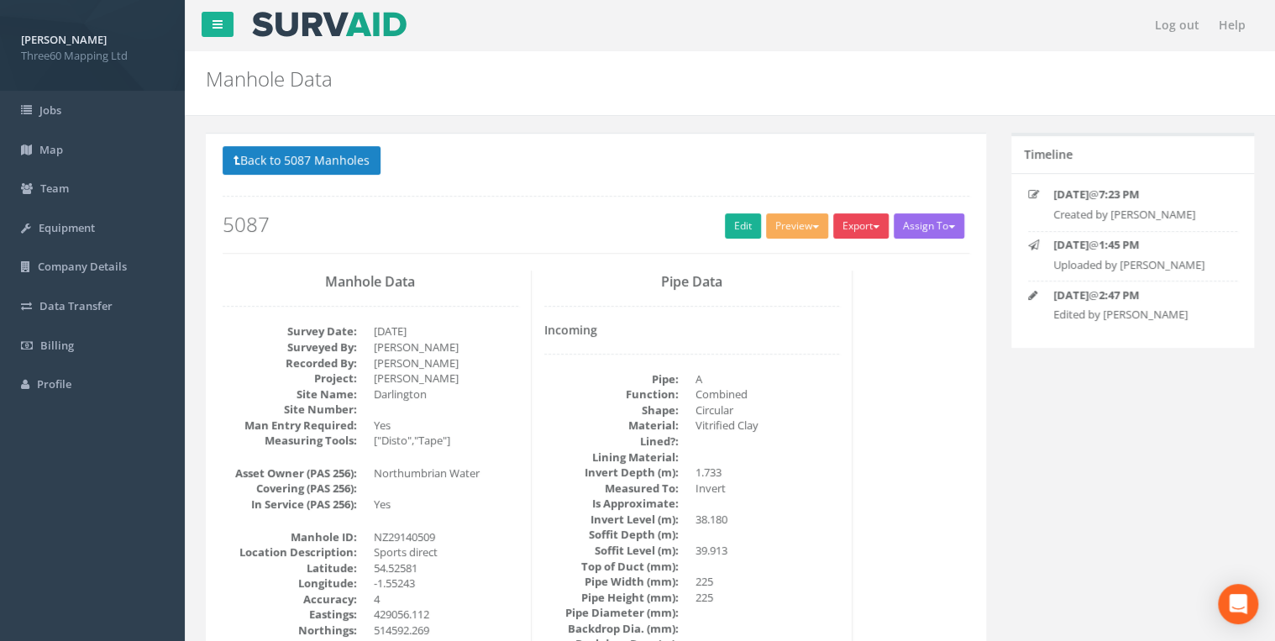
click at [863, 228] on button "Export" at bounding box center [860, 225] width 55 height 25
click at [815, 259] on link "360 Manhole" at bounding box center [827, 261] width 128 height 26
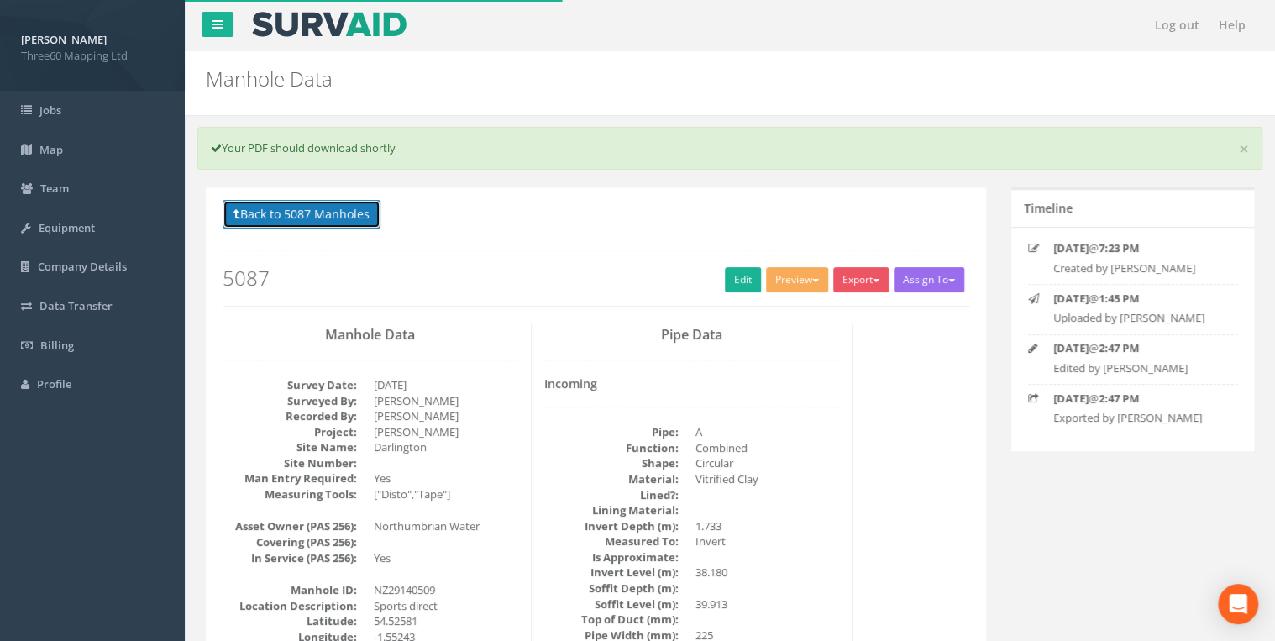
click at [323, 204] on button "Back to 5087 Manholes" at bounding box center [302, 214] width 158 height 29
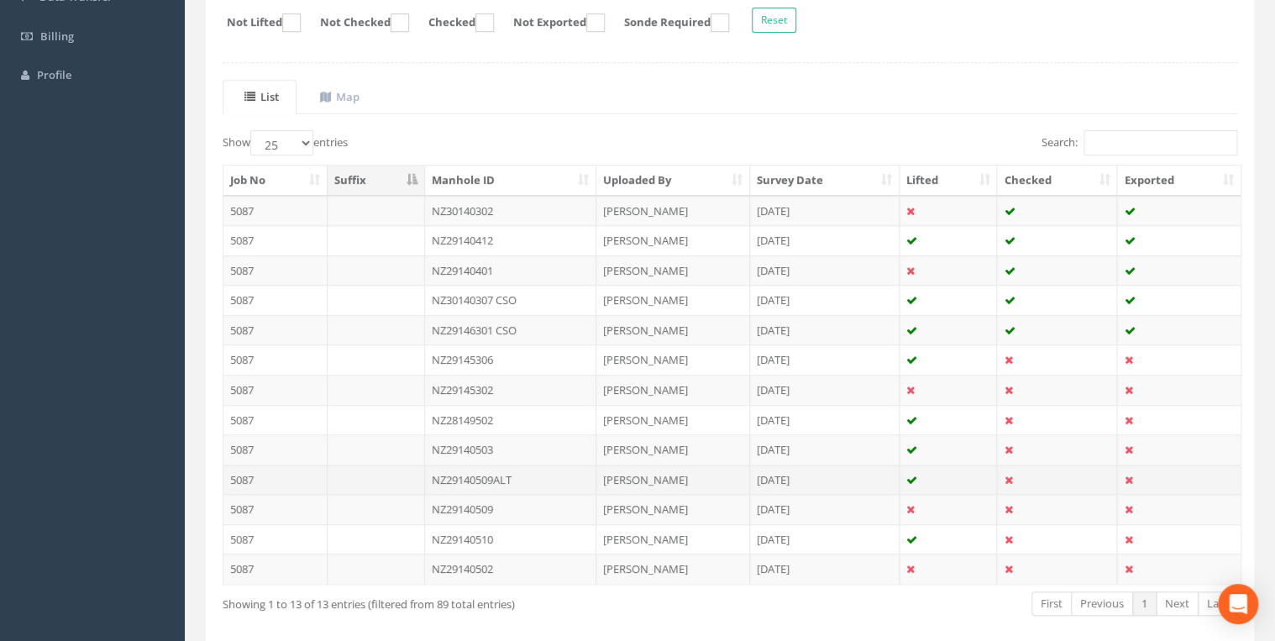
scroll to position [380, 0]
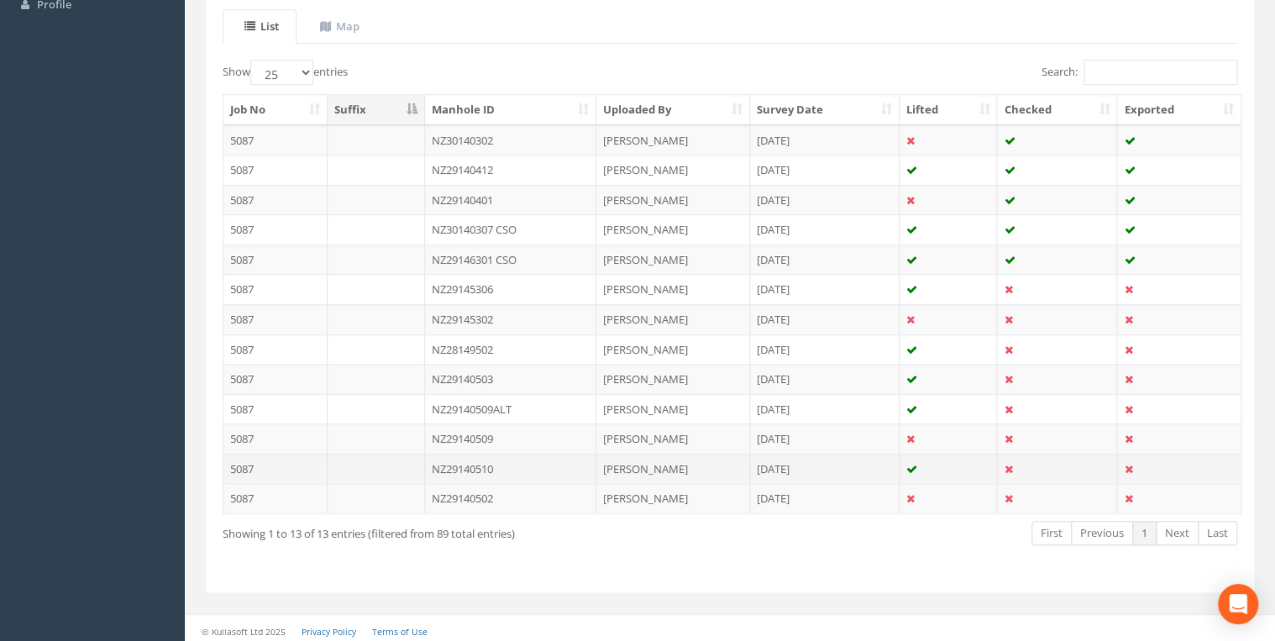
click at [487, 461] on td "NZ29140510" at bounding box center [511, 468] width 172 height 30
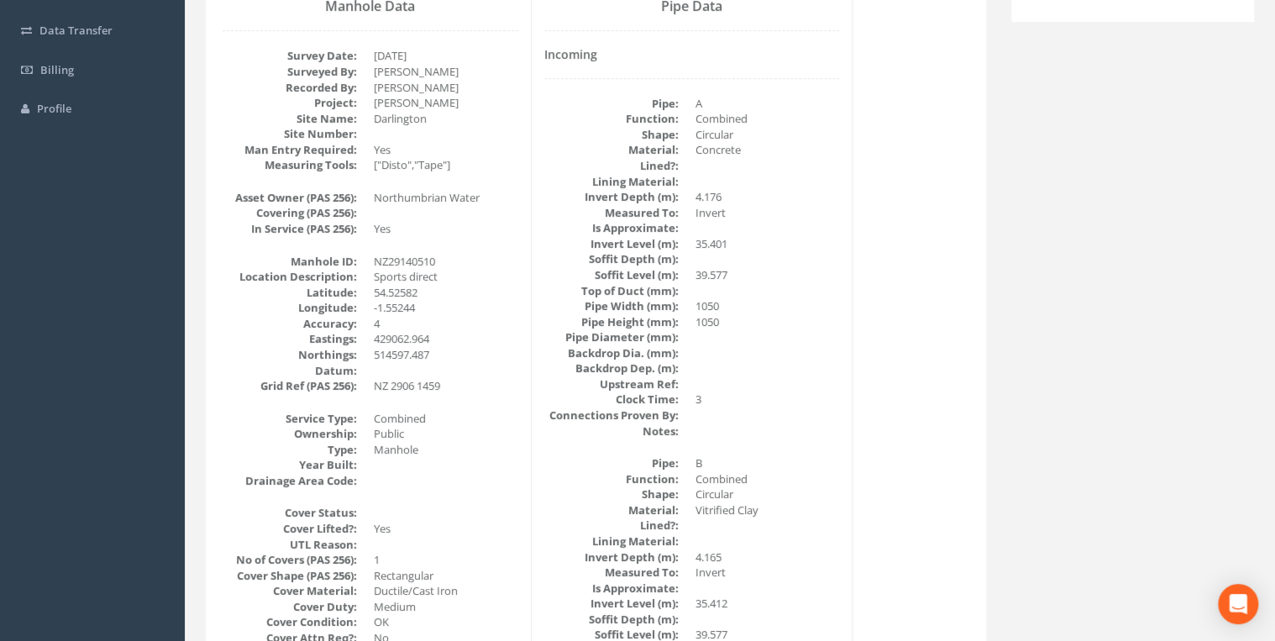
scroll to position [179, 0]
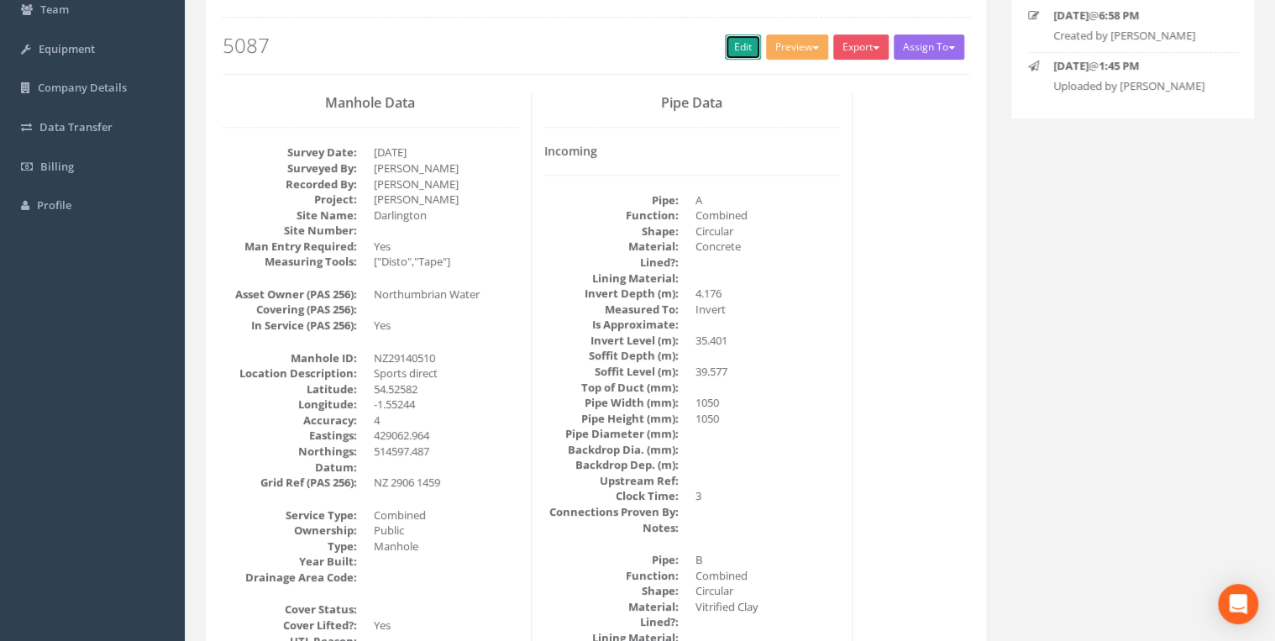
click at [727, 55] on link "Edit" at bounding box center [743, 46] width 36 height 25
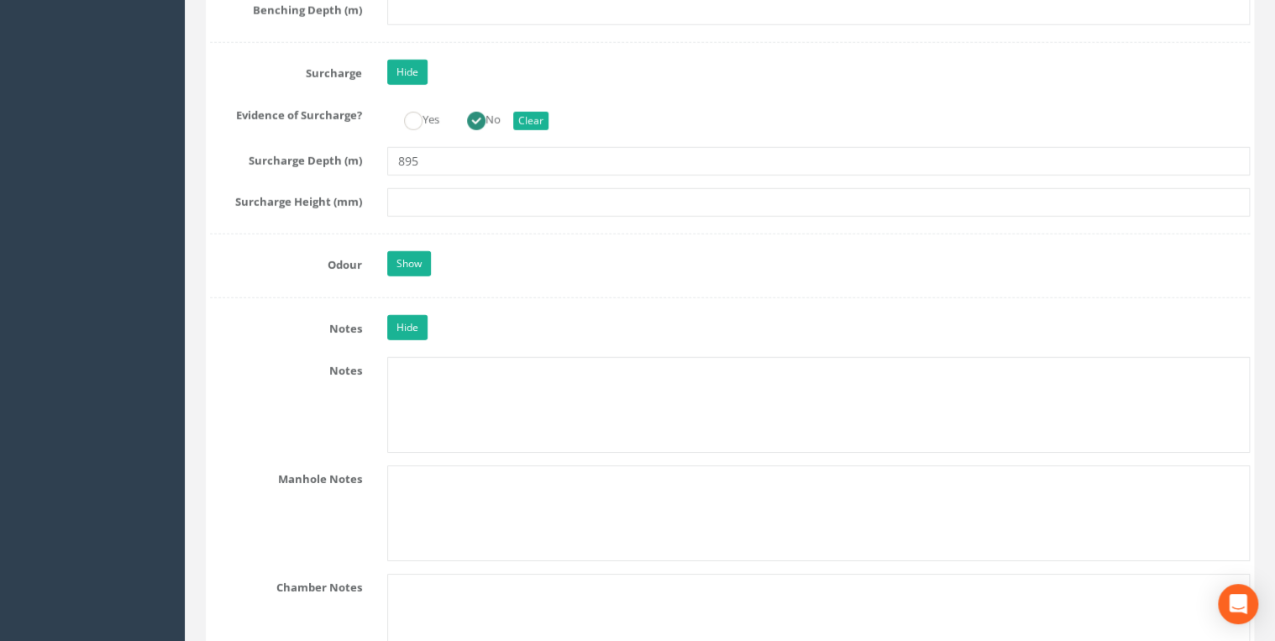
scroll to position [2508, 0]
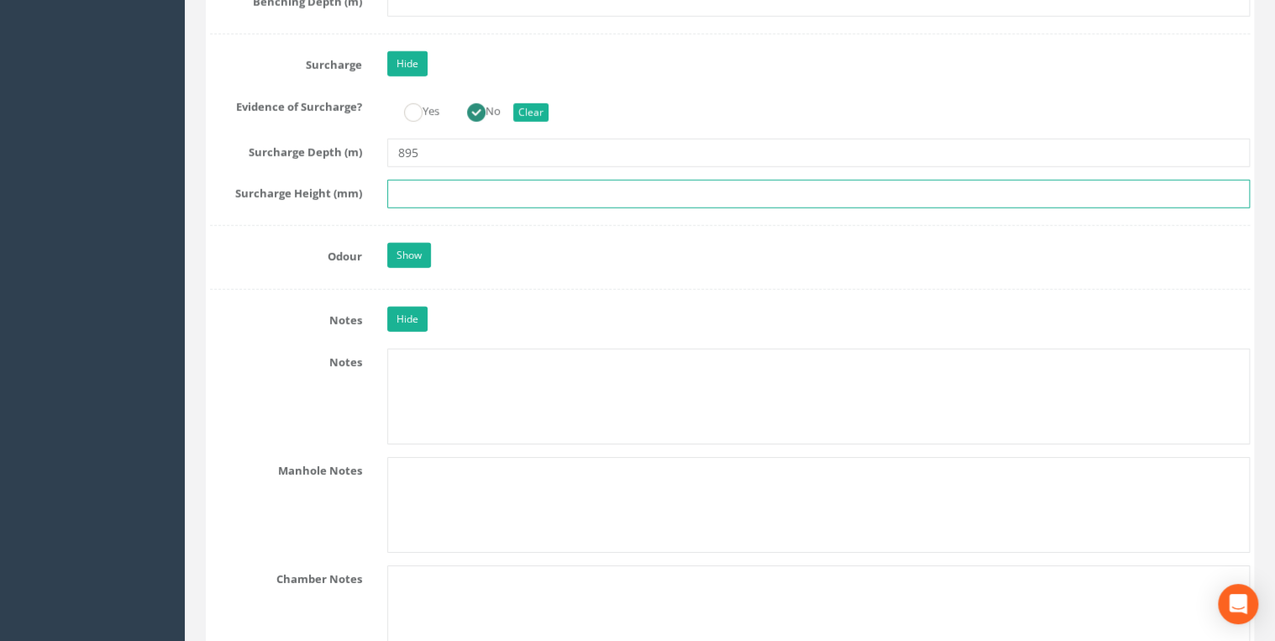
click at [449, 191] on input "text" at bounding box center [818, 194] width 862 height 29
type input "895"
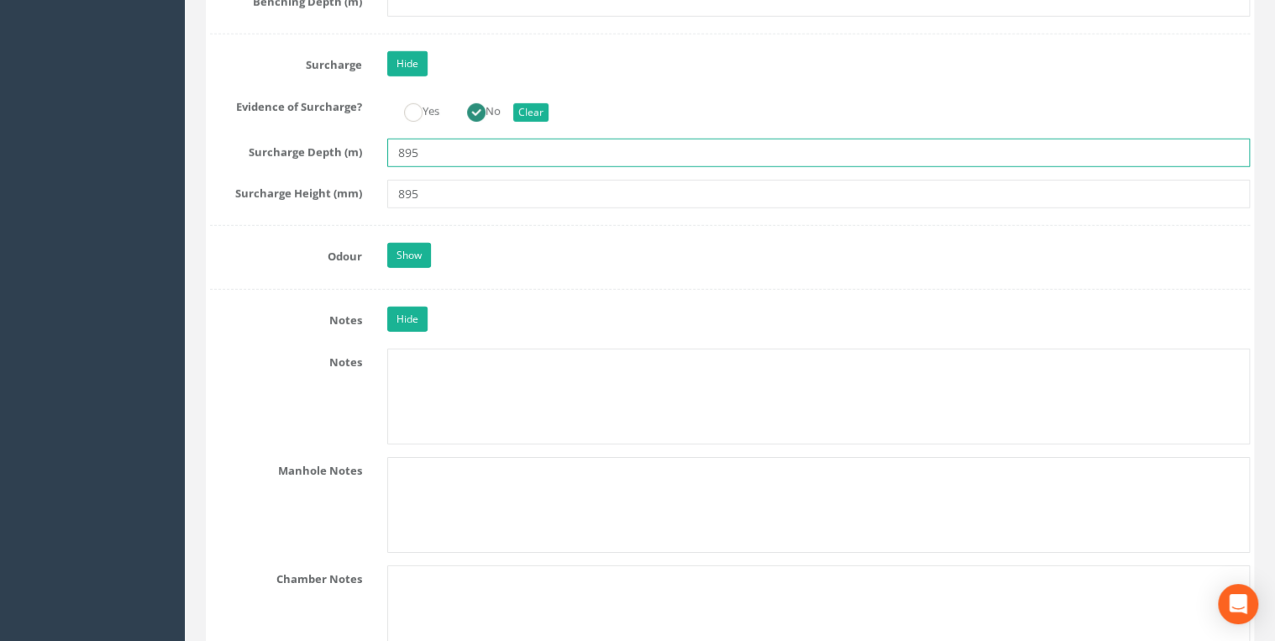
click at [550, 139] on input "895" at bounding box center [818, 153] width 862 height 29
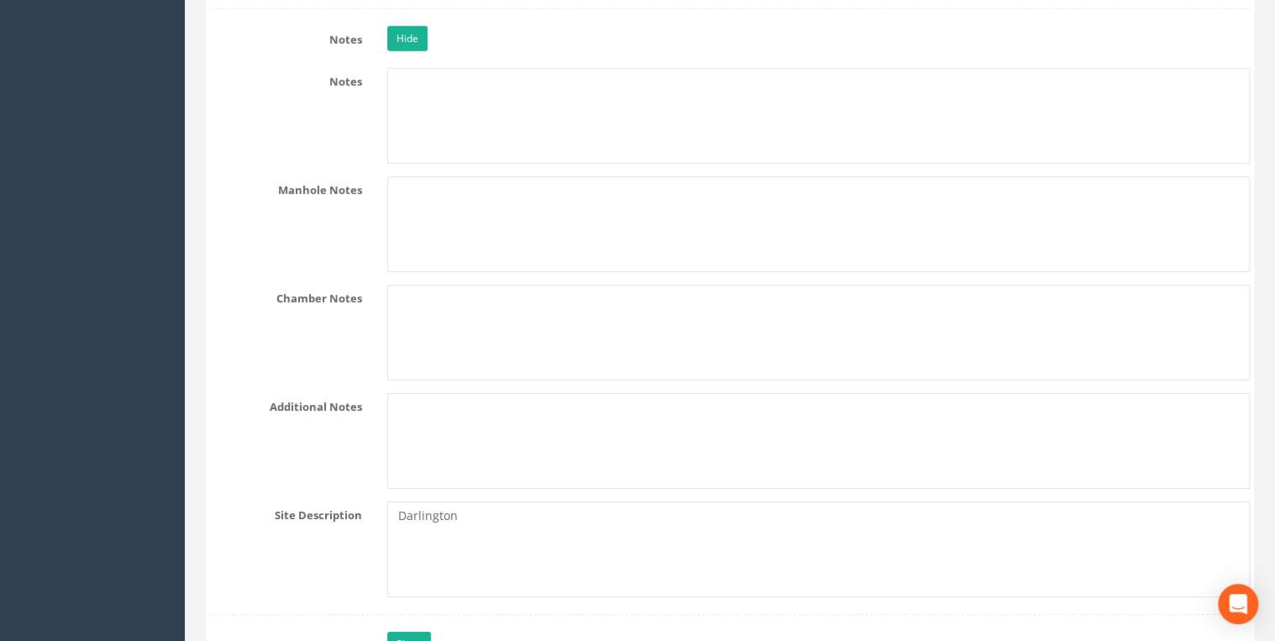
scroll to position [2597, 0]
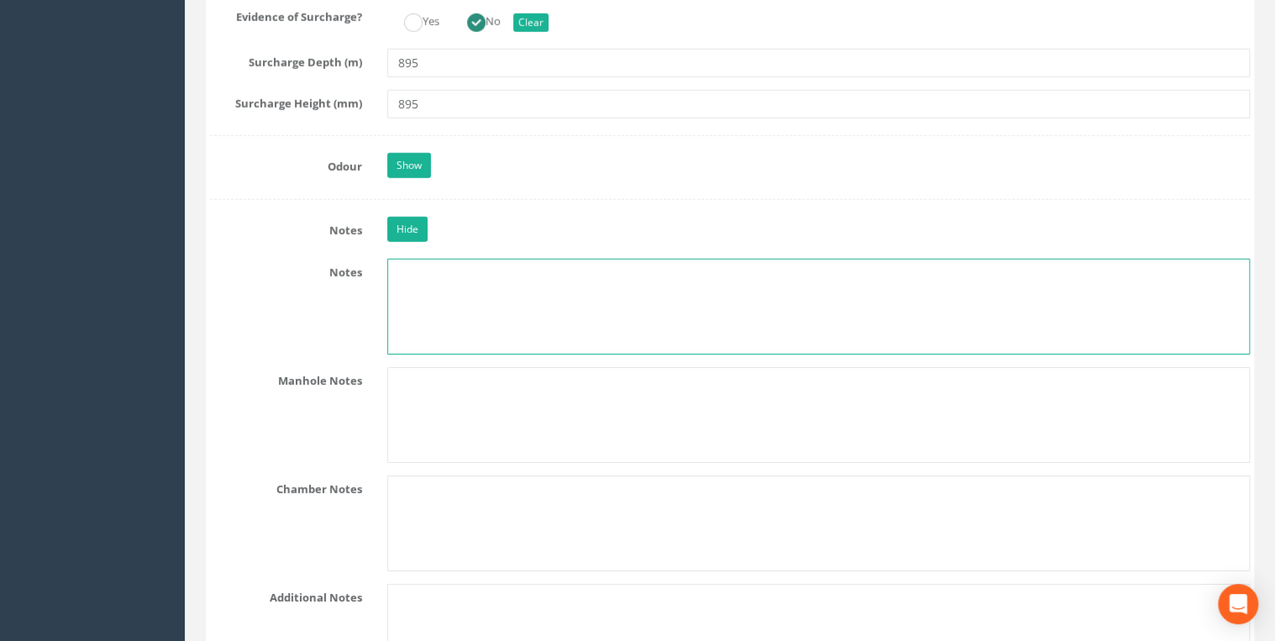
click at [443, 282] on textarea at bounding box center [818, 307] width 862 height 96
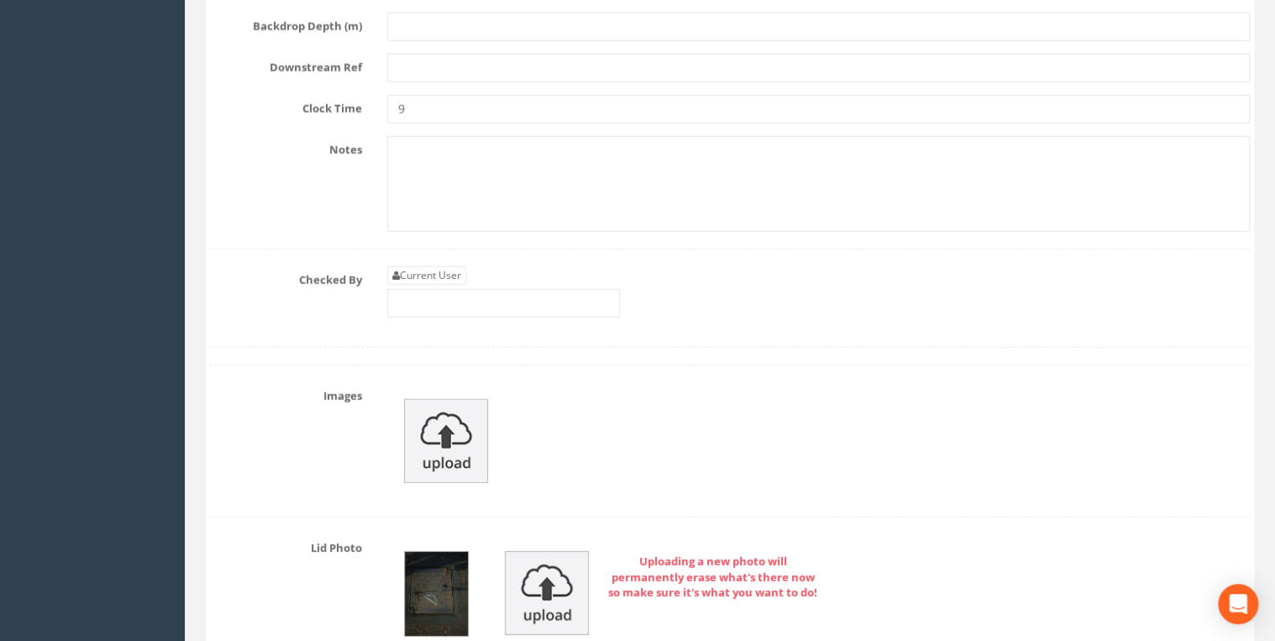
scroll to position [5375, 0]
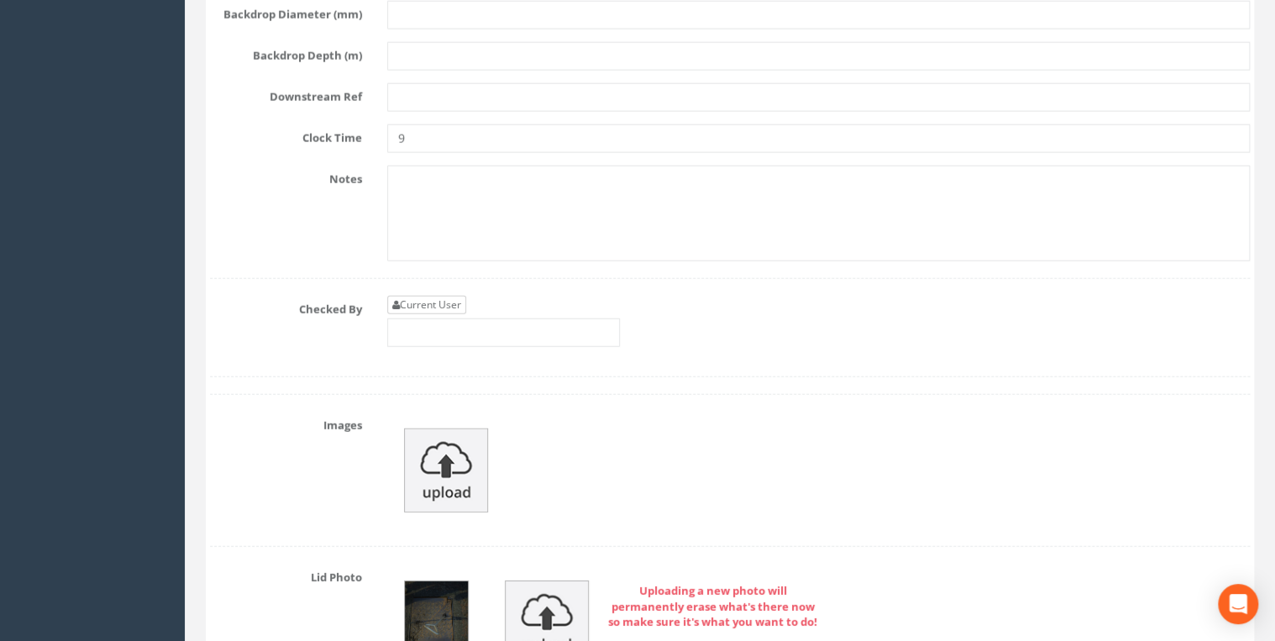
type textarea "Surcharge measured from cover down"
click at [453, 296] on link "Current User" at bounding box center [426, 305] width 79 height 18
type input "[PERSON_NAME]"
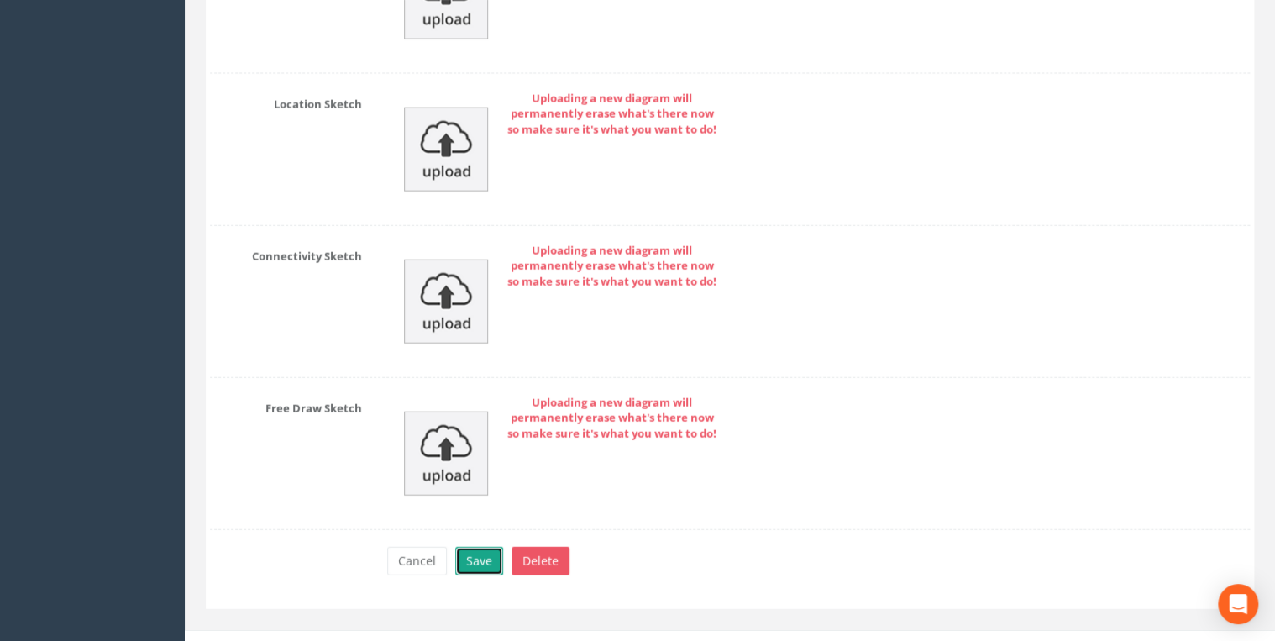
click at [470, 547] on button "Save" at bounding box center [479, 561] width 48 height 29
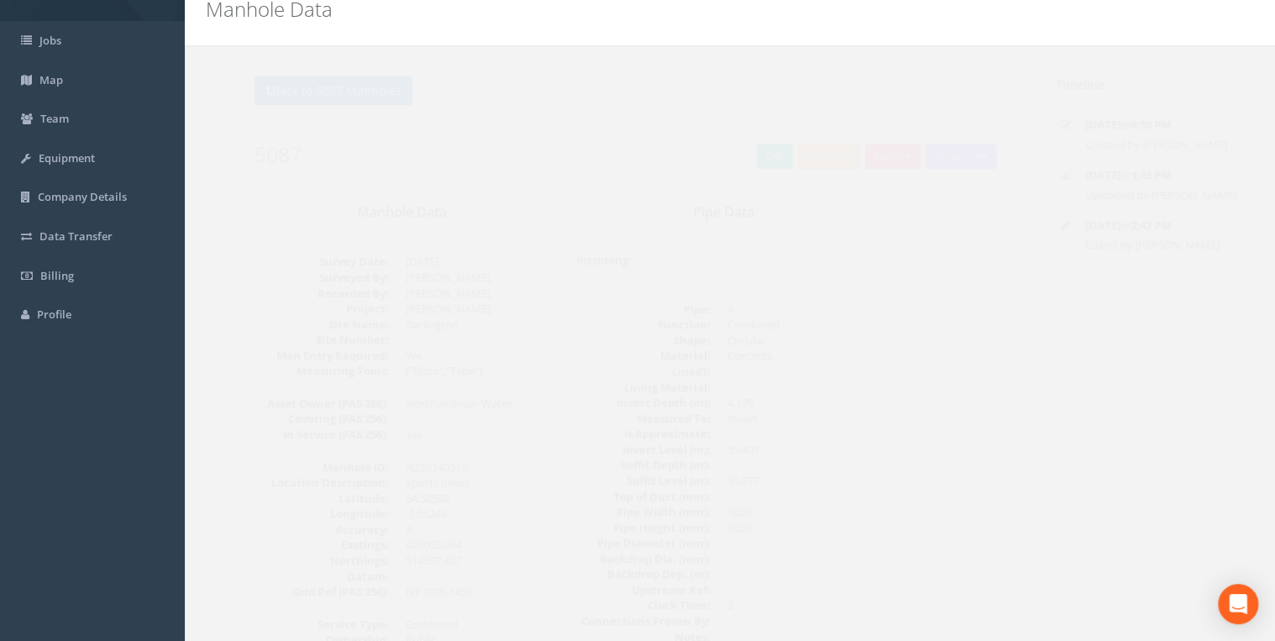
scroll to position [0, 0]
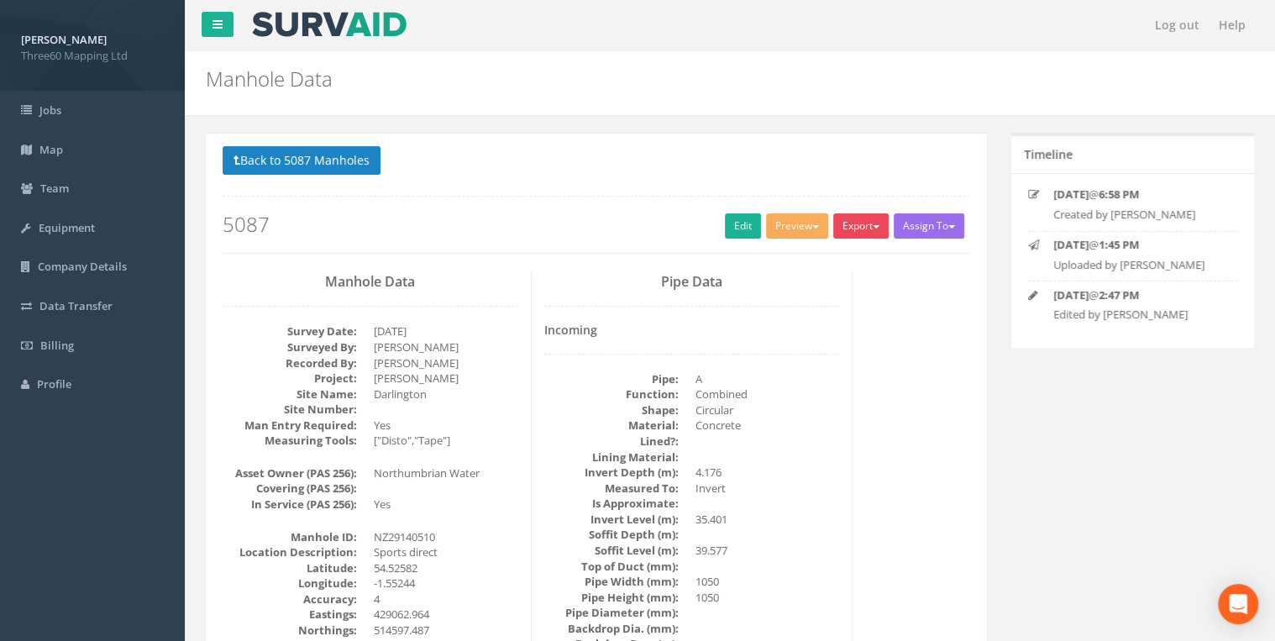
click at [862, 230] on button "Export" at bounding box center [860, 225] width 55 height 25
click at [826, 262] on link "360 Manhole" at bounding box center [827, 261] width 128 height 26
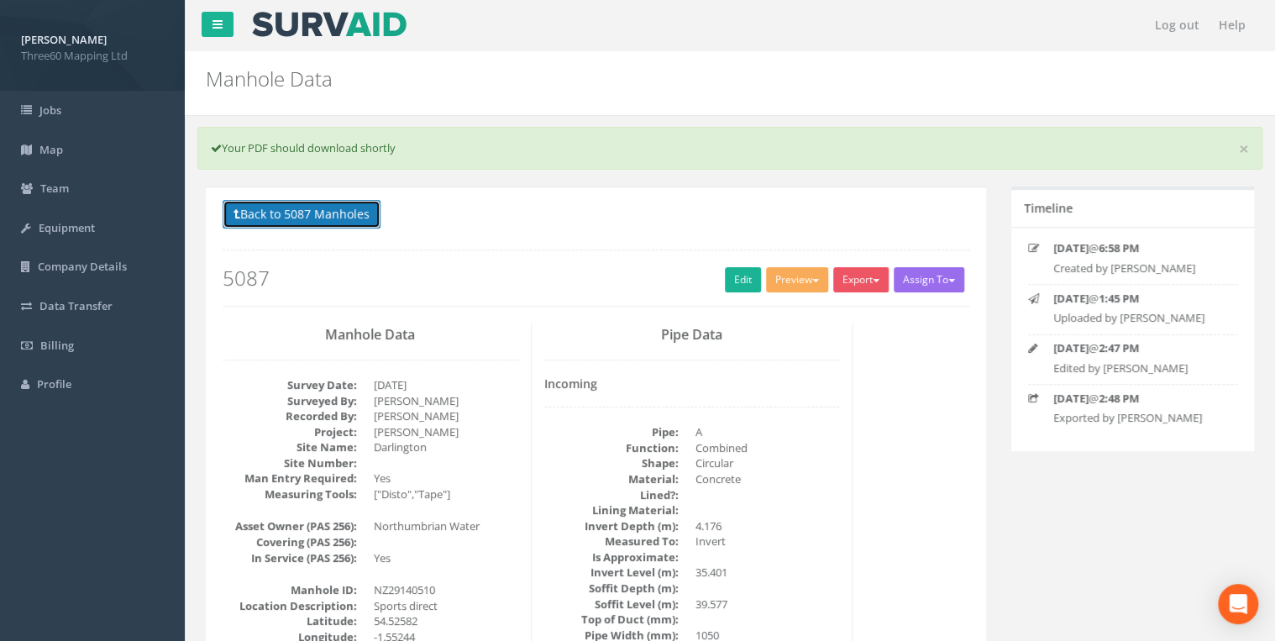
click at [279, 215] on button "Back to 5087 Manholes" at bounding box center [302, 214] width 158 height 29
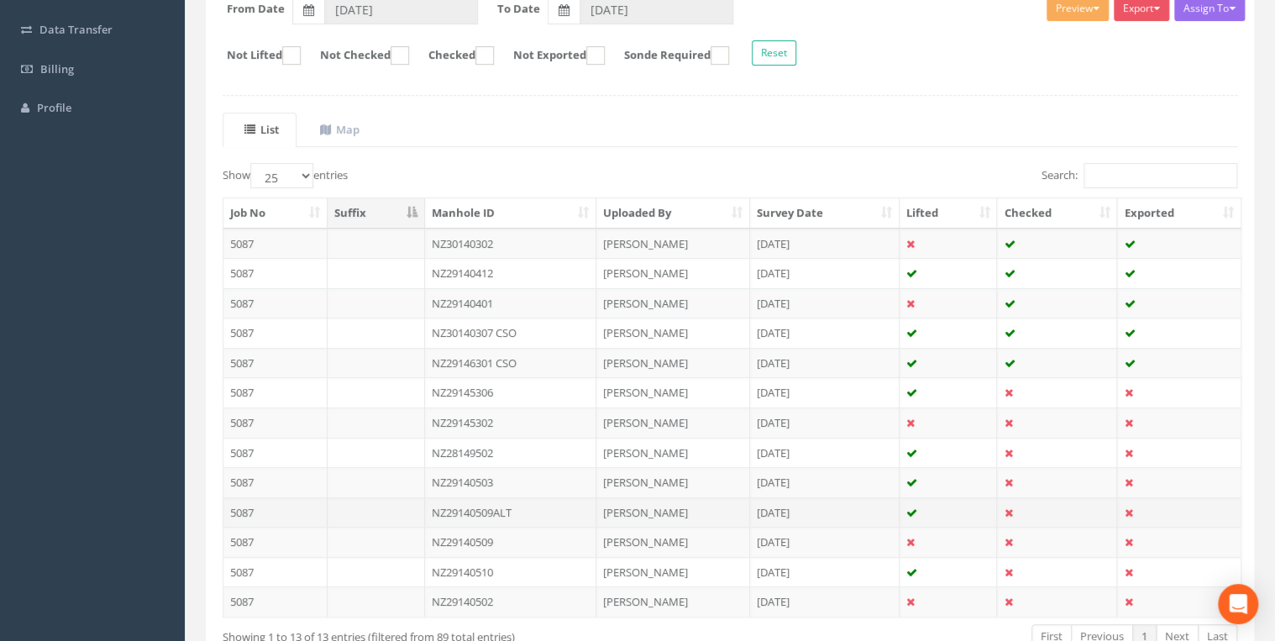
scroll to position [380, 0]
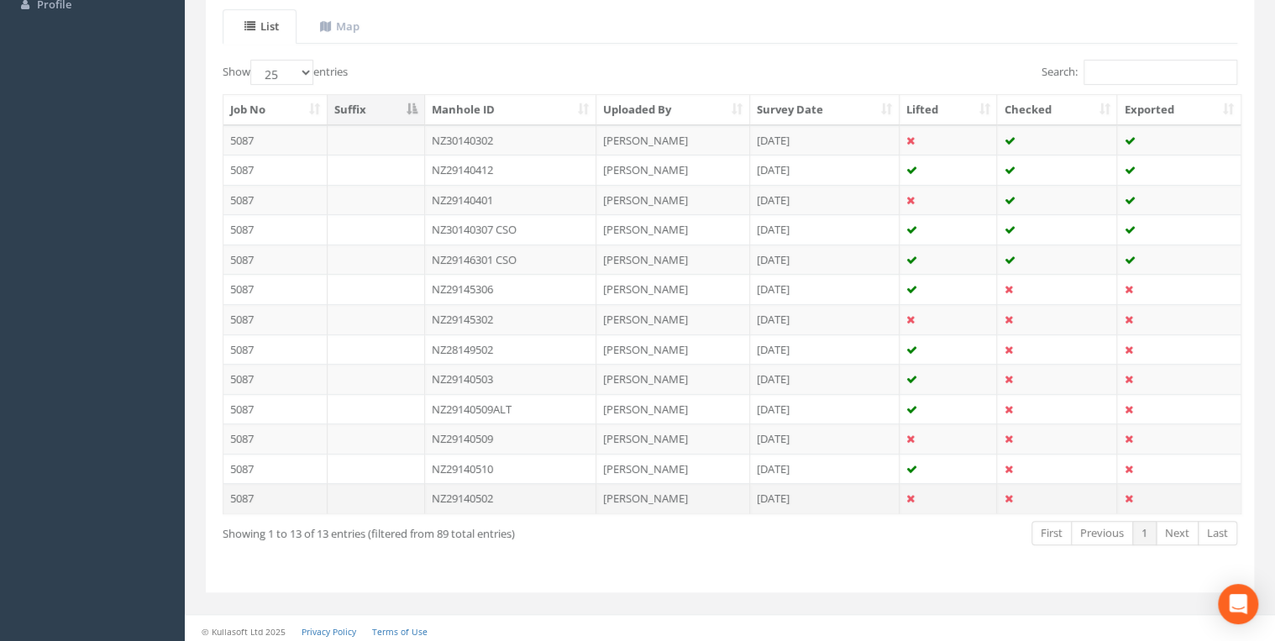
click at [474, 487] on td "NZ29140502" at bounding box center [511, 498] width 172 height 30
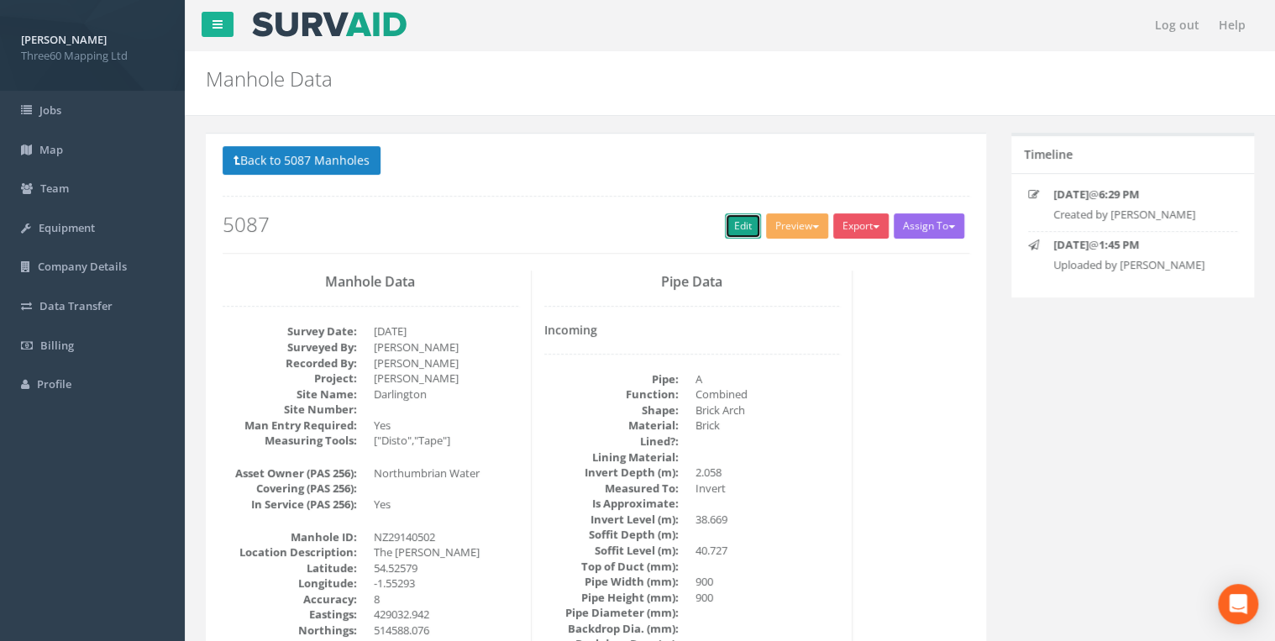
click at [742, 227] on link "Edit" at bounding box center [743, 225] width 36 height 25
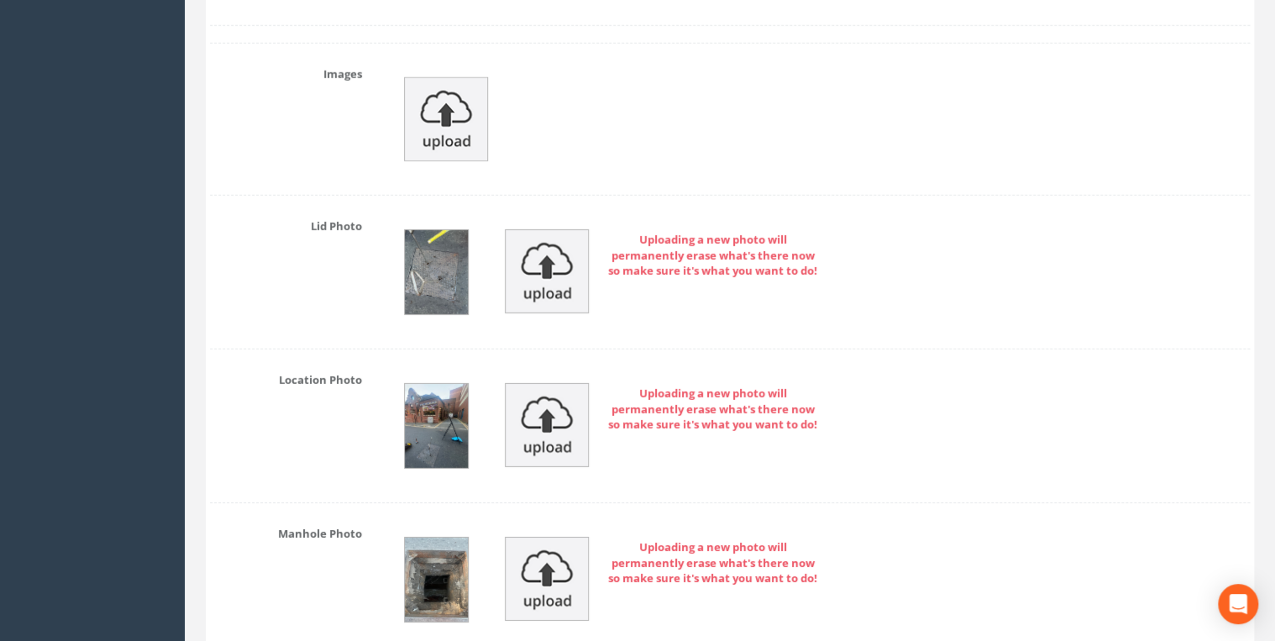
scroll to position [5554, 0]
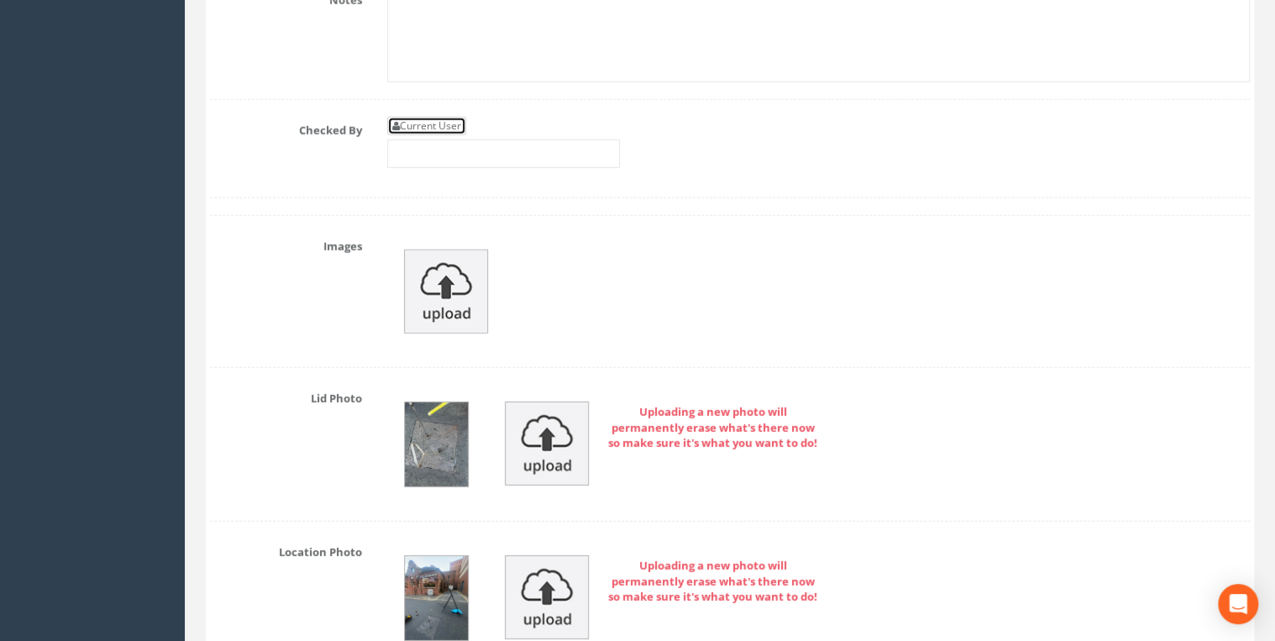
click at [444, 117] on link "Current User" at bounding box center [426, 126] width 79 height 18
type input "[PERSON_NAME]"
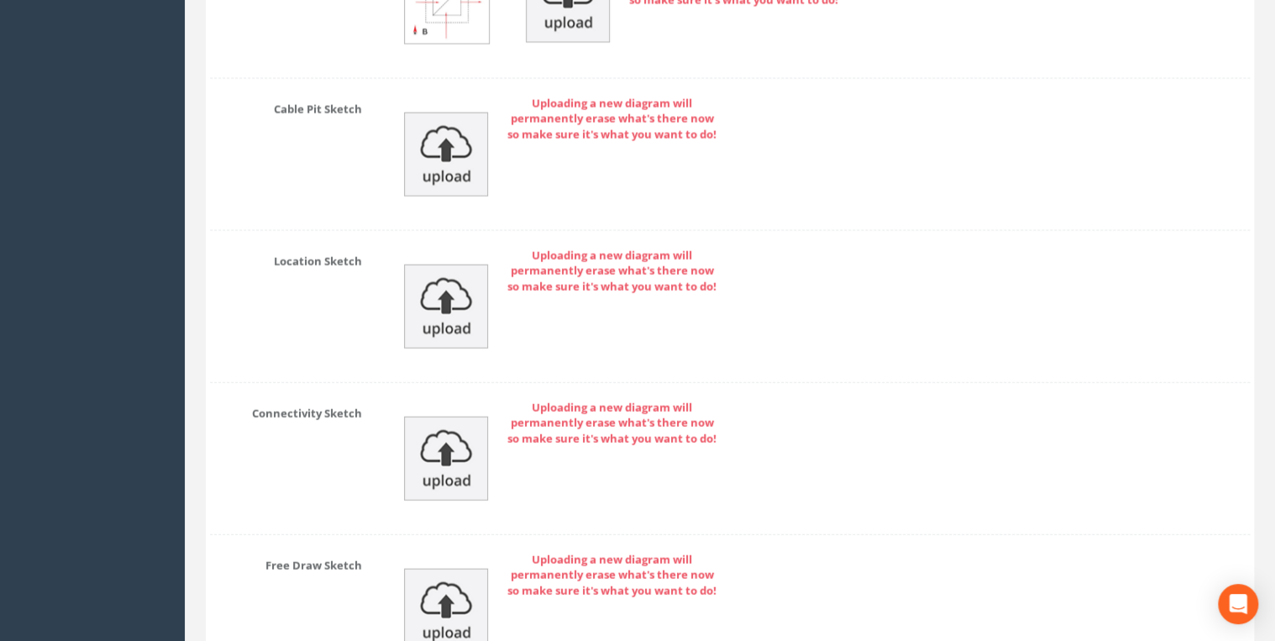
scroll to position [8283, 0]
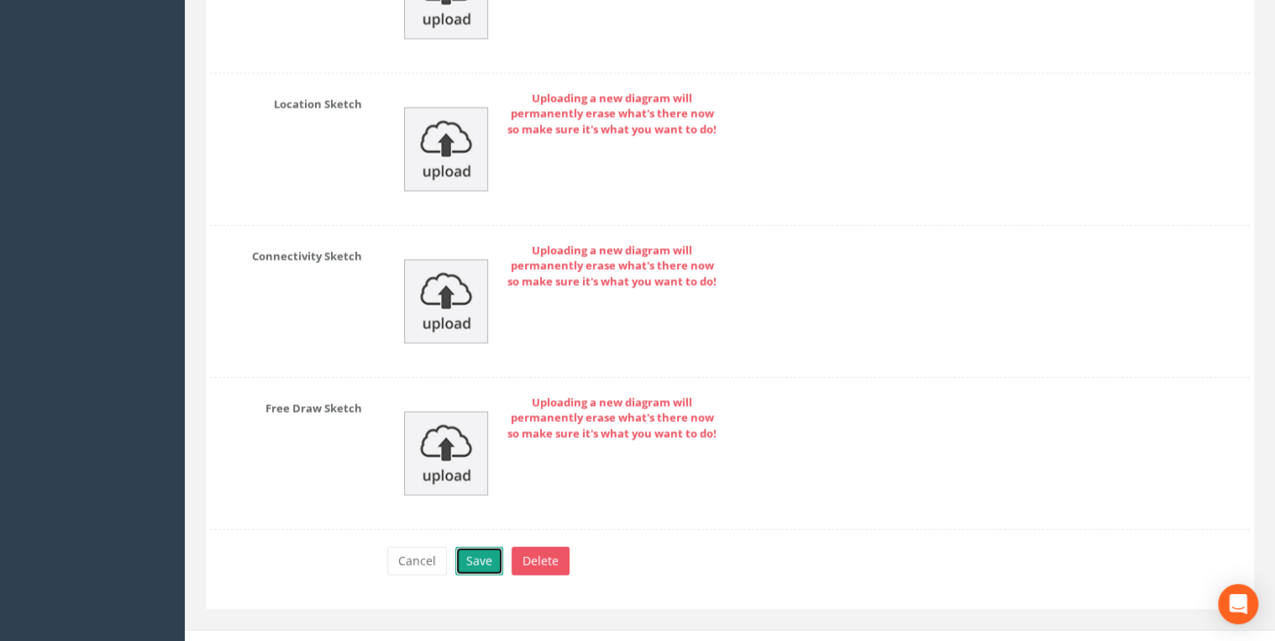
click at [487, 547] on button "Save" at bounding box center [479, 561] width 48 height 29
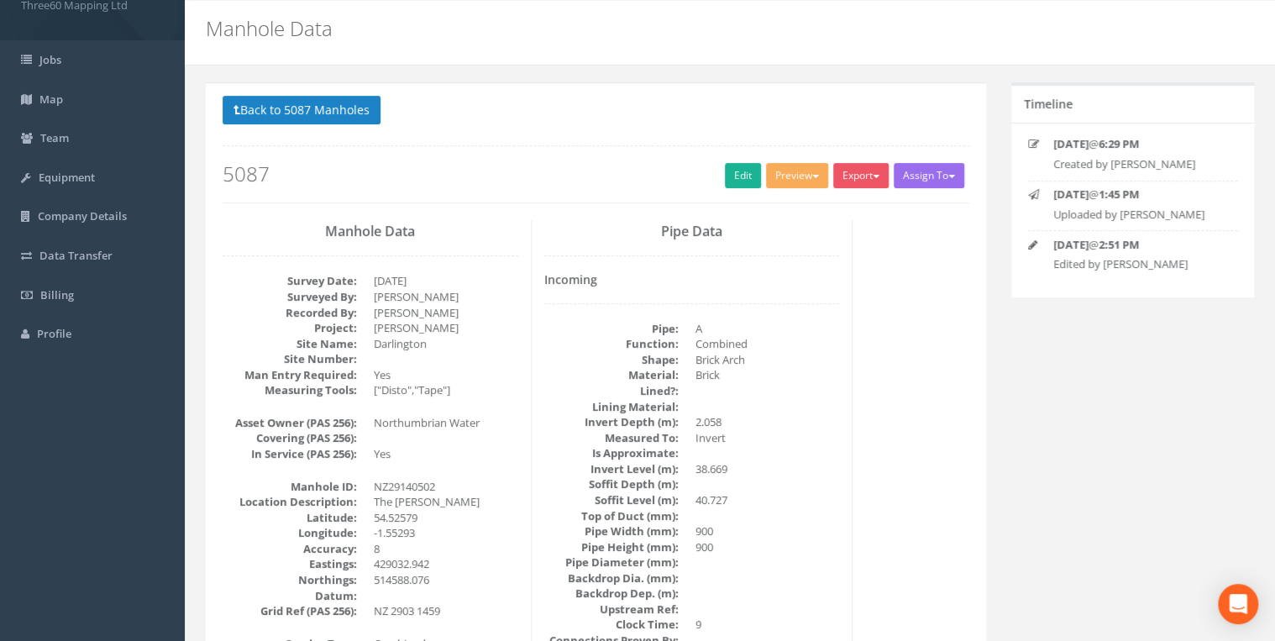
scroll to position [0, 0]
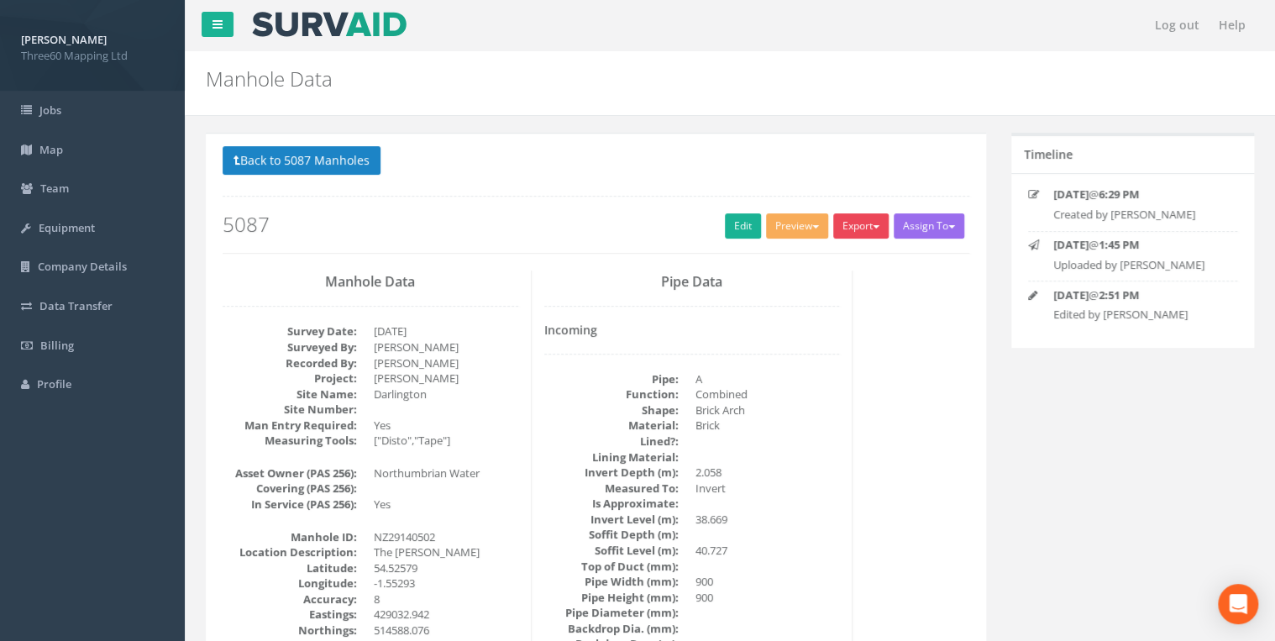
click at [864, 226] on button "Export" at bounding box center [860, 225] width 55 height 25
click at [833, 260] on link "360 Manhole" at bounding box center [827, 261] width 128 height 26
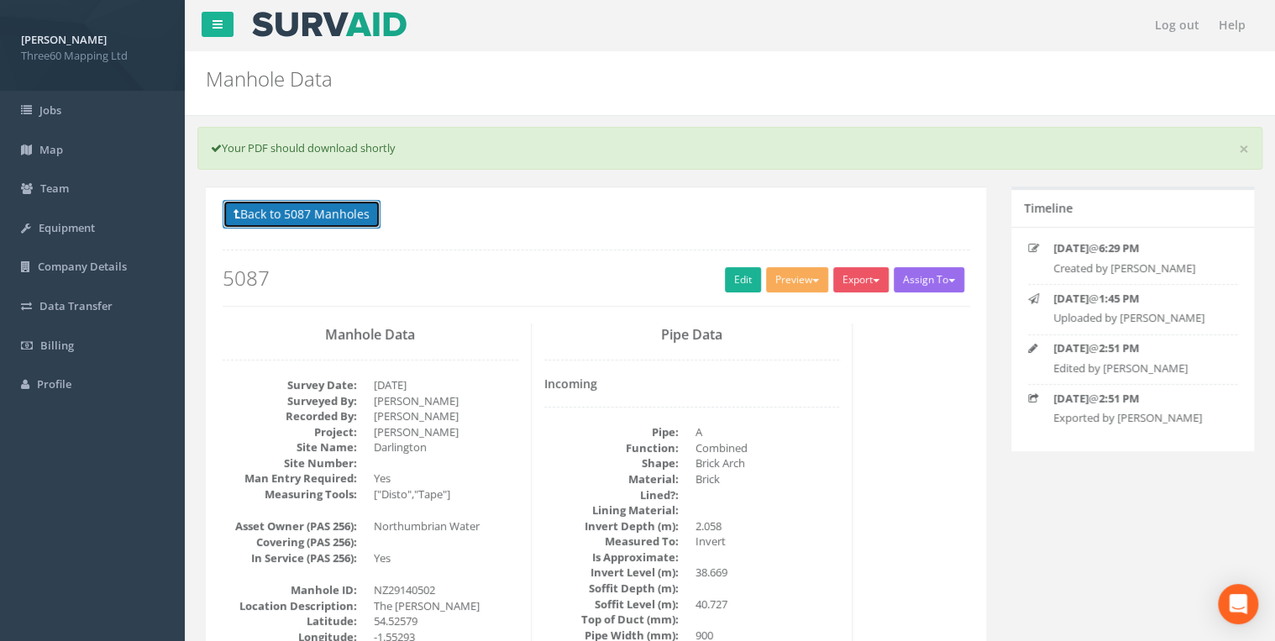
click at [321, 216] on button "Back to 5087 Manholes" at bounding box center [302, 214] width 158 height 29
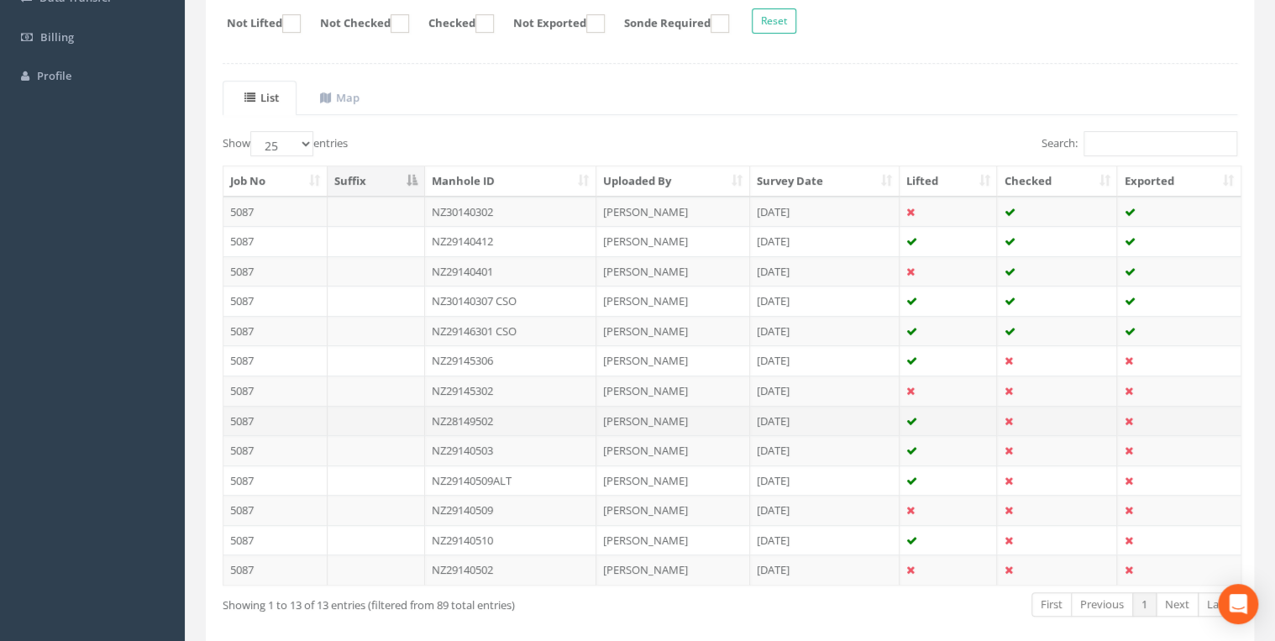
scroll to position [380, 0]
